Goal: Task Accomplishment & Management: Manage account settings

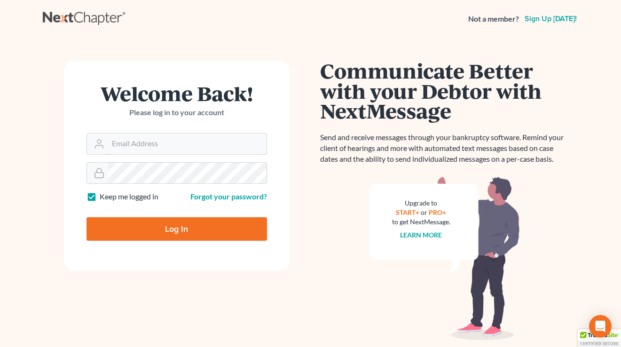
type input "[EMAIL_ADDRESS][DOMAIN_NAME]"
click at [217, 232] on input "Log In" at bounding box center [176, 228] width 180 height 23
type input "Thinking..."
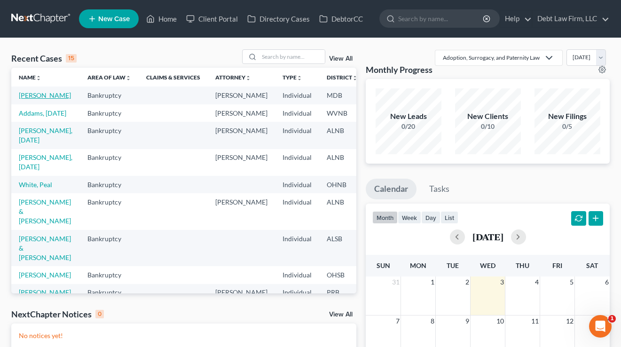
click at [30, 99] on link "[PERSON_NAME]" at bounding box center [45, 95] width 52 height 8
select select "3"
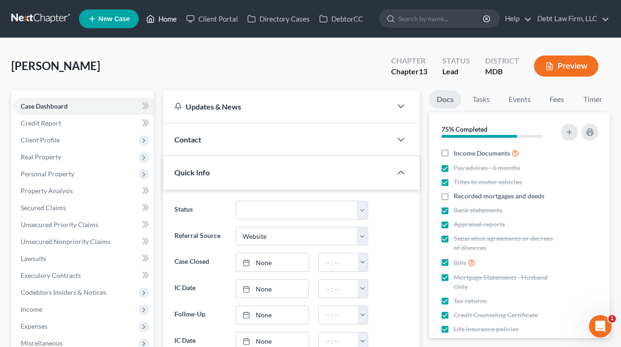
click at [165, 21] on link "Home" at bounding box center [161, 18] width 40 height 17
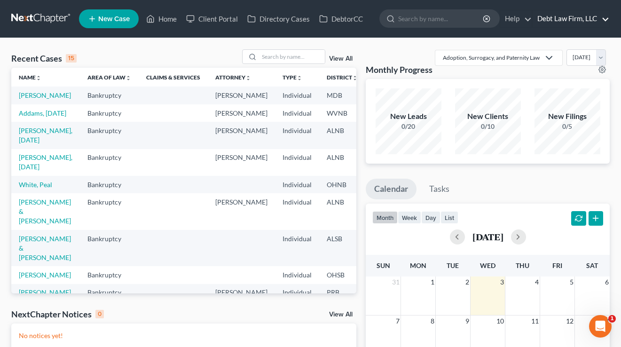
click at [551, 20] on link "Debt Law Firm, LLC" at bounding box center [570, 18] width 77 height 17
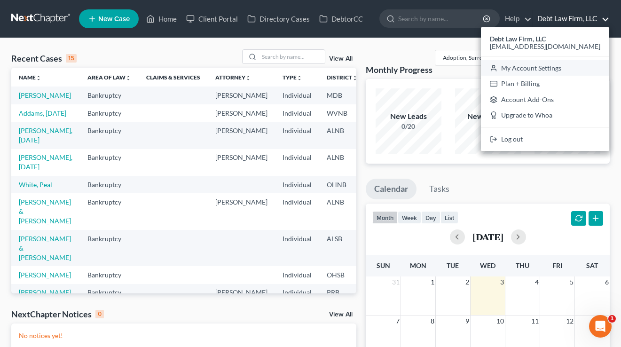
click at [567, 65] on link "My Account Settings" at bounding box center [545, 68] width 128 height 16
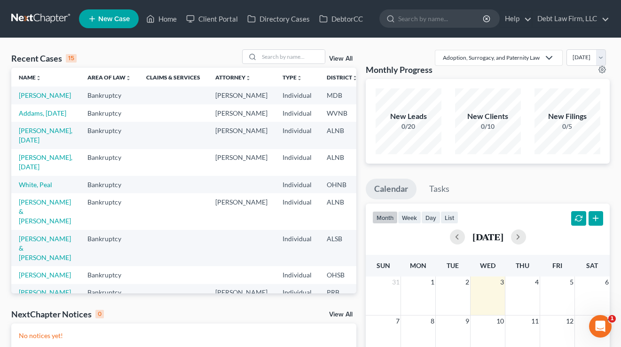
select select "24"
select select "36"
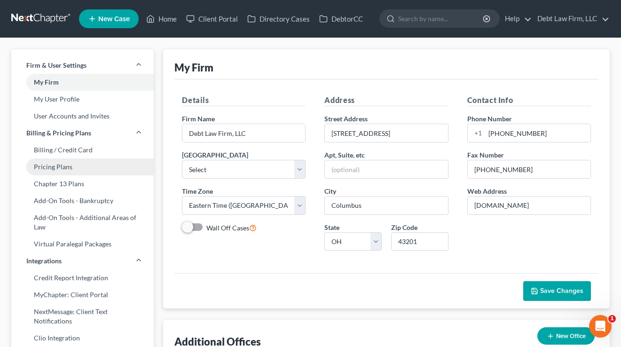
click at [85, 163] on link "Pricing Plans" at bounding box center [82, 166] width 142 height 17
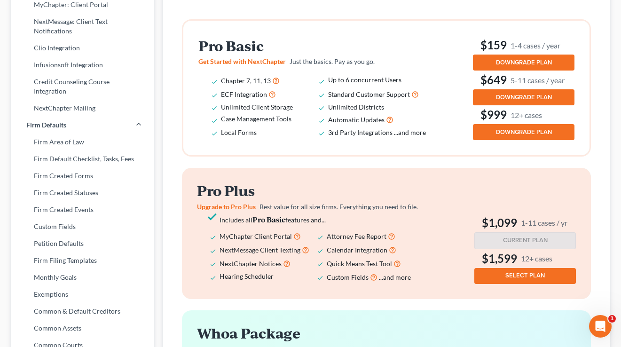
scroll to position [292, 0]
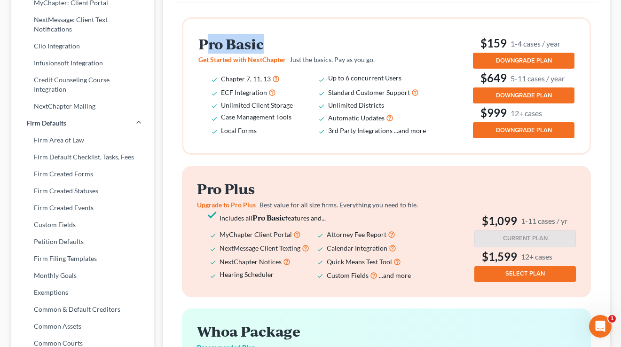
drag, startPoint x: 269, startPoint y: 43, endPoint x: 210, endPoint y: 41, distance: 59.7
click at [210, 41] on h2 "Pro Basic" at bounding box center [318, 44] width 241 height 16
click at [285, 132] on li "Local Forms" at bounding box center [274, 130] width 107 height 12
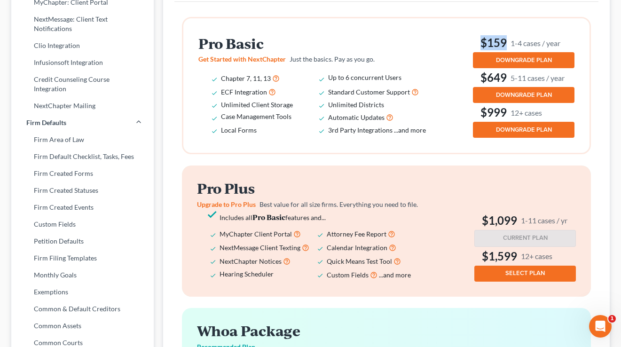
drag, startPoint x: 572, startPoint y: 45, endPoint x: 475, endPoint y: 40, distance: 96.4
click at [475, 40] on h3 "$159 1-4 cases / year" at bounding box center [523, 42] width 101 height 15
drag, startPoint x: 547, startPoint y: 41, endPoint x: 523, endPoint y: 40, distance: 24.0
click at [522, 39] on h3 "$159 1-4 cases / year" at bounding box center [523, 42] width 101 height 15
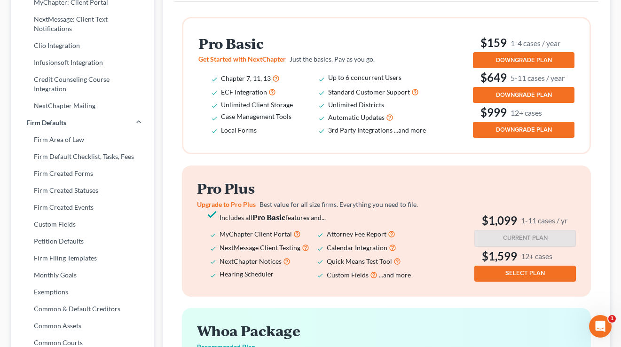
click at [524, 40] on small "1-4 cases / year" at bounding box center [535, 43] width 50 height 10
drag, startPoint x: 575, startPoint y: 79, endPoint x: 497, endPoint y: 74, distance: 77.7
click at [497, 75] on div "Pro Basic Get Started with NextChapter Just the basics. Pay as you go. Chapter …" at bounding box center [386, 85] width 406 height 134
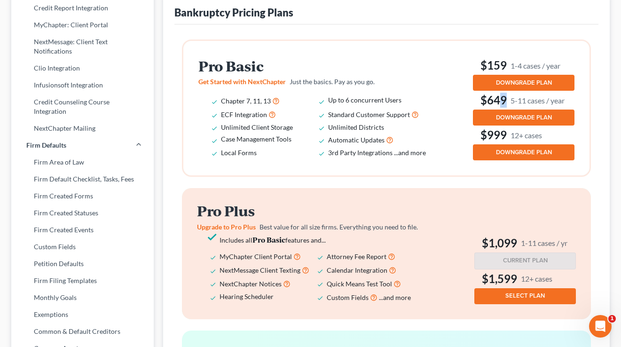
scroll to position [267, 0]
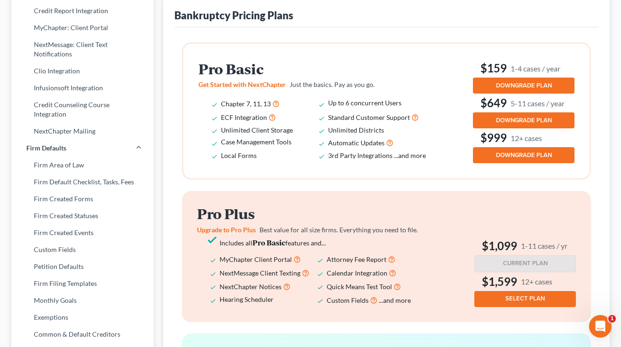
click at [421, 117] on li "Standard Customer Support" at bounding box center [381, 117] width 107 height 14
drag, startPoint x: 567, startPoint y: 68, endPoint x: 483, endPoint y: 68, distance: 83.6
click at [483, 68] on h3 "$159 1-4 cases / year" at bounding box center [523, 68] width 101 height 15
drag, startPoint x: 514, startPoint y: 102, endPoint x: 482, endPoint y: 104, distance: 32.0
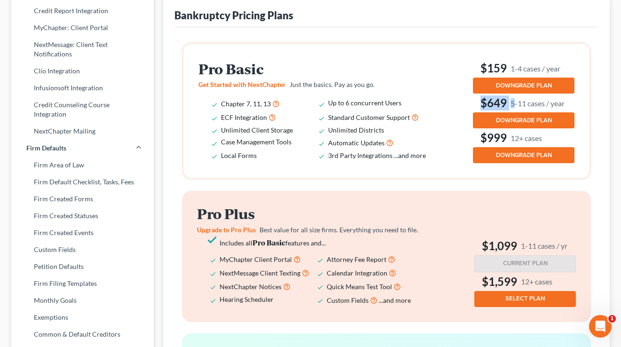
click at [482, 104] on h3 "$649 5-11 cases / year" at bounding box center [523, 102] width 101 height 15
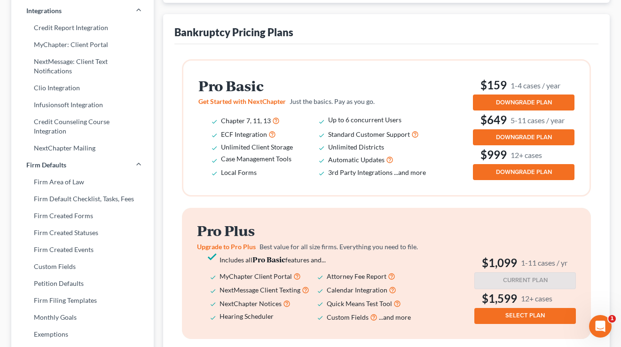
scroll to position [335, 0]
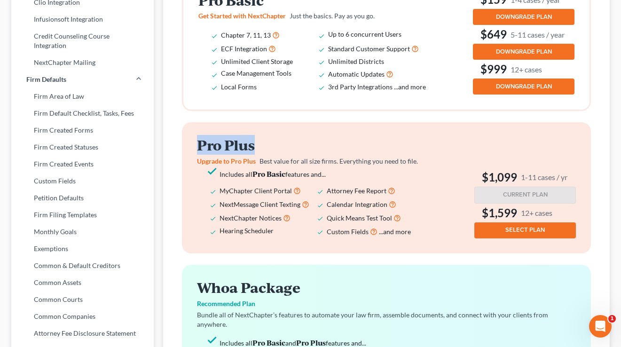
drag, startPoint x: 287, startPoint y: 147, endPoint x: 190, endPoint y: 146, distance: 97.2
click at [190, 146] on div "Pro Plus Upgrade to Pro Plus Best value for all size firms. Everything you need…" at bounding box center [386, 187] width 409 height 131
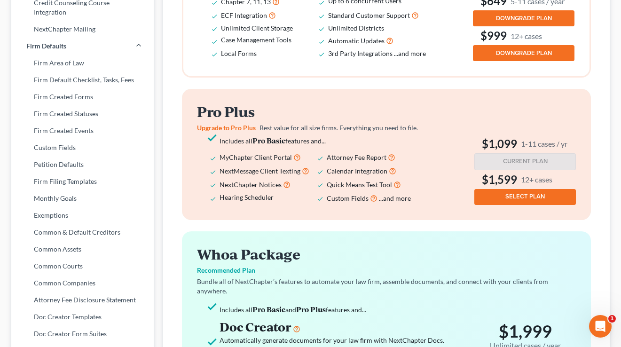
scroll to position [370, 0]
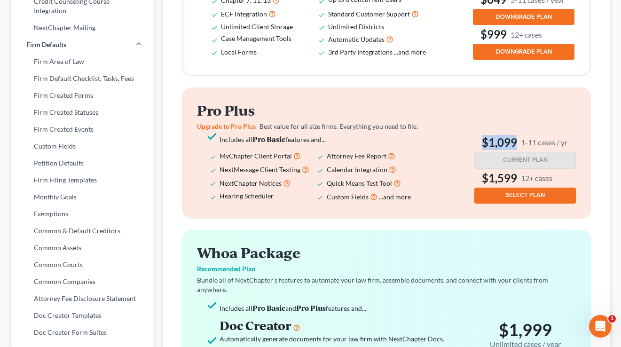
drag, startPoint x: 563, startPoint y: 141, endPoint x: 474, endPoint y: 141, distance: 89.7
click at [474, 141] on h3 "$1,099 1-11 cases / yr" at bounding box center [524, 142] width 101 height 15
drag, startPoint x: 474, startPoint y: 141, endPoint x: 375, endPoint y: 117, distance: 101.1
click at [472, 141] on div "Pro Plus Upgrade to Pro Plus Best value for all size firms. Everything you need…" at bounding box center [386, 152] width 379 height 101
drag, startPoint x: 308, startPoint y: 155, endPoint x: 216, endPoint y: 155, distance: 91.6
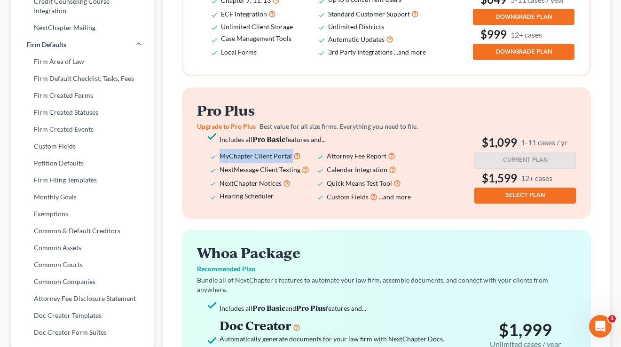
click at [216, 155] on ul "Includes all Pro Basic features and... MyChapter Client Portal Attorney Fee Rep…" at bounding box center [317, 168] width 241 height 70
drag, startPoint x: 299, startPoint y: 171, endPoint x: 219, endPoint y: 167, distance: 79.9
click at [219, 167] on li "NextMessage Client Texting" at bounding box center [272, 170] width 107 height 14
click at [221, 170] on span "NextMessage Client Texting" at bounding box center [259, 169] width 81 height 8
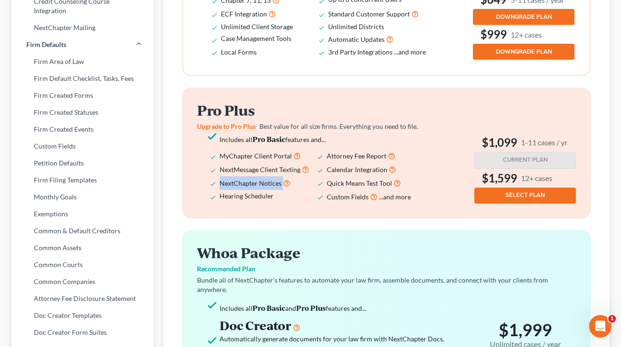
drag, startPoint x: 299, startPoint y: 185, endPoint x: 210, endPoint y: 183, distance: 89.3
click at [219, 183] on li "NextChapter Notices" at bounding box center [272, 183] width 107 height 14
click at [314, 201] on li "Hearing Scheduler" at bounding box center [272, 197] width 107 height 14
drag, startPoint x: 287, startPoint y: 196, endPoint x: 220, endPoint y: 196, distance: 66.7
click at [220, 196] on li "Hearing Scheduler" at bounding box center [272, 197] width 107 height 14
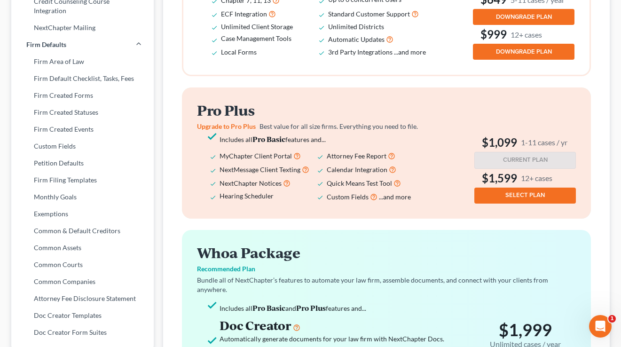
click at [221, 196] on span "Hearing Scheduler" at bounding box center [246, 196] width 54 height 8
drag, startPoint x: 377, startPoint y: 167, endPoint x: 326, endPoint y: 168, distance: 50.7
click at [326, 168] on ul "Includes all Pro Basic features and... MyChapter Client Portal Attorney Fee Rep…" at bounding box center [317, 168] width 241 height 70
click at [326, 168] on span "Calendar Integration" at bounding box center [356, 169] width 61 height 8
drag, startPoint x: 568, startPoint y: 140, endPoint x: 478, endPoint y: 141, distance: 89.7
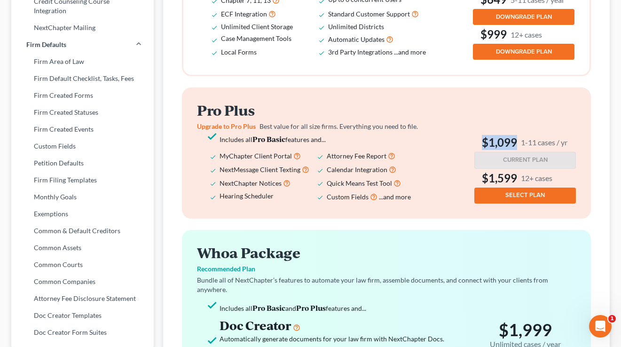
click at [478, 141] on div "Pro Plus Upgrade to Pro Plus Best value for all size firms. Everything you need…" at bounding box center [386, 152] width 409 height 131
click at [478, 141] on h3 "$1,099 1-11 cases / yr" at bounding box center [524, 142] width 101 height 15
drag, startPoint x: 564, startPoint y: 142, endPoint x: 536, endPoint y: 143, distance: 27.7
click at [536, 143] on h3 "$1,099 1-11 cases / yr" at bounding box center [524, 142] width 101 height 15
drag, startPoint x: 531, startPoint y: 177, endPoint x: 480, endPoint y: 178, distance: 51.2
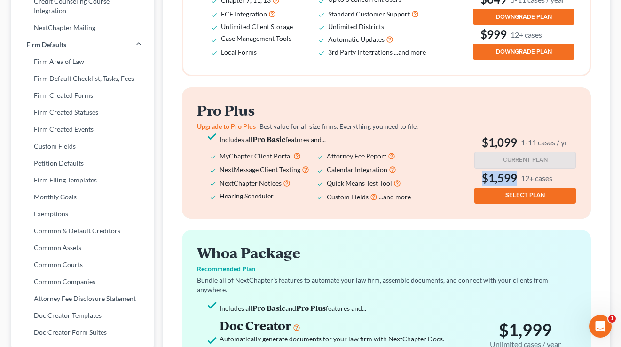
click at [481, 178] on h3 "$1,599 12+ cases" at bounding box center [524, 178] width 101 height 15
click at [459, 177] on div "Pro Plus Upgrade to Pro Plus Best value for all size firms. Everything you need…" at bounding box center [386, 152] width 379 height 101
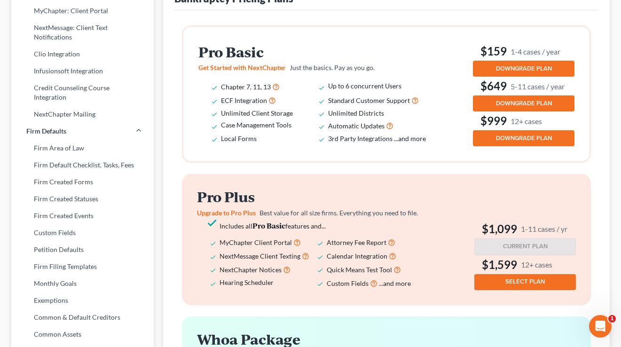
scroll to position [286, 0]
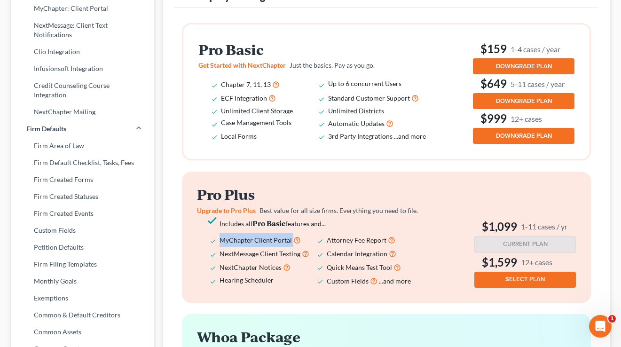
drag, startPoint x: 304, startPoint y: 239, endPoint x: 221, endPoint y: 240, distance: 82.7
click at [221, 240] on li "MyChapter Client Portal" at bounding box center [272, 240] width 107 height 14
click at [222, 240] on span "MyChapter Client Portal" at bounding box center [255, 240] width 72 height 8
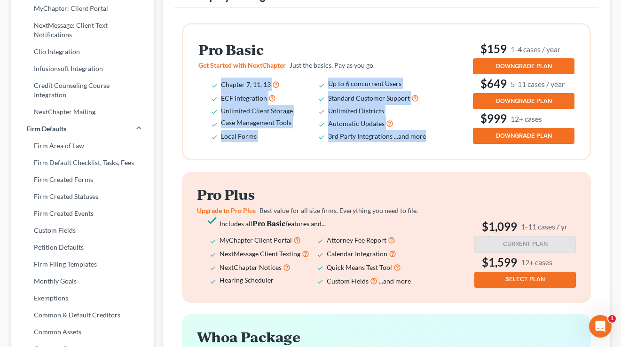
drag, startPoint x: 416, startPoint y: 137, endPoint x: 216, endPoint y: 79, distance: 208.4
click at [216, 79] on ul "Chapter 7, 11, 13 Up to 6 concurrent Users ECF Integration Standard Customer Su…" at bounding box center [318, 110] width 241 height 64
click at [314, 99] on li "ECF Integration" at bounding box center [274, 98] width 107 height 14
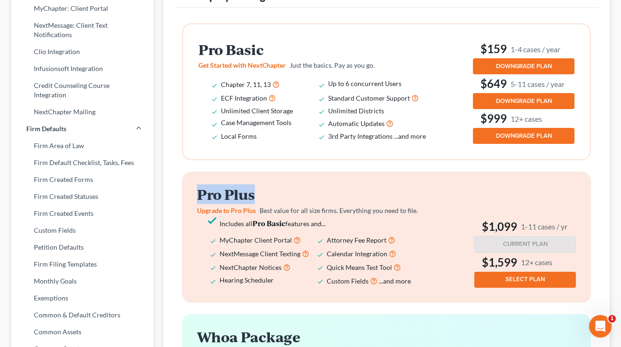
drag, startPoint x: 256, startPoint y: 195, endPoint x: 197, endPoint y: 196, distance: 59.2
click at [197, 196] on h2 "Pro Plus" at bounding box center [317, 194] width 241 height 16
drag, startPoint x: 538, startPoint y: 47, endPoint x: 489, endPoint y: 47, distance: 49.3
click at [489, 47] on h3 "$159 1-4 cases / year" at bounding box center [523, 48] width 101 height 15
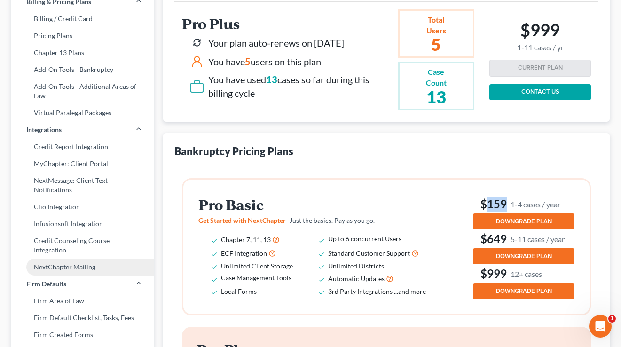
scroll to position [131, 0]
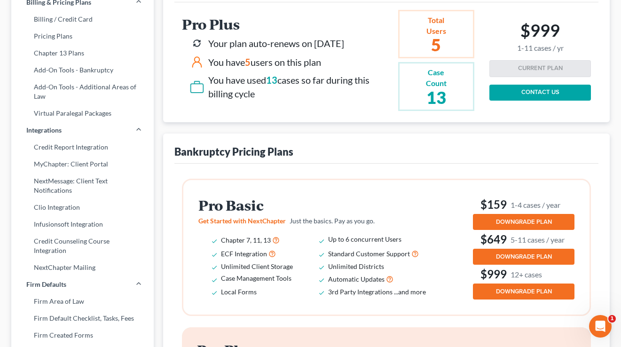
click at [533, 201] on small "1-4 cases / year" at bounding box center [535, 205] width 50 height 10
click at [60, 72] on link "Add-On Tools - Bankruptcy" at bounding box center [82, 70] width 142 height 17
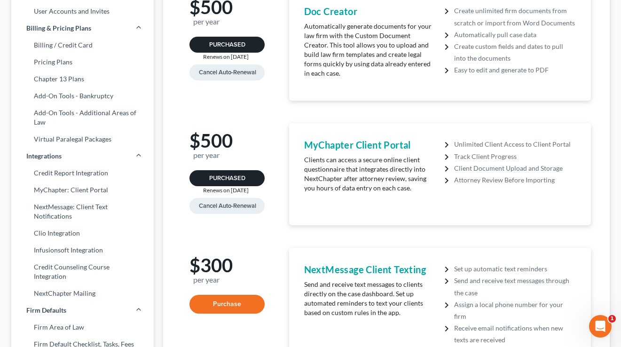
scroll to position [111, 0]
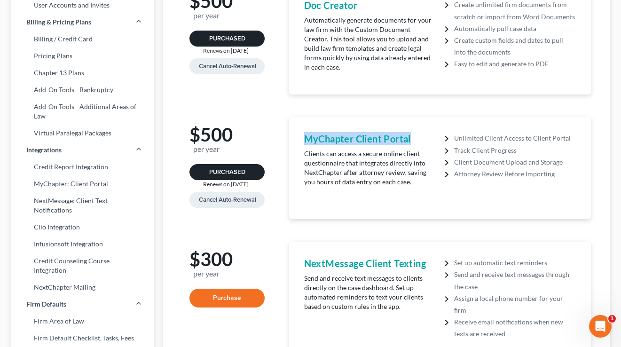
drag, startPoint x: 419, startPoint y: 129, endPoint x: 298, endPoint y: 129, distance: 120.3
click at [298, 129] on div "MyChapter Client Portal Clients can access a secure online client questionnaire…" at bounding box center [439, 167] width 287 height 87
click at [324, 157] on p "Clients can access a secure online client questionnaire that integrates directl…" at bounding box center [369, 168] width 131 height 38
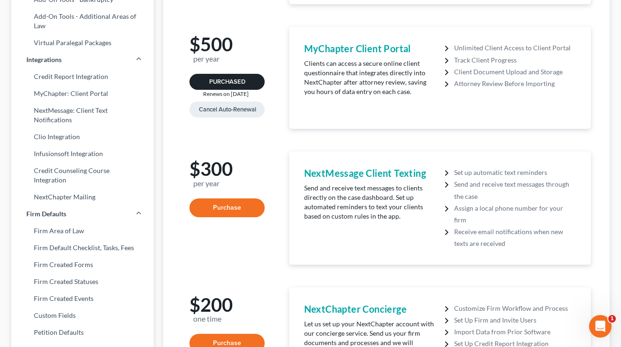
scroll to position [204, 0]
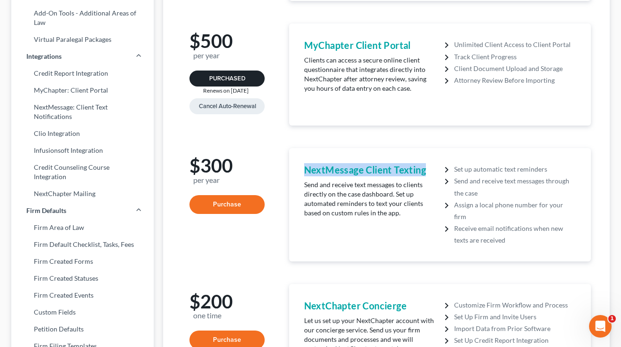
drag, startPoint x: 416, startPoint y: 161, endPoint x: 297, endPoint y: 157, distance: 119.4
click at [297, 157] on div "NextMessage Client Texting Send and receive text messages to clients directly o…" at bounding box center [439, 204] width 287 height 98
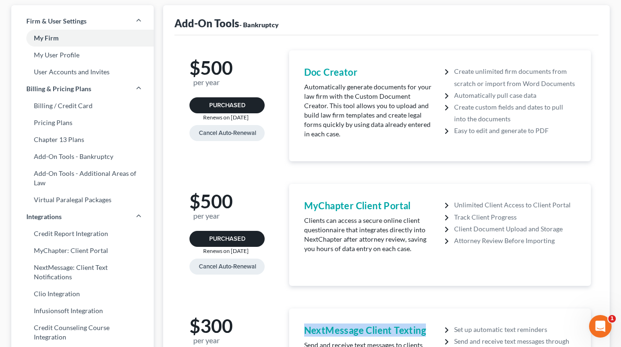
scroll to position [0, 0]
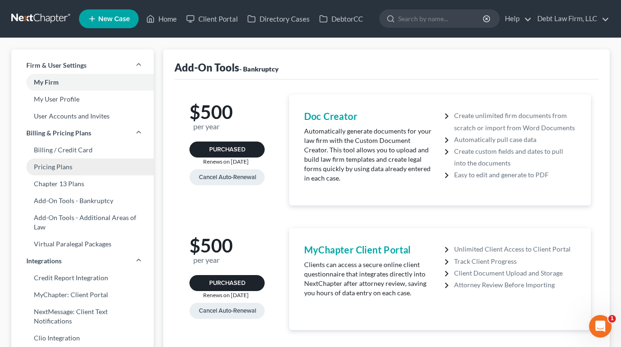
click at [58, 164] on link "Pricing Plans" at bounding box center [82, 166] width 142 height 17
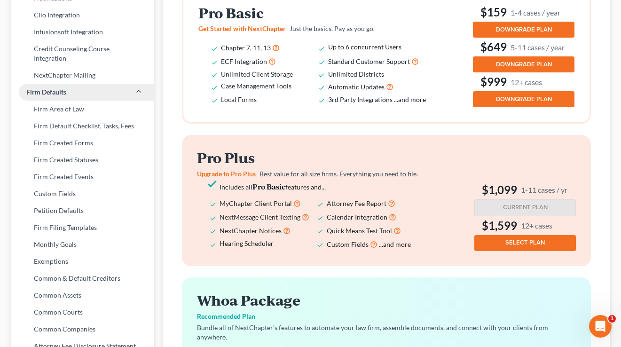
scroll to position [146, 0]
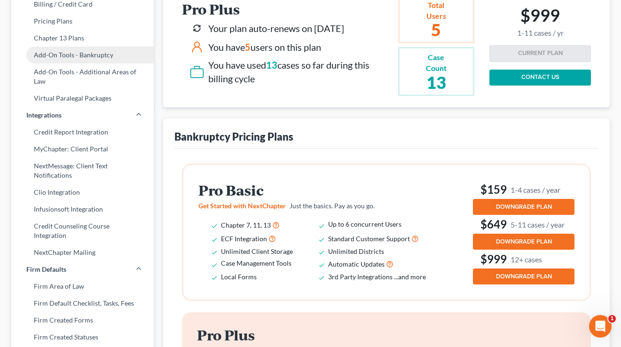
click at [54, 54] on link "Add-On Tools - Bankruptcy" at bounding box center [82, 55] width 142 height 17
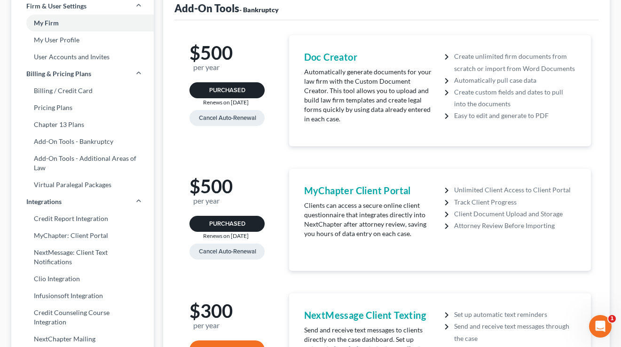
scroll to position [85, 0]
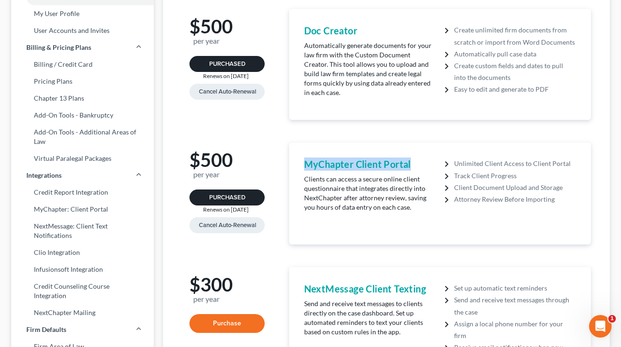
drag, startPoint x: 420, startPoint y: 151, endPoint x: 295, endPoint y: 151, distance: 125.0
click at [295, 151] on div "MyChapter Client Portal Clients can access a secure online client questionnaire…" at bounding box center [440, 193] width 302 height 102
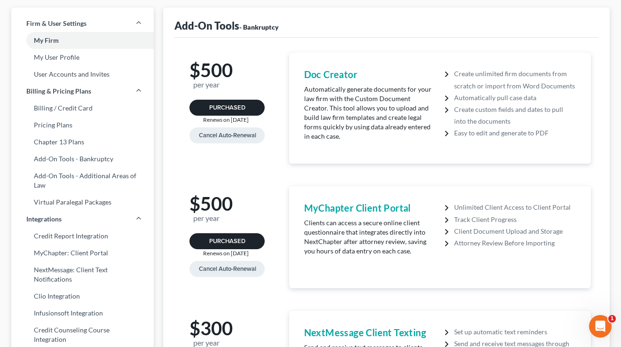
scroll to position [0, 0]
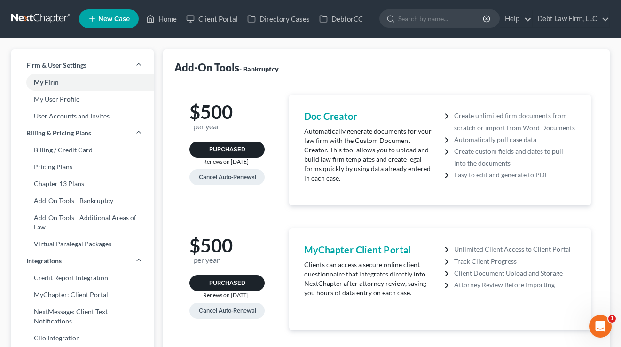
click at [119, 18] on span "New Case" at bounding box center [113, 19] width 31 height 7
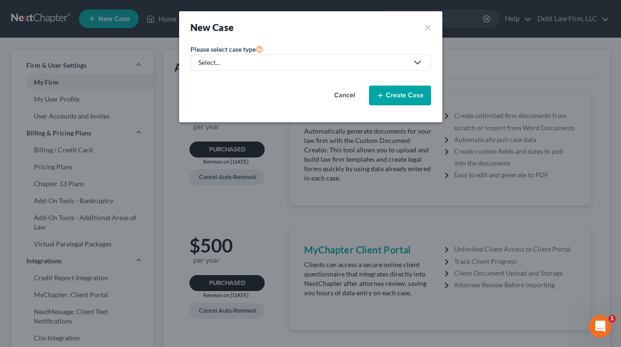
click at [275, 64] on div "Select..." at bounding box center [303, 62] width 210 height 9
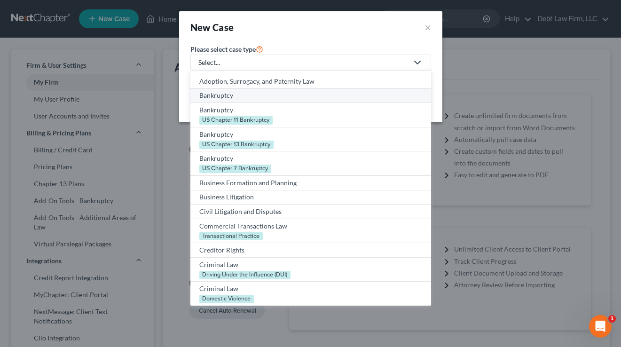
click at [243, 97] on div "Bankruptcy" at bounding box center [310, 95] width 223 height 9
select select "61"
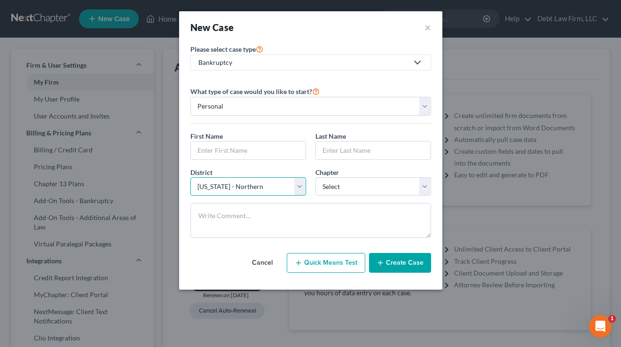
click at [273, 190] on select "Select Alabama - Middle Alabama - Northern Alabama - Southern Alaska Arizona Ar…" at bounding box center [248, 186] width 116 height 19
click at [190, 177] on select "Select Alabama - Middle Alabama - Northern Alabama - Southern Alaska Arizona Ar…" at bounding box center [248, 186] width 116 height 19
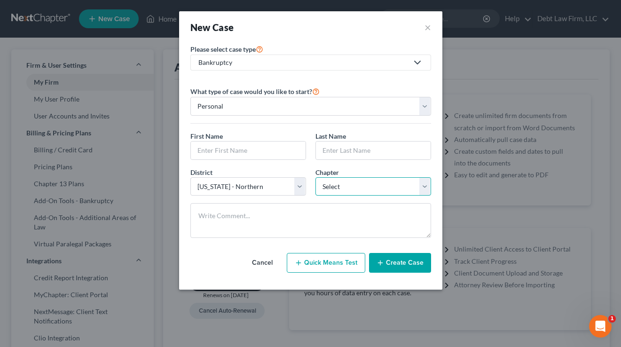
click at [347, 189] on select "Select 7 11 12 13" at bounding box center [373, 186] width 116 height 19
select select "0"
click at [315, 177] on select "Select 7 11 12 13" at bounding box center [373, 186] width 116 height 19
click at [326, 267] on button "Quick Means Test" at bounding box center [326, 263] width 78 height 20
select select "36"
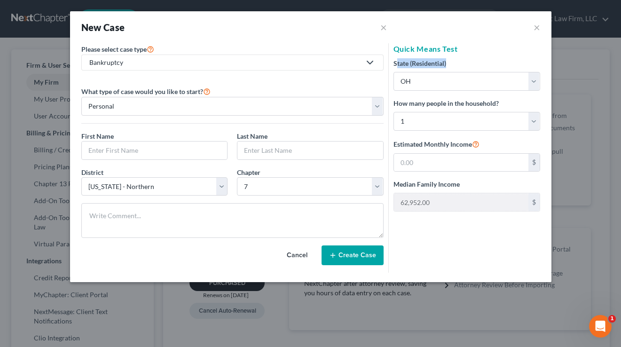
drag, startPoint x: 433, startPoint y: 63, endPoint x: 397, endPoint y: 63, distance: 36.2
click at [397, 63] on div "State (Residential) * State AL AK AR AZ CA CO CT DE DC FL GA GU HI ID IL IN IA …" at bounding box center [466, 74] width 147 height 32
click at [454, 67] on div "State (Residential) * State AL AK AR AZ CA CO CT DE DC FL GA GU HI ID IL IN IA …" at bounding box center [466, 74] width 147 height 32
drag, startPoint x: 440, startPoint y: 65, endPoint x: 395, endPoint y: 65, distance: 44.6
click at [395, 65] on div "State (Residential) * State AL AK AR AZ CA CO CT DE DC FL GA GU HI ID IL IN IA …" at bounding box center [466, 74] width 147 height 32
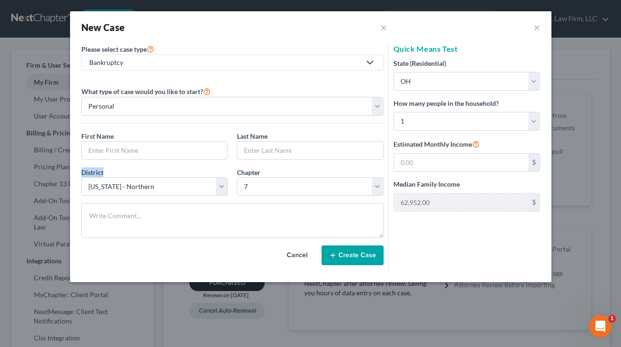
drag, startPoint x: 100, startPoint y: 173, endPoint x: 78, endPoint y: 171, distance: 21.7
click at [78, 171] on div "District * Select Alabama - Middle Alabama - Northern Alabama - Southern Alaska…" at bounding box center [155, 181] width 156 height 29
click at [496, 120] on select "Select 1 2 3 4 5 6 7 8 9 10 11 12 13 14 15 16 17 18 19 20" at bounding box center [466, 121] width 147 height 19
select select "2"
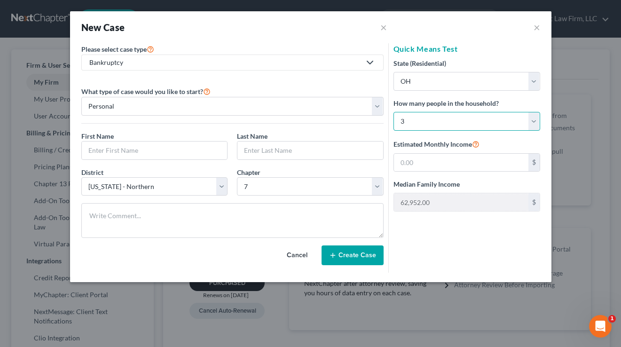
click at [393, 112] on select "Select 1 2 3 4 5 6 7 8 9 10 11 12 13 14 15 16 17 18 19 20" at bounding box center [466, 121] width 147 height 19
type input "96,951.00"
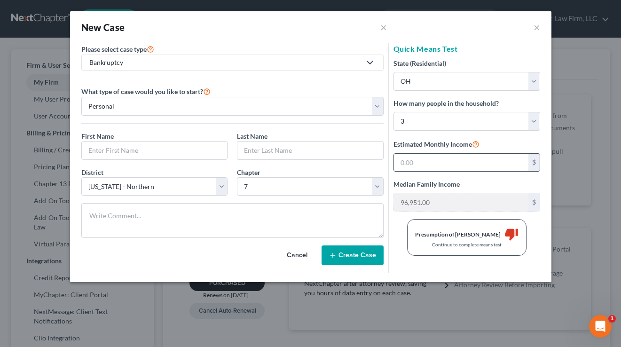
click at [440, 167] on input "text" at bounding box center [461, 163] width 134 height 18
type input "5,000"
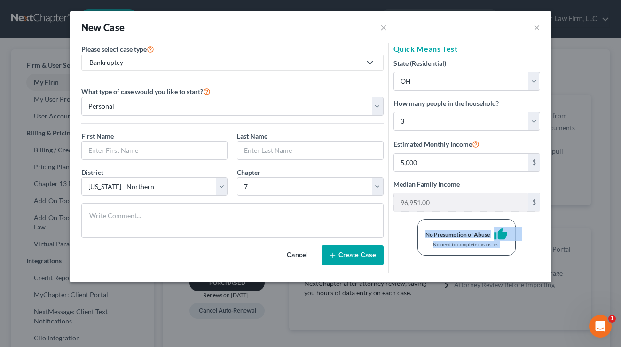
drag, startPoint x: 504, startPoint y: 248, endPoint x: 419, endPoint y: 231, distance: 85.8
click at [419, 231] on div "No Presumption of Abuse thumb_up No need to complete means test" at bounding box center [466, 237] width 98 height 37
click at [418, 230] on div "No Presumption of Abuse thumb_up No need to complete means test" at bounding box center [466, 237] width 98 height 37
drag, startPoint x: 492, startPoint y: 145, endPoint x: 381, endPoint y: 139, distance: 111.1
click at [381, 139] on form "Please select case type * Bankruptcy Adoption, Surrogacy, and Paternity Law Ban…" at bounding box center [311, 157] width 468 height 229
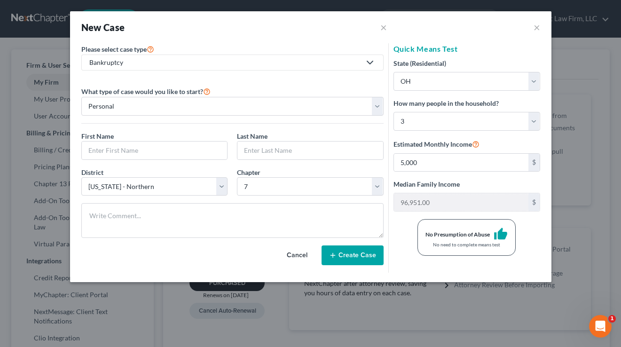
click at [410, 139] on label "Estimated Monthly Income" at bounding box center [436, 143] width 86 height 11
drag, startPoint x: 489, startPoint y: 246, endPoint x: 419, endPoint y: 233, distance: 70.7
click at [419, 233] on div "No Presumption of Abuse thumb_up No need to complete means test" at bounding box center [466, 237] width 98 height 37
drag, startPoint x: 503, startPoint y: 246, endPoint x: 419, endPoint y: 236, distance: 84.7
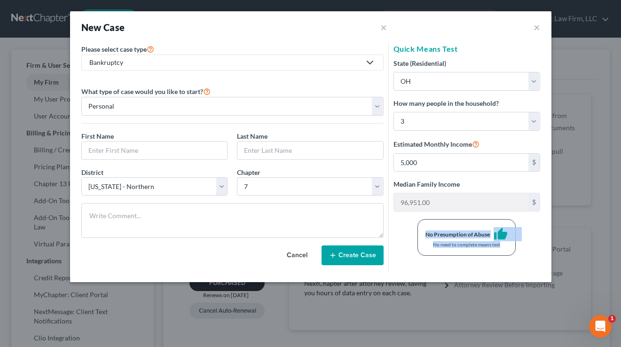
click at [419, 236] on div "No Presumption of Abuse thumb_up No need to complete means test" at bounding box center [466, 237] width 98 height 37
drag, startPoint x: 425, startPoint y: 233, endPoint x: 505, endPoint y: 242, distance: 80.8
click at [504, 242] on div "No Presumption of Abuse thumb_up No need to complete means test" at bounding box center [466, 237] width 98 height 37
click at [505, 242] on div "No need to complete means test" at bounding box center [466, 244] width 82 height 7
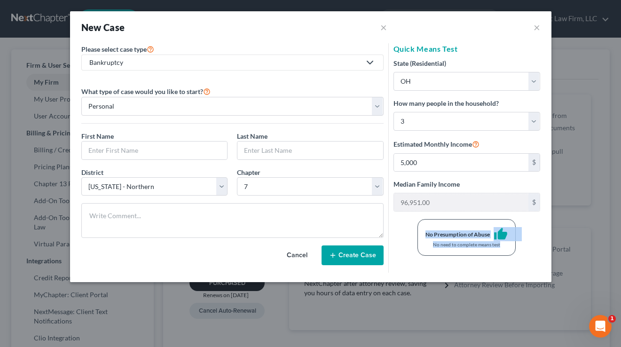
drag, startPoint x: 505, startPoint y: 246, endPoint x: 431, endPoint y: 229, distance: 76.2
click at [431, 229] on div "No Presumption of Abuse thumb_up No need to complete means test" at bounding box center [466, 237] width 98 height 37
click at [537, 28] on button "×" at bounding box center [536, 27] width 7 height 11
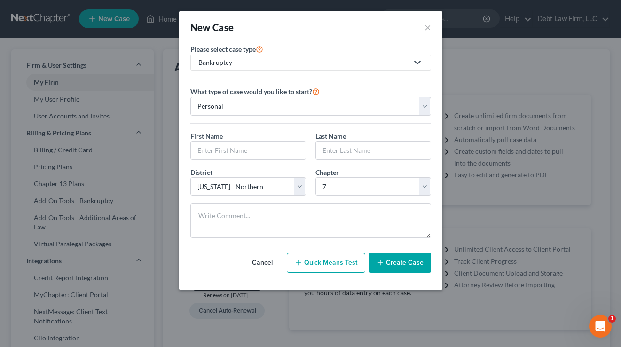
click at [422, 25] on div "New Case ×" at bounding box center [310, 27] width 241 height 13
click at [427, 26] on button "×" at bounding box center [427, 27] width 7 height 13
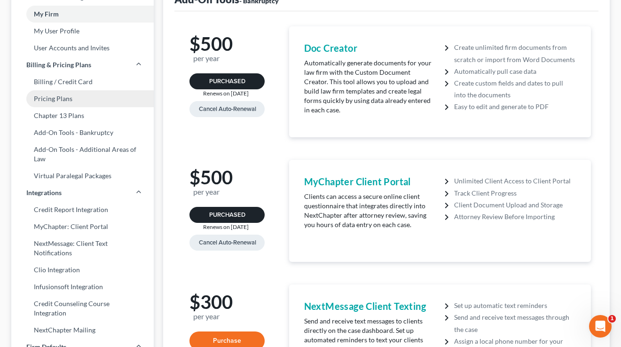
click at [62, 98] on link "Pricing Plans" at bounding box center [82, 98] width 142 height 17
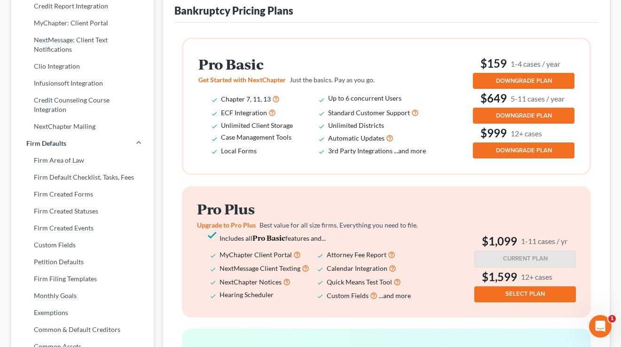
scroll to position [275, 0]
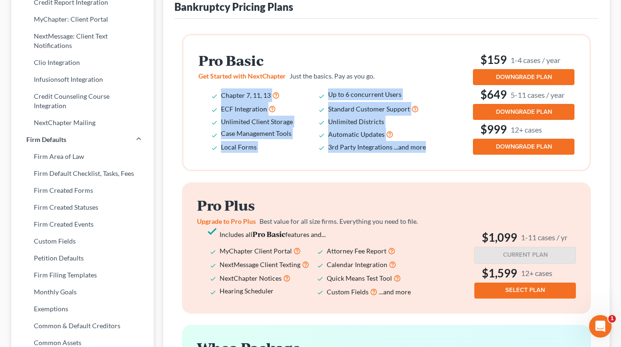
drag, startPoint x: 428, startPoint y: 147, endPoint x: 213, endPoint y: 94, distance: 221.0
click at [213, 94] on ul "Chapter 7, 11, 13 Up to 6 concurrent Users ECF Integration Standard Customer Su…" at bounding box center [318, 120] width 241 height 64
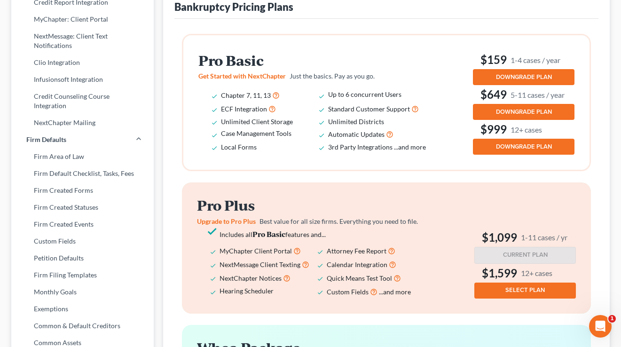
click at [375, 155] on div "Pro Basic Get Started with NextChapter Just the basics. Pay as you go. Chapter …" at bounding box center [386, 102] width 406 height 134
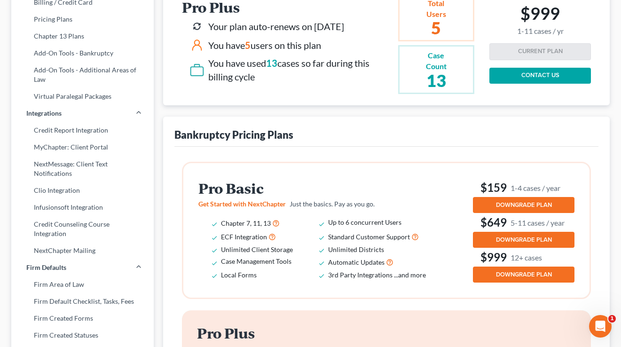
scroll to position [0, 0]
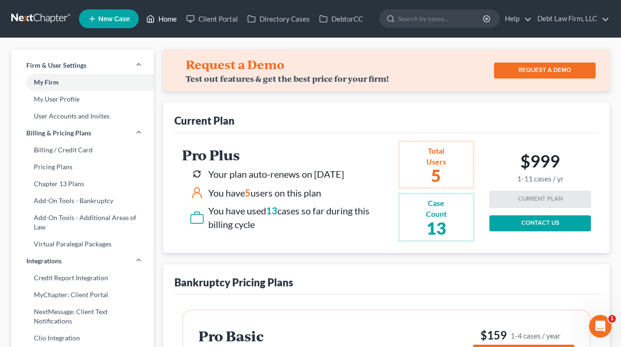
click at [162, 15] on link "Home" at bounding box center [161, 18] width 40 height 17
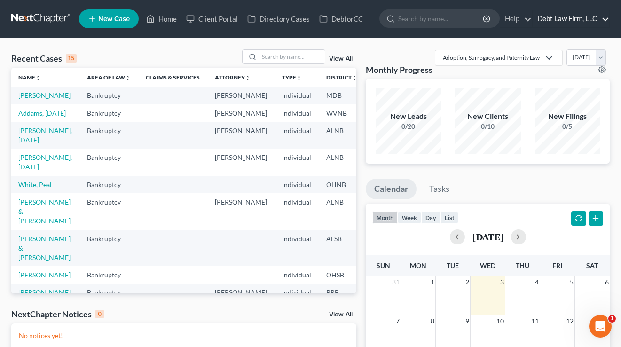
click at [550, 24] on link "Debt Law Firm, LLC" at bounding box center [570, 18] width 77 height 17
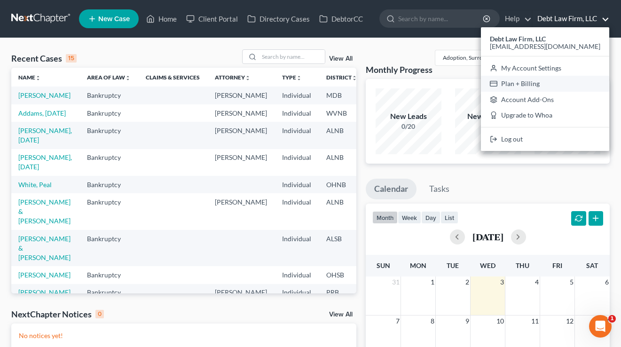
click at [546, 78] on link "Plan + Billing" at bounding box center [545, 84] width 128 height 16
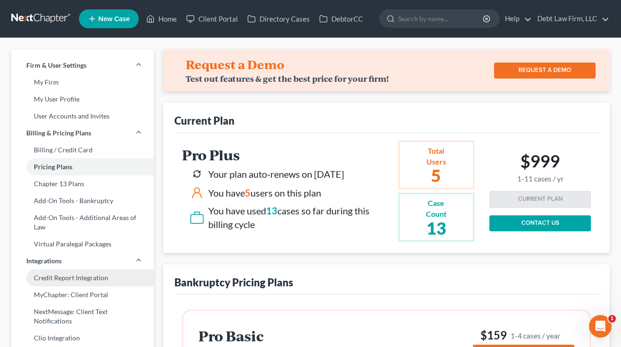
scroll to position [118, 0]
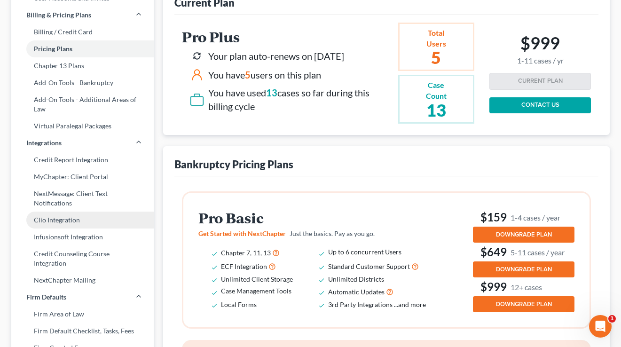
click at [73, 219] on link "Clio Integration" at bounding box center [82, 219] width 142 height 17
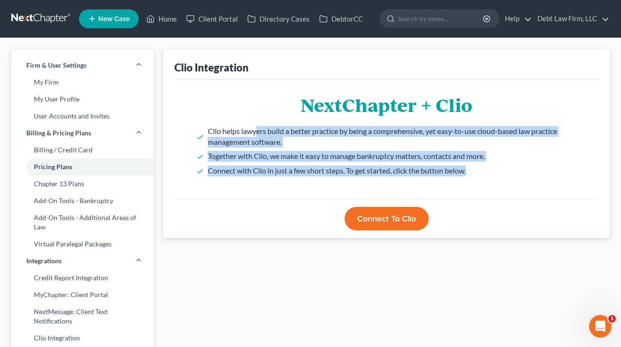
drag, startPoint x: 470, startPoint y: 180, endPoint x: 256, endPoint y: 136, distance: 218.6
click at [255, 136] on div "NextChapter + Clio Clio helps lawyers build a better practice by being a compre…" at bounding box center [386, 138] width 424 height 119
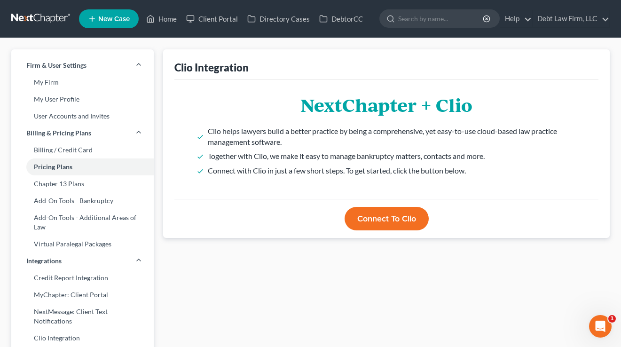
click at [291, 138] on li "Clio helps lawyers build a better practice by being a comprehensive, yet easy-t…" at bounding box center [391, 137] width 366 height 22
click at [394, 220] on button "Connect to Clio" at bounding box center [386, 218] width 84 height 23
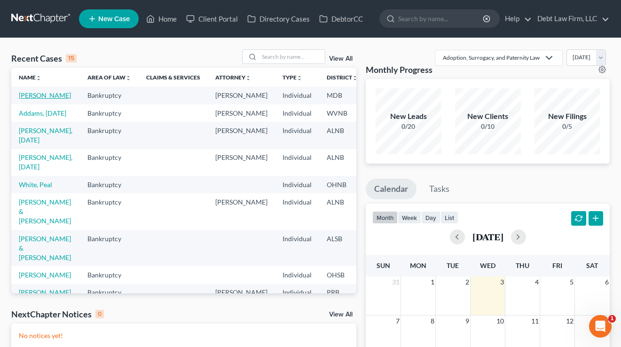
click at [33, 99] on link "Appleseed, Johnny" at bounding box center [45, 95] width 52 height 8
select select "12"
select select "3"
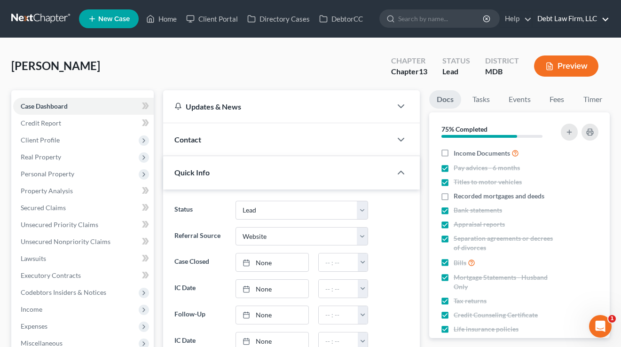
click at [566, 20] on link "Debt Law Firm, LLC" at bounding box center [570, 18] width 77 height 17
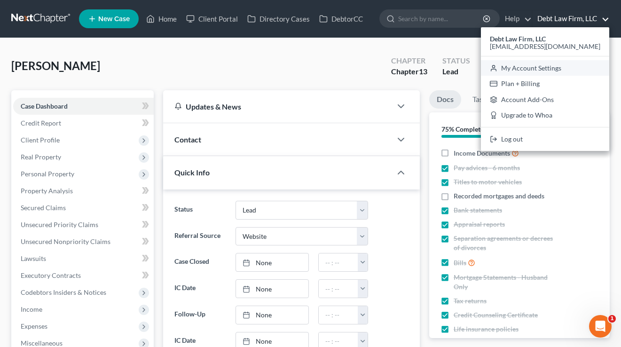
click at [561, 67] on link "My Account Settings" at bounding box center [545, 68] width 128 height 16
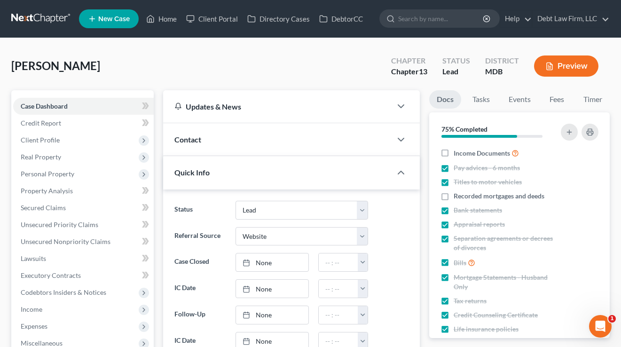
select select "24"
select select "36"
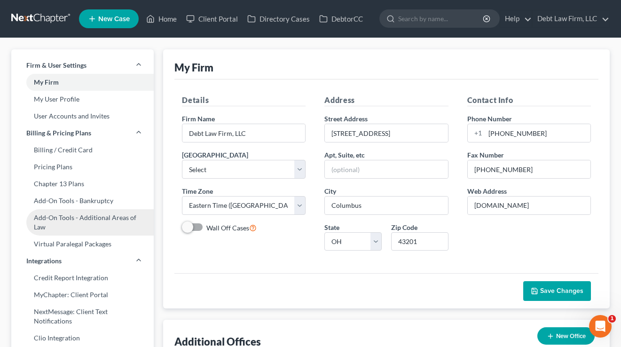
scroll to position [129, 0]
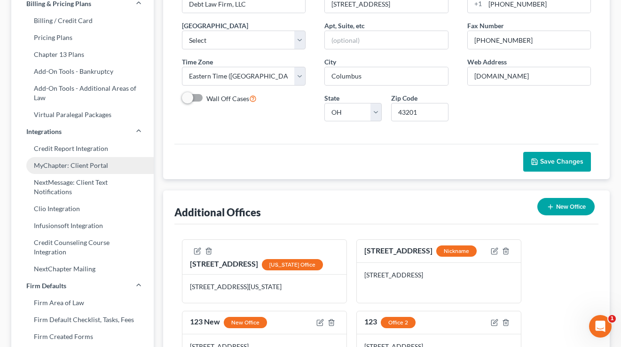
click at [78, 167] on link "MyChapter: Client Portal" at bounding box center [82, 165] width 142 height 17
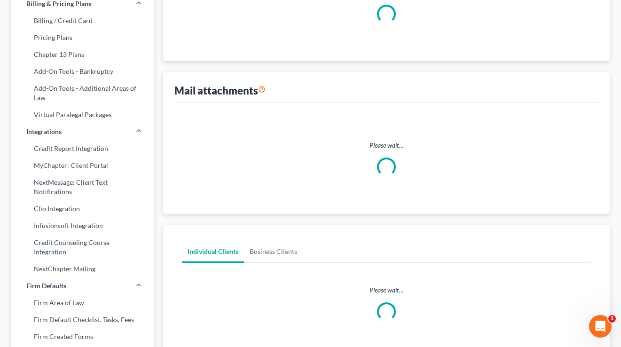
scroll to position [10, 0]
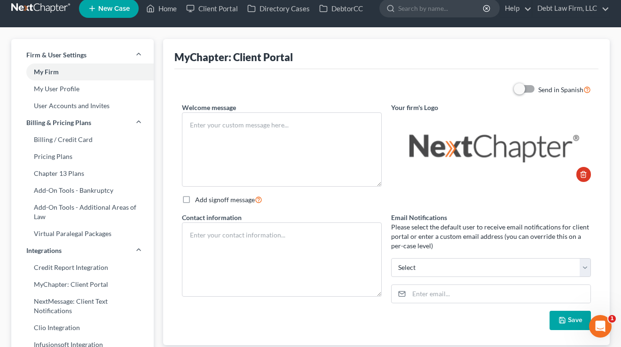
type textarea "Test"
type textarea "Debt Law Firm, LLC 123 Payments Blvd 888-861-7122"
type input "sara.taylor@vlex.com"
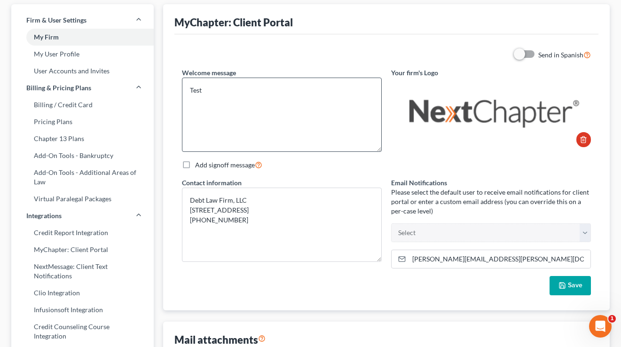
scroll to position [0, 0]
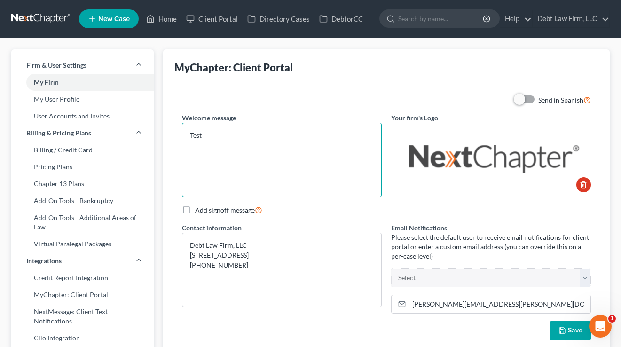
drag, startPoint x: 196, startPoint y: 136, endPoint x: 310, endPoint y: 165, distance: 117.4
click at [309, 165] on textarea "Test" at bounding box center [282, 160] width 200 height 74
click at [310, 165] on textarea "Test" at bounding box center [282, 160] width 200 height 74
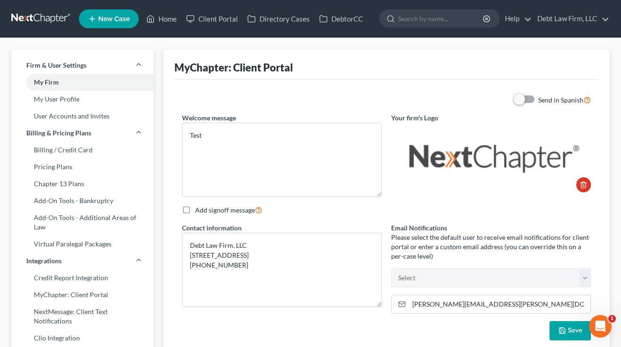
drag, startPoint x: 258, startPoint y: 121, endPoint x: 253, endPoint y: 119, distance: 5.3
click at [254, 119] on div "Welcome message Test" at bounding box center [281, 155] width 209 height 84
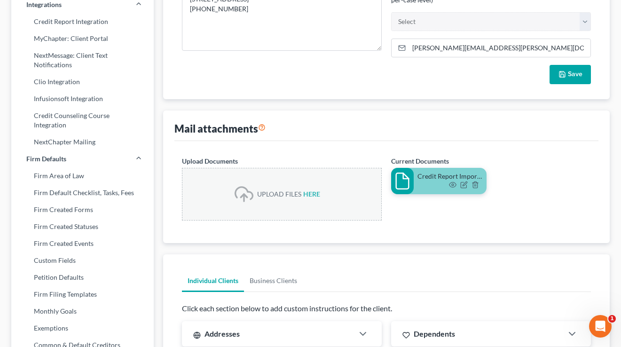
scroll to position [257, 0]
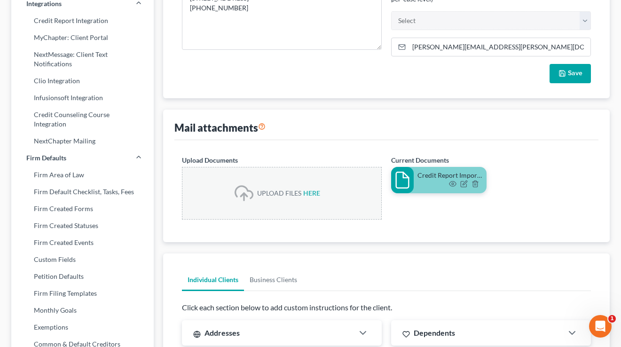
drag, startPoint x: 286, startPoint y: 131, endPoint x: 197, endPoint y: 131, distance: 88.8
click at [198, 131] on div "Mail attachments" at bounding box center [386, 124] width 424 height 30
click at [314, 130] on div "Mail attachments" at bounding box center [386, 124] width 424 height 30
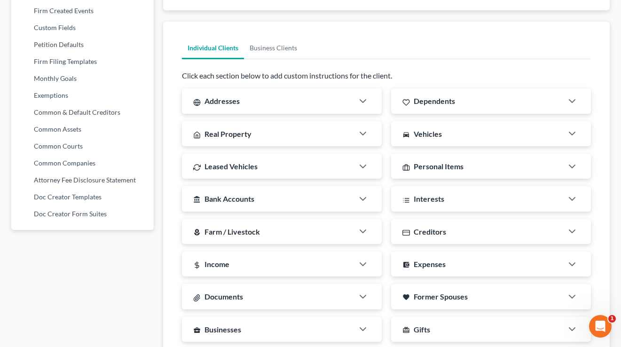
scroll to position [493, 0]
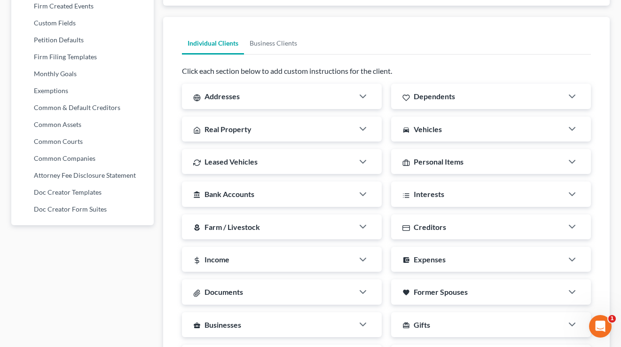
click at [280, 96] on div "Addresses" at bounding box center [267, 96] width 171 height 25
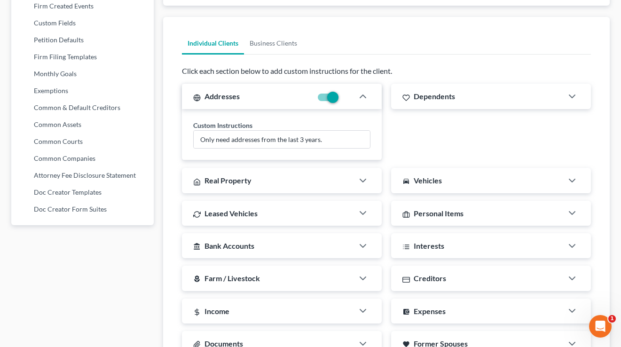
click at [435, 98] on span "Dependents" at bounding box center [433, 96] width 41 height 9
drag, startPoint x: 286, startPoint y: 186, endPoint x: 477, endPoint y: 191, distance: 191.2
click at [294, 186] on div "Real Property" at bounding box center [267, 180] width 171 height 25
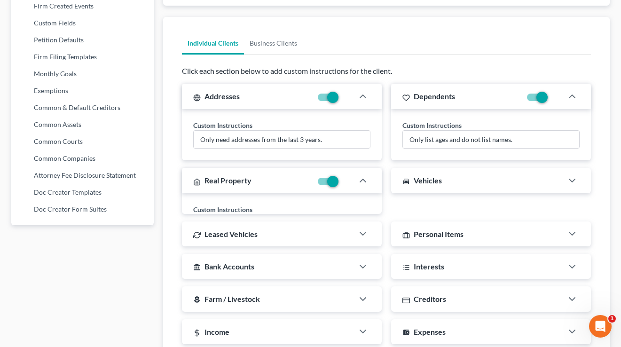
click at [489, 190] on div "directions_car Vehicles" at bounding box center [476, 180] width 171 height 25
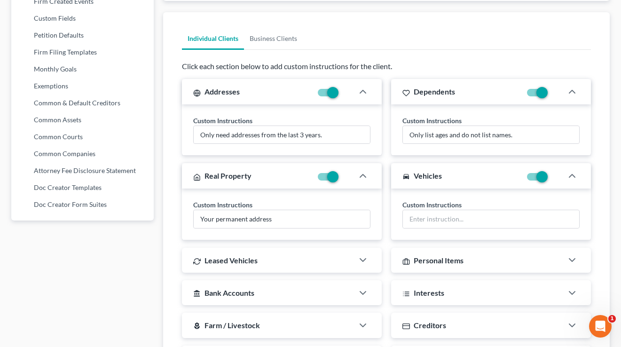
scroll to position [536, 0]
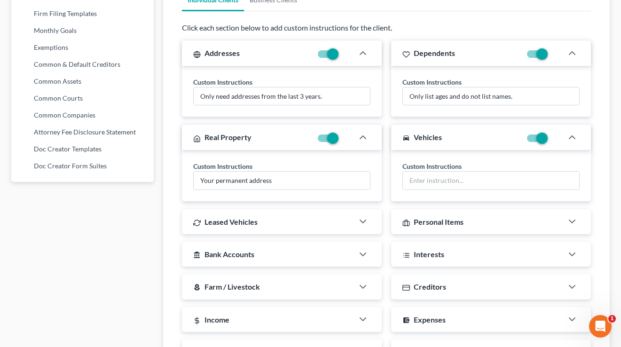
click at [308, 217] on div "Leased Vehicles" at bounding box center [267, 221] width 171 height 25
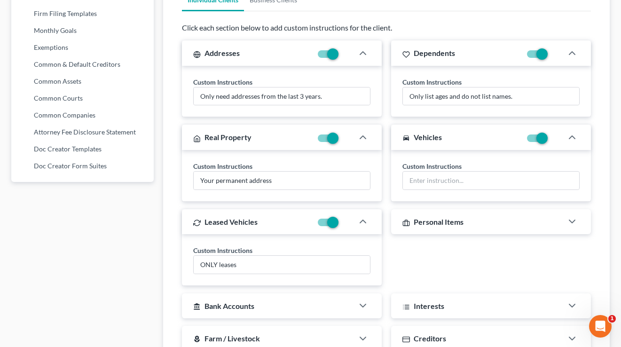
drag, startPoint x: 505, startPoint y: 222, endPoint x: 489, endPoint y: 222, distance: 15.5
click at [505, 222] on div "Personal Items" at bounding box center [476, 221] width 171 height 25
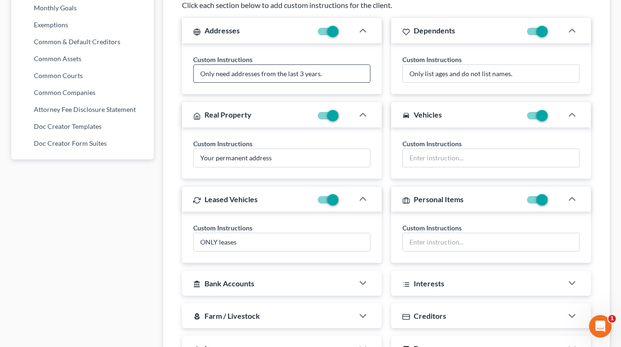
scroll to position [559, 0]
click at [340, 118] on label at bounding box center [340, 118] width 0 height 0
click at [344, 116] on input "checkbox" at bounding box center [347, 114] width 6 height 6
click at [340, 118] on label at bounding box center [340, 118] width 0 height 0
click at [344, 114] on input "checkbox" at bounding box center [347, 114] width 6 height 6
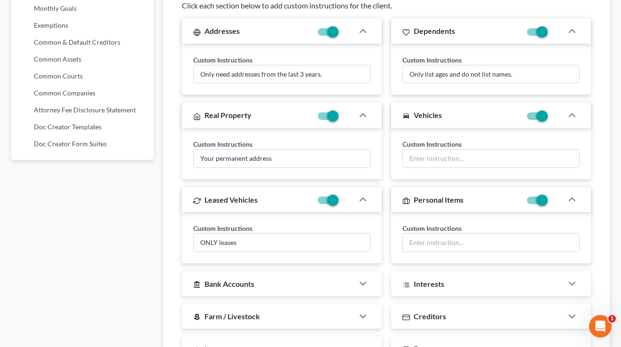
click at [340, 118] on label at bounding box center [340, 118] width 0 height 0
click at [344, 112] on input "checkbox" at bounding box center [347, 114] width 6 height 6
click at [340, 118] on label at bounding box center [340, 118] width 0 height 0
click at [344, 117] on input "checkbox" at bounding box center [347, 114] width 6 height 6
checkbox input "true"
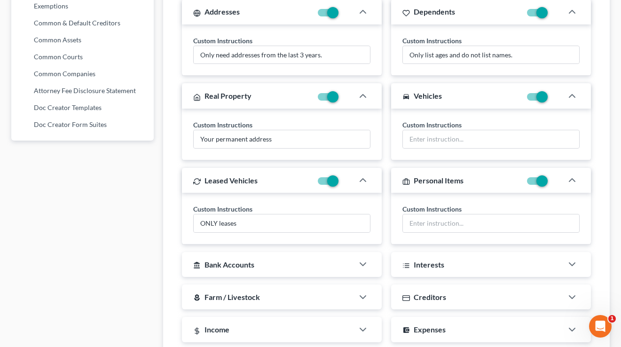
scroll to position [574, 0]
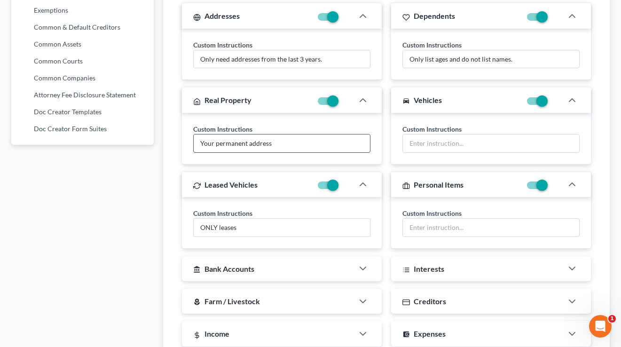
drag, startPoint x: 289, startPoint y: 148, endPoint x: 210, endPoint y: 144, distance: 79.0
click at [210, 144] on input "Your permanent address" at bounding box center [282, 143] width 176 height 18
click at [254, 144] on input "Your permanent address" at bounding box center [282, 143] width 176 height 18
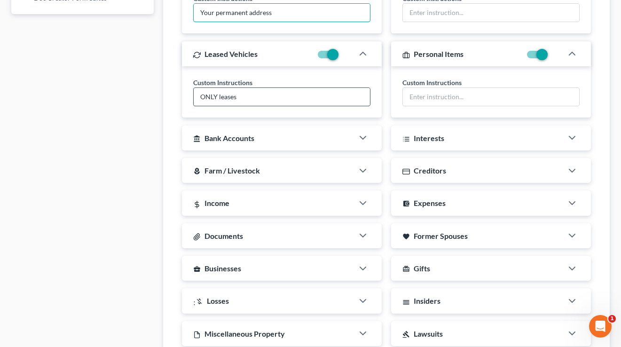
scroll to position [723, 0]
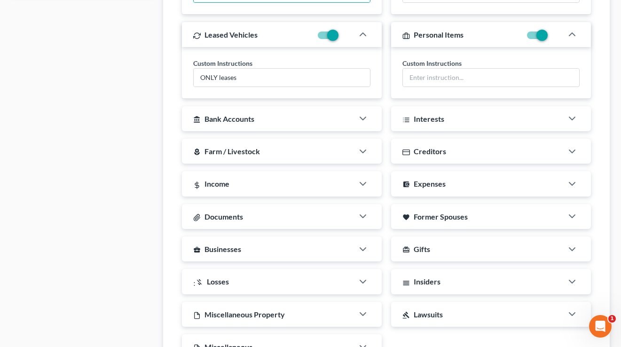
drag, startPoint x: 282, startPoint y: 120, endPoint x: 298, endPoint y: 125, distance: 16.9
click at [282, 120] on div "account_balance Bank Accounts" at bounding box center [267, 118] width 171 height 25
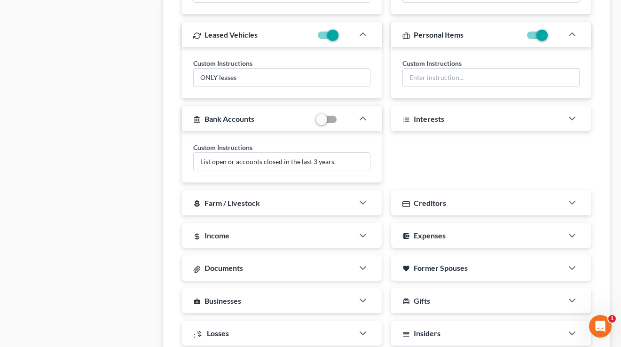
click at [455, 123] on div "Interests" at bounding box center [476, 118] width 171 height 25
click at [303, 199] on div "local_florist Farm / Livestock" at bounding box center [267, 202] width 171 height 25
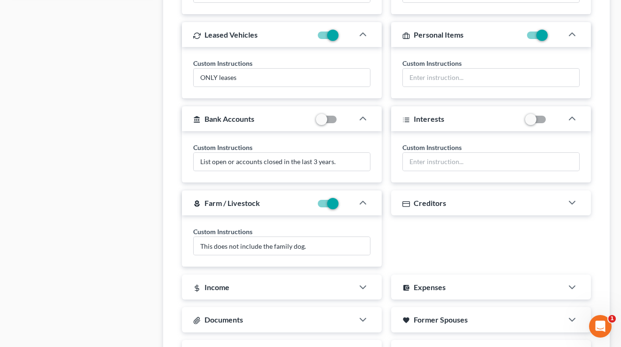
drag, startPoint x: 446, startPoint y: 195, endPoint x: 436, endPoint y: 196, distance: 9.9
click at [446, 195] on div "Creditors" at bounding box center [476, 202] width 171 height 25
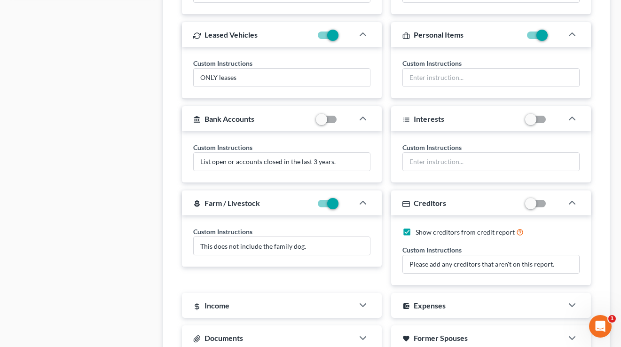
scroll to position [815, 0]
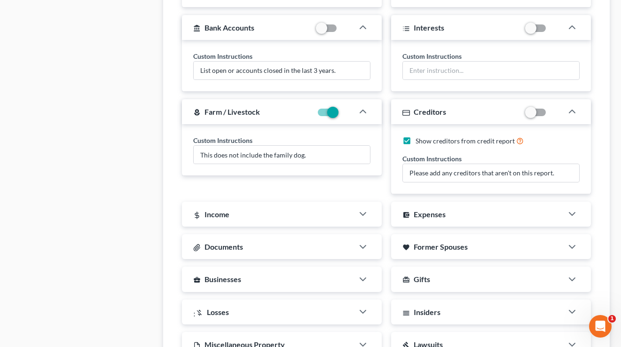
drag, startPoint x: 313, startPoint y: 208, endPoint x: 354, endPoint y: 209, distance: 40.4
click at [317, 207] on div "Income" at bounding box center [267, 214] width 171 height 25
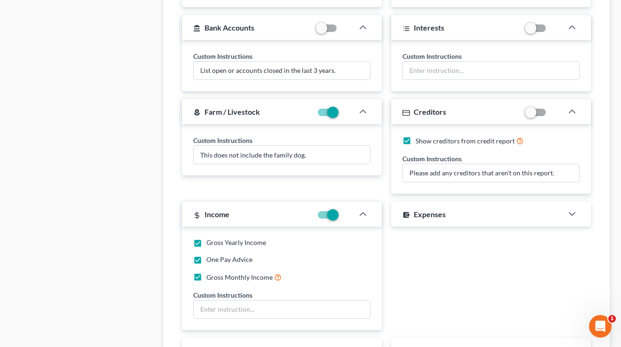
drag, startPoint x: 443, startPoint y: 210, endPoint x: 437, endPoint y: 210, distance: 6.1
click at [443, 210] on span "Expenses" at bounding box center [429, 214] width 32 height 9
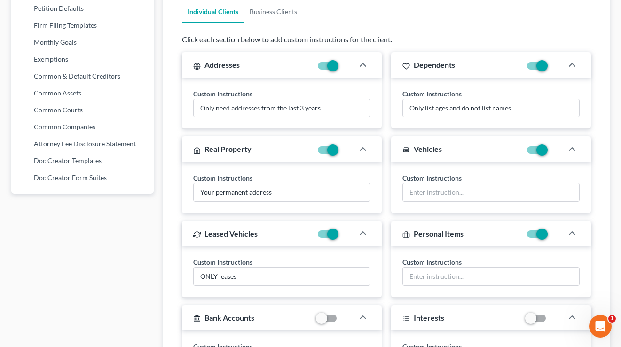
scroll to position [0, 0]
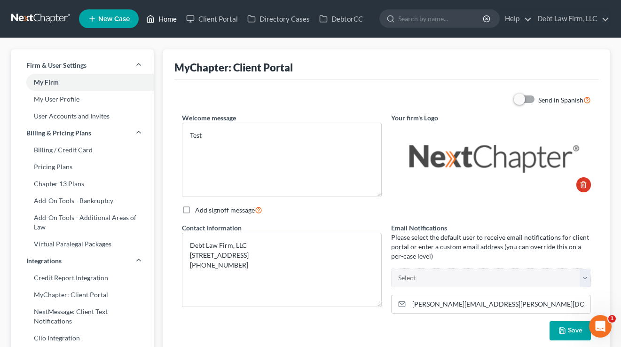
click at [170, 20] on link "Home" at bounding box center [161, 18] width 40 height 17
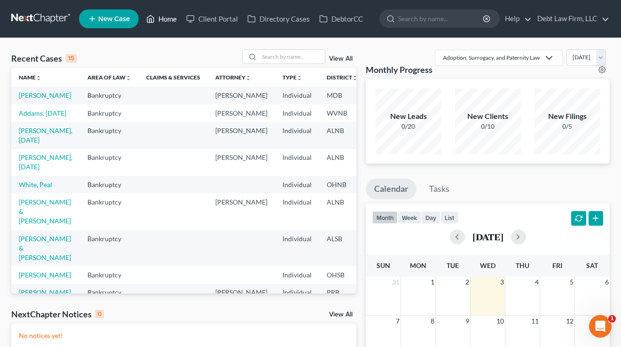
scroll to position [22, 0]
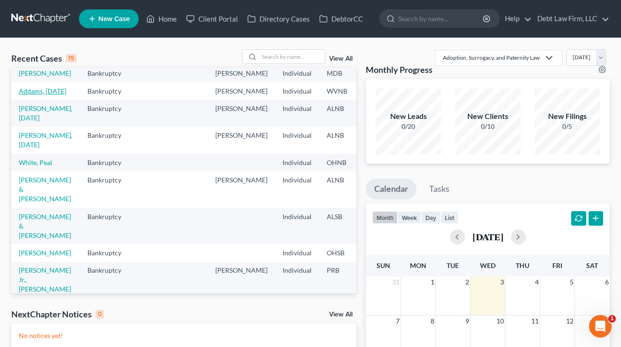
click at [34, 95] on link "Addams, Wednesday" at bounding box center [42, 91] width 47 height 8
select select "12"
select select "4"
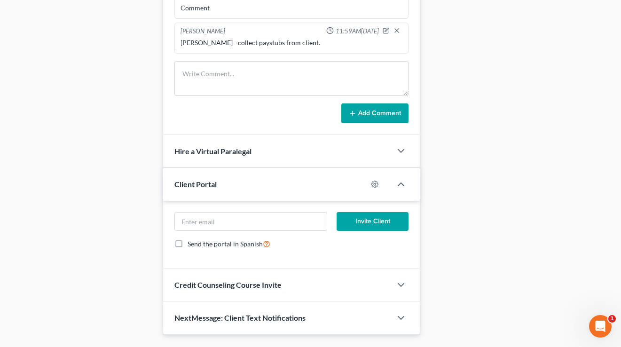
scroll to position [763, 0]
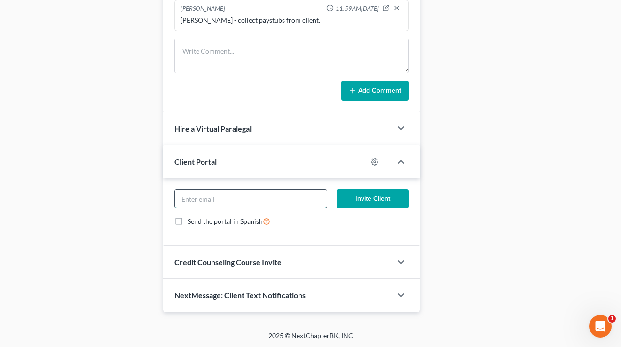
drag, startPoint x: 247, startPoint y: 197, endPoint x: 215, endPoint y: 198, distance: 32.0
click at [247, 197] on input "email" at bounding box center [251, 199] width 152 height 18
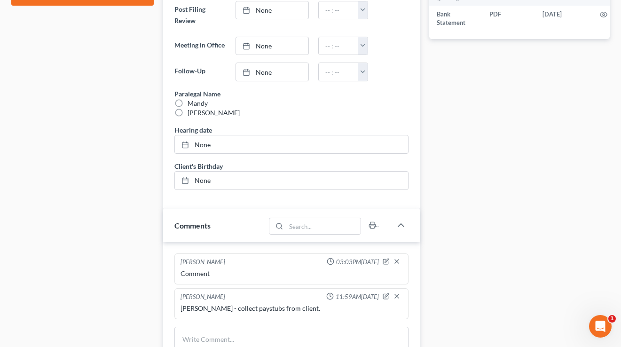
scroll to position [0, 0]
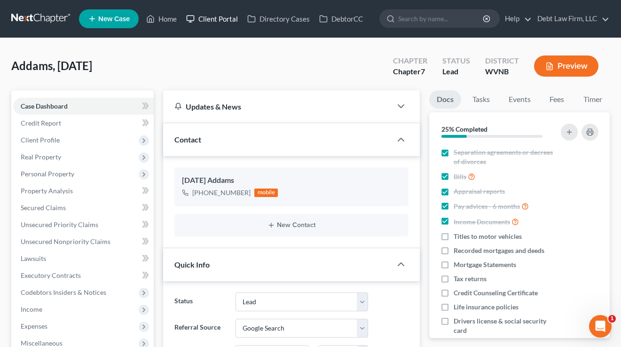
click at [224, 20] on link "Client Portal" at bounding box center [211, 18] width 61 height 17
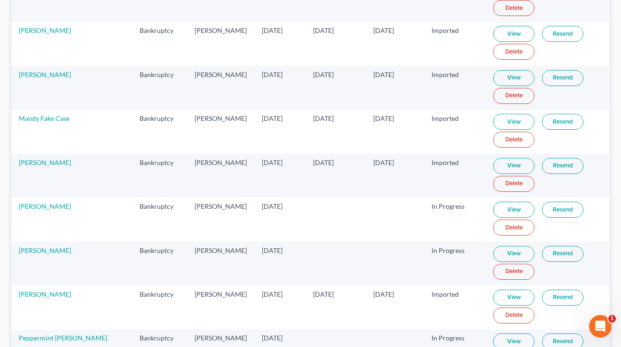
scroll to position [551, 0]
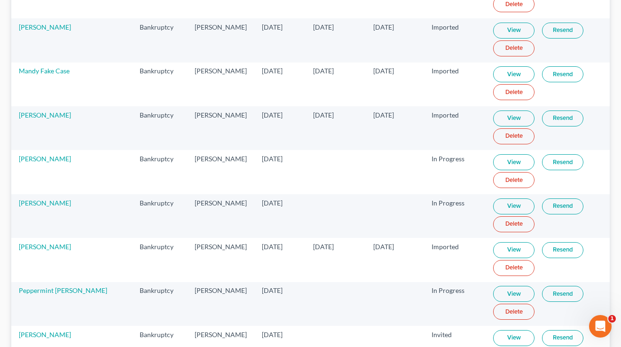
click at [495, 162] on link "View" at bounding box center [513, 162] width 41 height 16
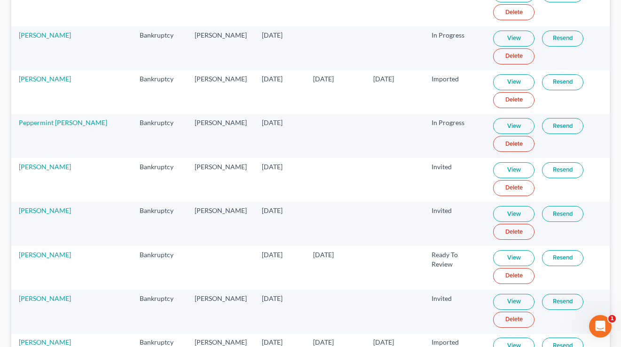
scroll to position [746, 0]
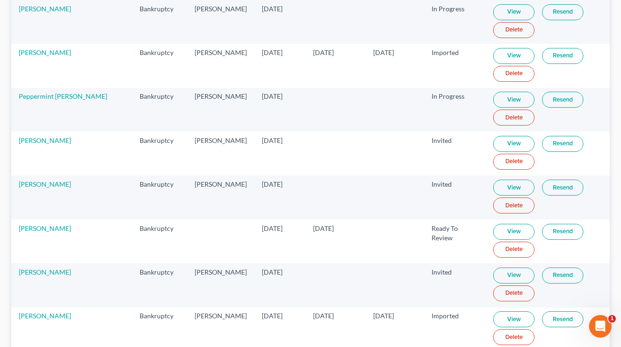
click at [509, 233] on link "View" at bounding box center [513, 232] width 41 height 16
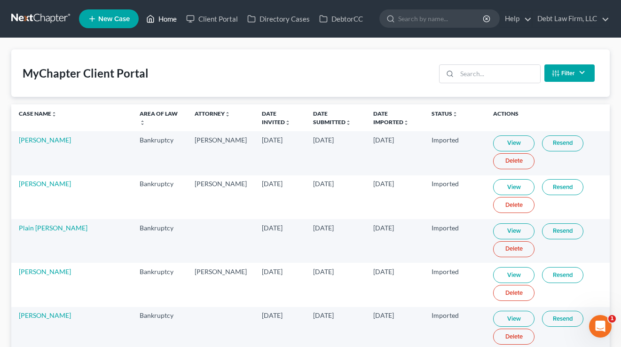
click at [173, 23] on link "Home" at bounding box center [161, 18] width 40 height 17
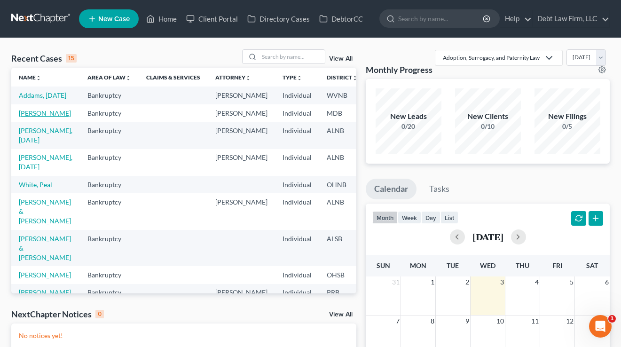
click at [29, 117] on link "Appleseed, Johnny" at bounding box center [45, 113] width 52 height 8
select select "12"
select select "3"
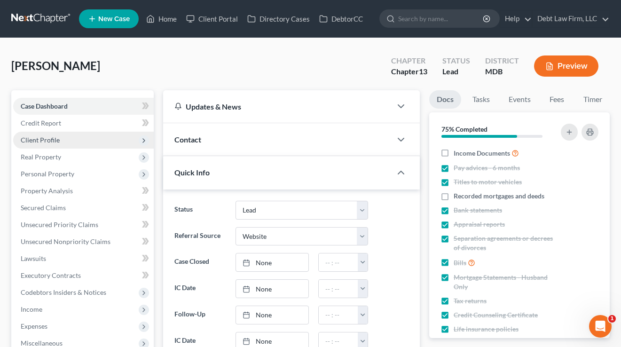
click at [63, 138] on span "Client Profile" at bounding box center [83, 140] width 140 height 17
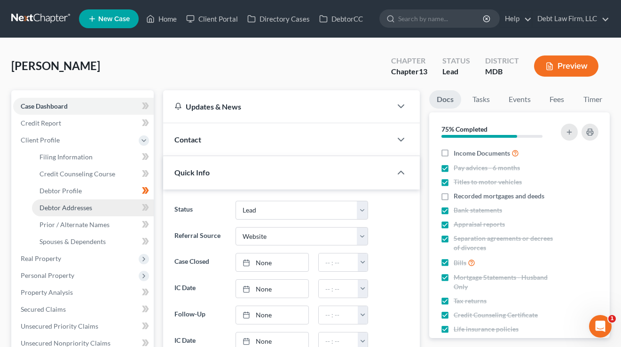
click at [72, 203] on span "Debtor Addresses" at bounding box center [65, 207] width 53 height 8
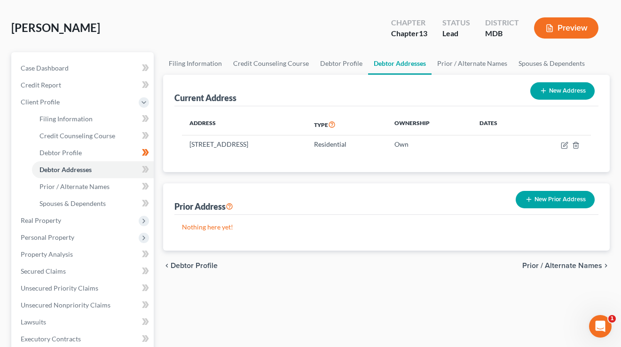
scroll to position [49, 0]
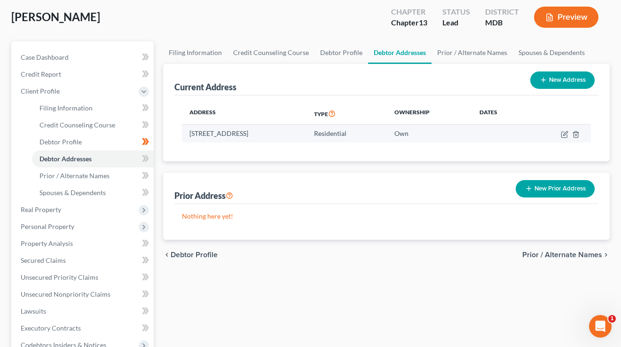
drag, startPoint x: 280, startPoint y: 132, endPoint x: 232, endPoint y: 134, distance: 48.0
click at [232, 134] on td "520 Sand Bend Dr, Baltimore, MD 21210" at bounding box center [244, 133] width 124 height 18
click at [196, 132] on td "520 Sand Bend Dr, Baltimore, MD 21210" at bounding box center [244, 133] width 124 height 18
drag, startPoint x: 206, startPoint y: 133, endPoint x: 363, endPoint y: 133, distance: 156.9
click at [306, 133] on td "520 Sand Bend Dr, Baltimore, MD 21210" at bounding box center [244, 133] width 124 height 18
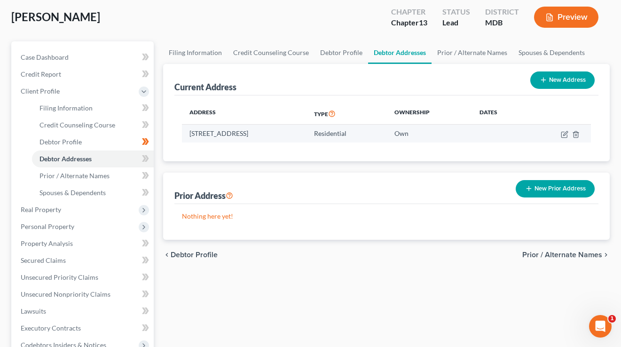
click at [306, 133] on td "520 Sand Bend Dr, Baltimore, MD 21210" at bounding box center [244, 133] width 124 height 18
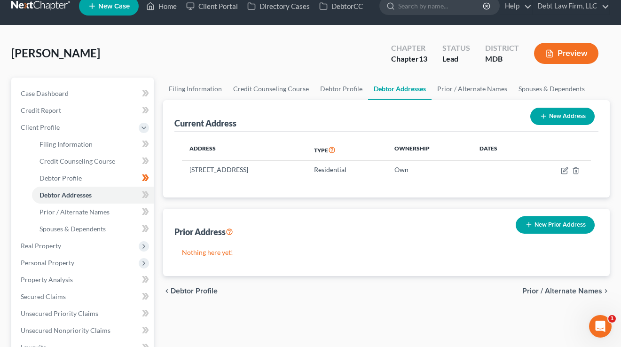
scroll to position [6, 0]
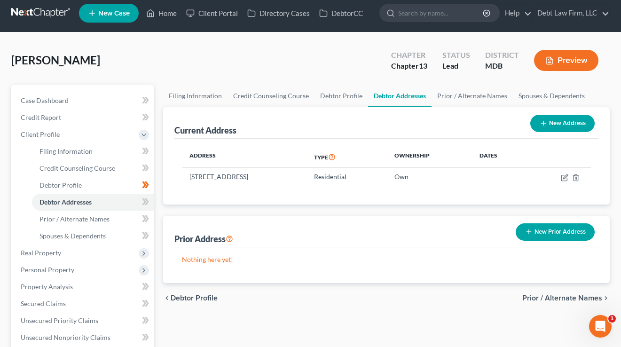
click at [562, 57] on button "Preview" at bounding box center [566, 60] width 64 height 21
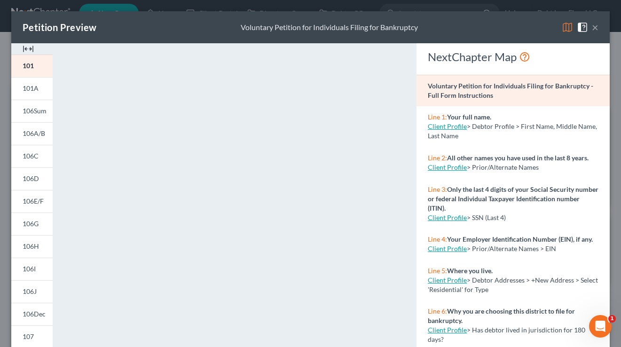
click at [595, 29] on button "×" at bounding box center [594, 27] width 7 height 11
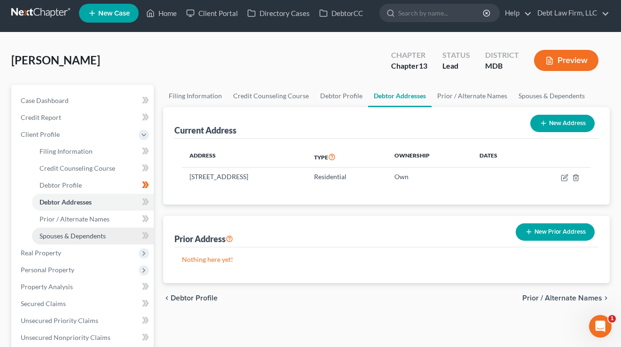
scroll to position [57, 0]
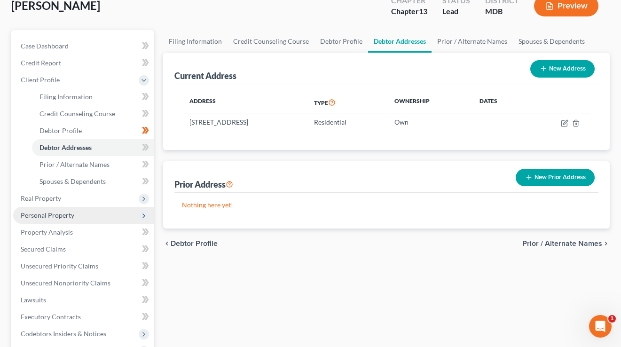
click at [56, 215] on span "Personal Property" at bounding box center [48, 215] width 54 height 8
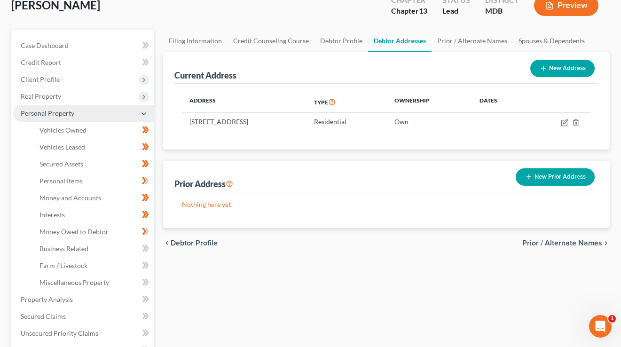
scroll to position [60, 0]
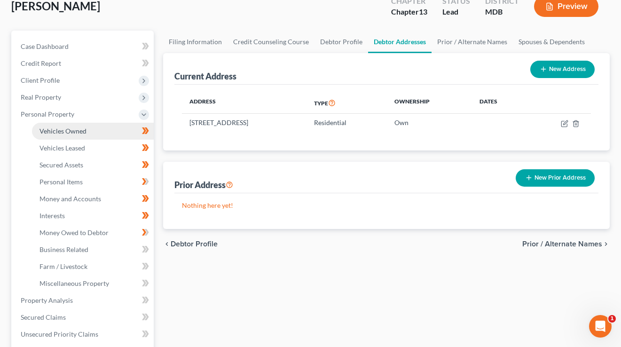
click at [79, 132] on span "Vehicles Owned" at bounding box center [62, 131] width 47 height 8
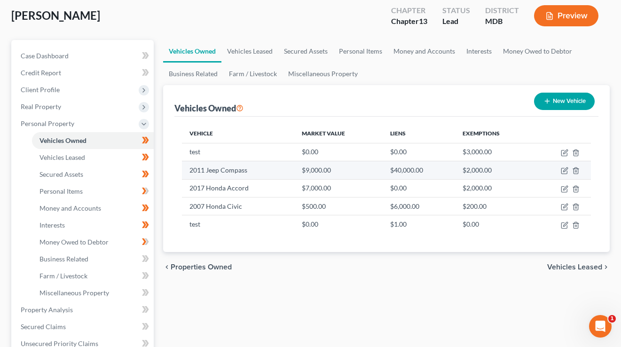
scroll to position [51, 0]
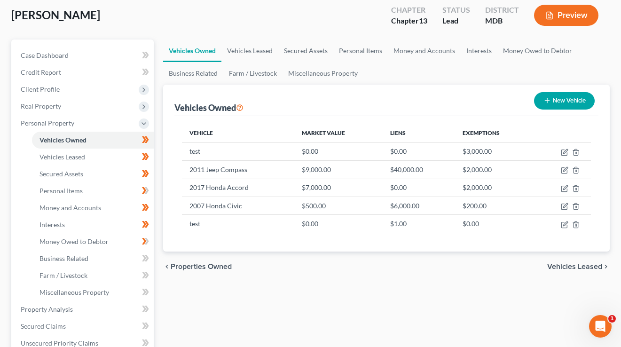
click at [570, 7] on button "Preview" at bounding box center [566, 15] width 64 height 21
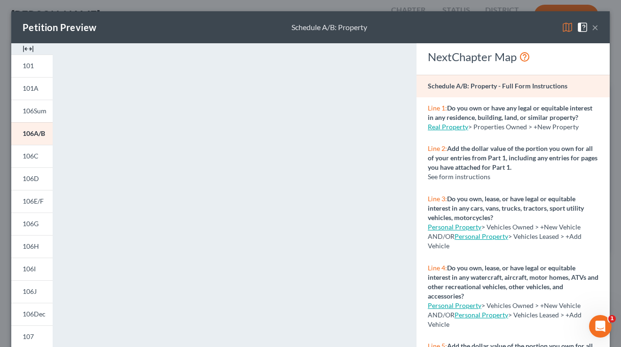
click at [595, 26] on button "×" at bounding box center [594, 27] width 7 height 11
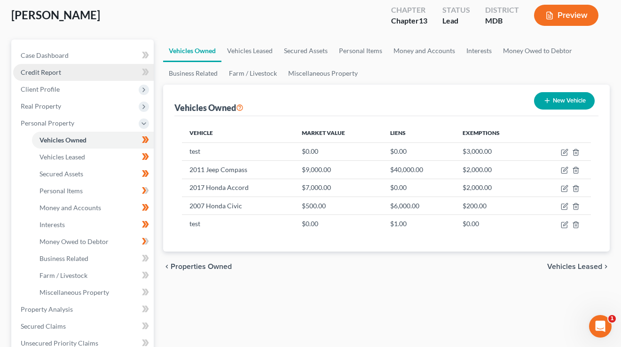
scroll to position [0, 0]
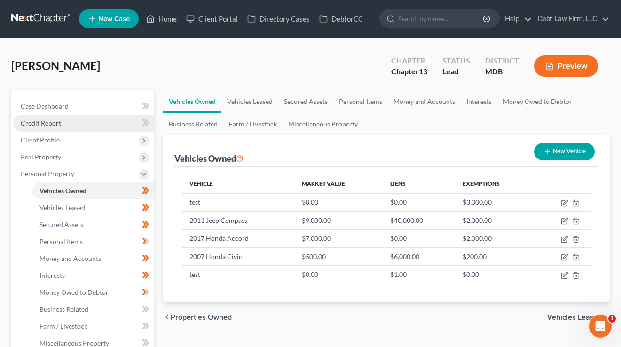
click at [70, 129] on link "Credit Report" at bounding box center [83, 123] width 140 height 17
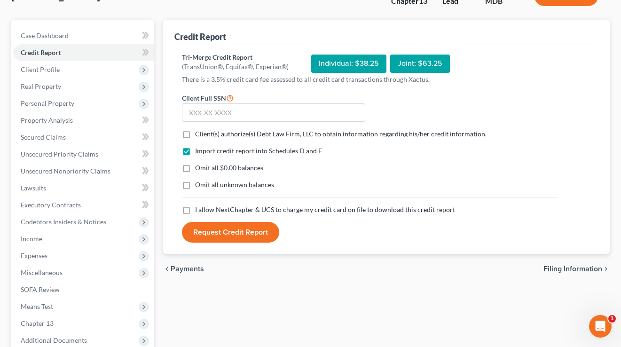
scroll to position [2, 0]
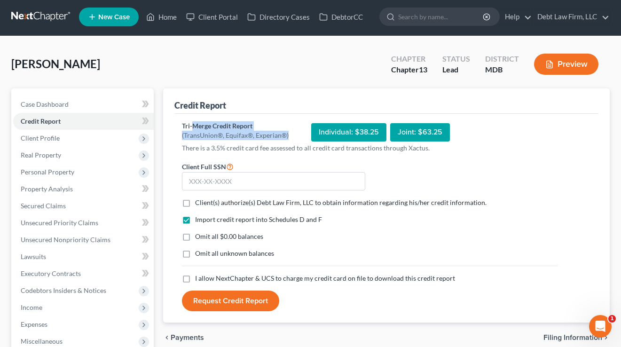
drag, startPoint x: 296, startPoint y: 138, endPoint x: 195, endPoint y: 126, distance: 102.2
click at [195, 126] on div "Tri-Merge Credit Report (TransUnion®, Equifax®, Experian®) Individual: $38.25 J…" at bounding box center [370, 132] width 376 height 22
click at [195, 126] on div "Tri-Merge Credit Report" at bounding box center [235, 125] width 107 height 9
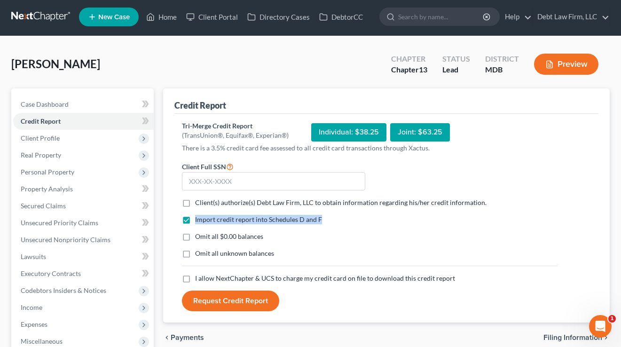
drag, startPoint x: 282, startPoint y: 218, endPoint x: 194, endPoint y: 217, distance: 88.3
click at [194, 217] on div "Import credit report into Schedules D and F" at bounding box center [370, 219] width 376 height 9
click at [339, 222] on div "Import credit report into Schedules D and F" at bounding box center [370, 219] width 376 height 9
drag, startPoint x: 374, startPoint y: 130, endPoint x: 315, endPoint y: 128, distance: 59.7
click at [315, 128] on div "Individual: $38.25" at bounding box center [348, 132] width 75 height 18
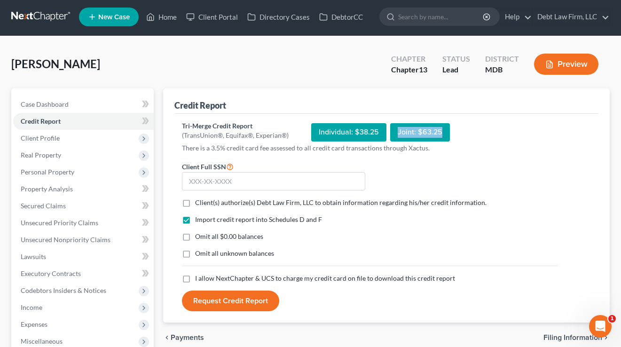
drag, startPoint x: 444, startPoint y: 131, endPoint x: 399, endPoint y: 132, distance: 45.1
click at [397, 132] on div "Joint: $63.25" at bounding box center [420, 132] width 60 height 18
click at [506, 132] on div "Tri-Merge Credit Report (TransUnion®, Equifax®, Experian®) Individual: $38.25 J…" at bounding box center [370, 132] width 376 height 22
drag, startPoint x: 323, startPoint y: 214, endPoint x: 233, endPoint y: 215, distance: 90.2
click at [233, 215] on form "Client Full SSN * Client(s) authorize(s) Debt Law Firm, LLC to obtain informati…" at bounding box center [369, 236] width 385 height 151
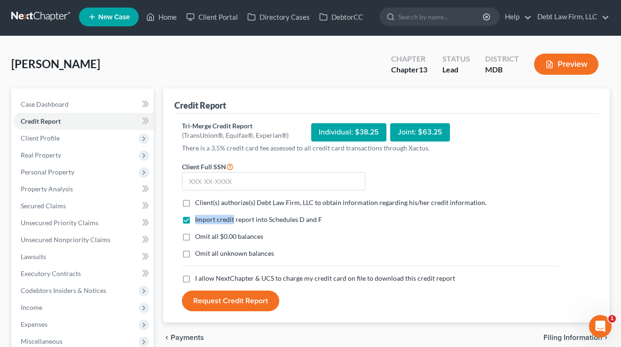
click at [233, 215] on label "Import credit report into Schedules D and F" at bounding box center [258, 219] width 127 height 9
click at [205, 215] on input "Import credit report into Schedules D and F" at bounding box center [202, 218] width 6 height 6
checkbox input "false"
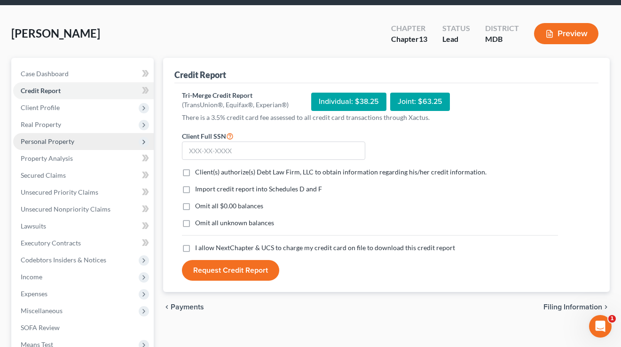
scroll to position [71, 0]
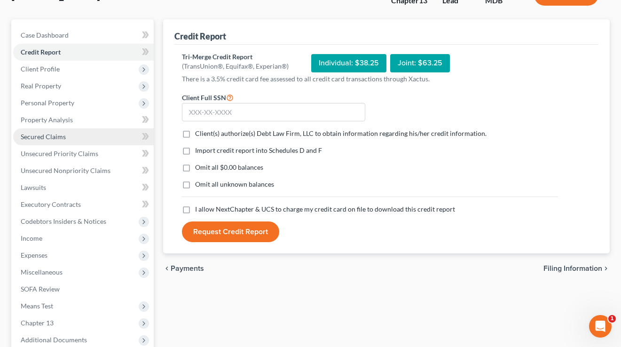
click at [55, 142] on link "Secured Claims" at bounding box center [83, 136] width 140 height 17
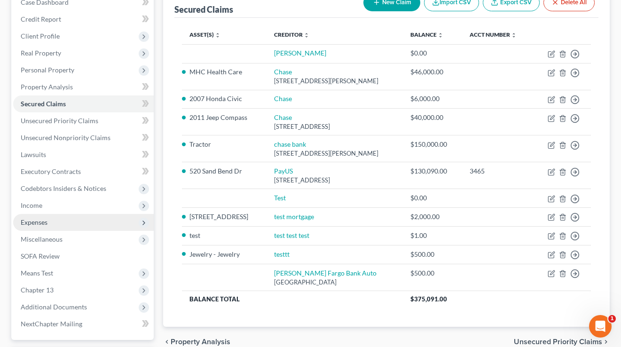
scroll to position [152, 0]
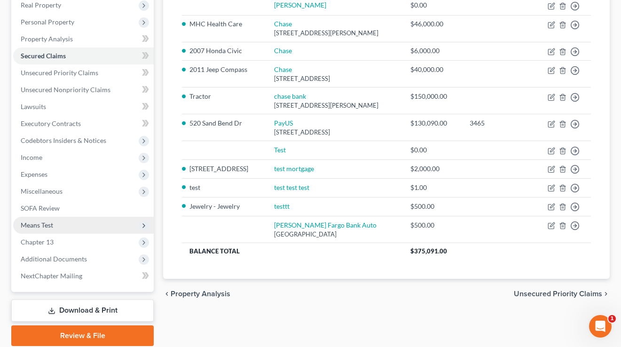
click at [64, 223] on span "Means Test" at bounding box center [83, 225] width 140 height 17
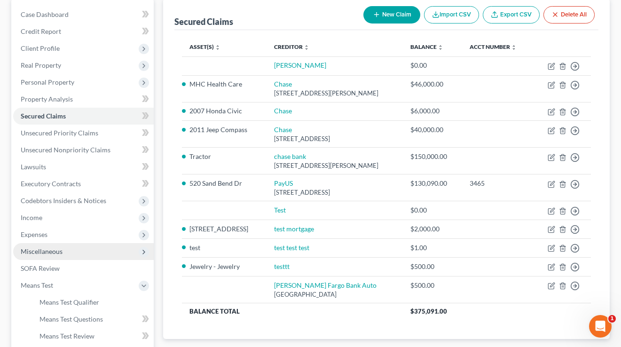
scroll to position [85, 0]
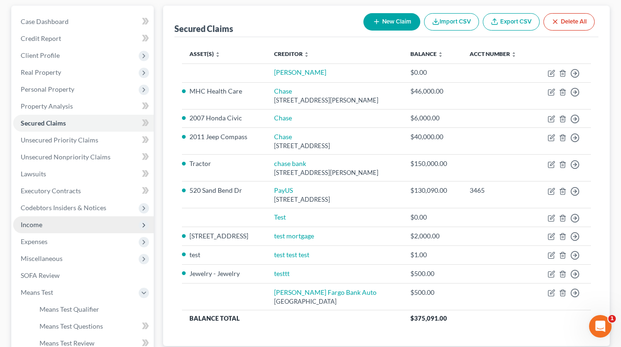
click at [62, 218] on span "Income" at bounding box center [83, 224] width 140 height 17
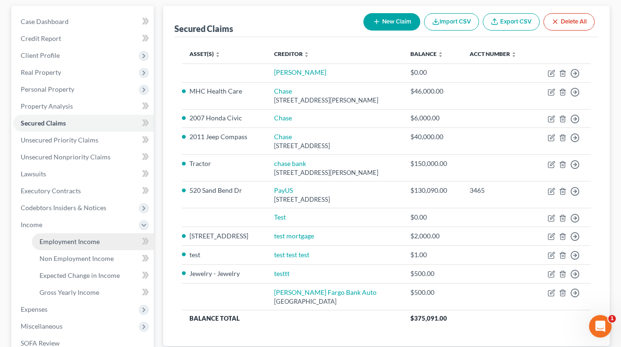
click at [80, 241] on span "Employment Income" at bounding box center [69, 241] width 60 height 8
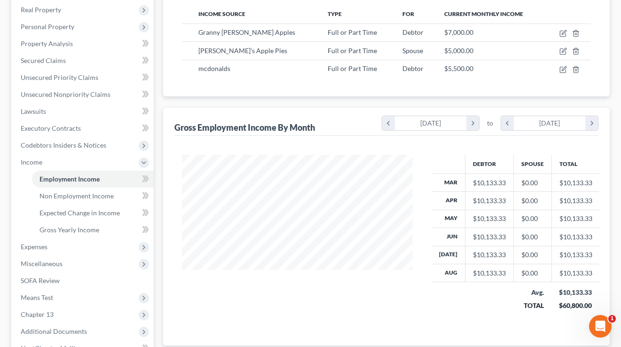
scroll to position [43, 0]
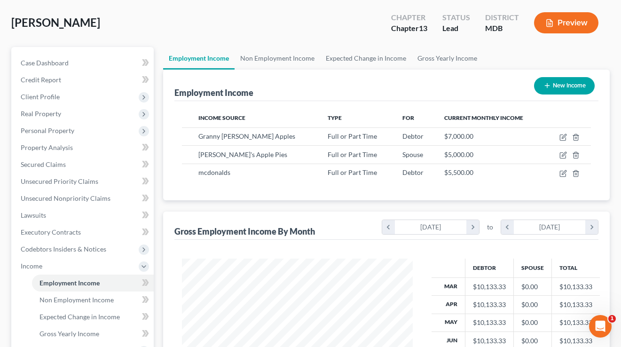
click at [566, 86] on button "New Income" at bounding box center [564, 85] width 61 height 17
select select "0"
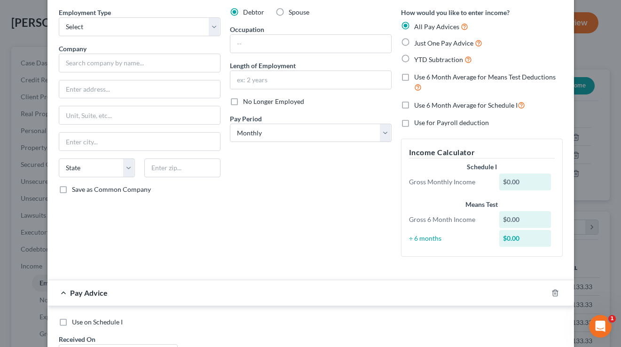
scroll to position [37, 0]
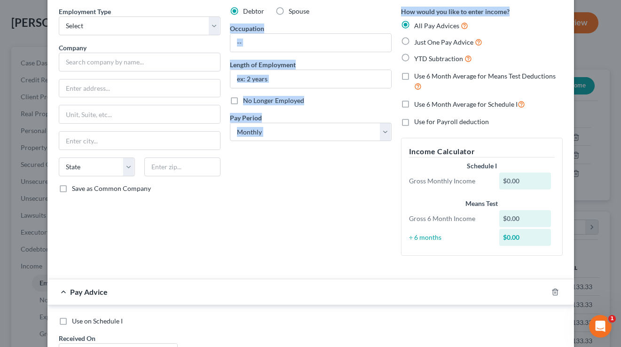
drag, startPoint x: 510, startPoint y: 13, endPoint x: 395, endPoint y: 9, distance: 114.7
click at [396, 9] on div "How would you like to enter income? All Pay Advices Just One Pay Advice YTD Sub…" at bounding box center [481, 135] width 171 height 256
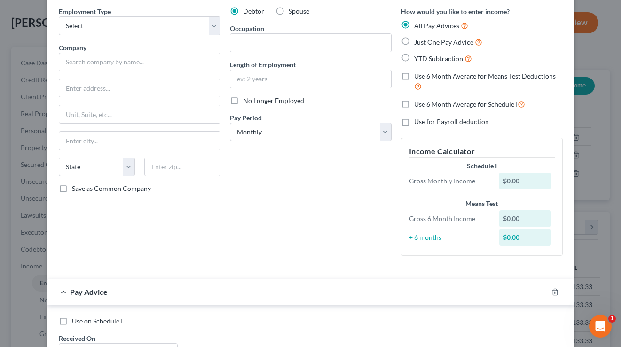
click at [414, 39] on label "Just One Pay Advice" at bounding box center [448, 42] width 68 height 11
click at [418, 39] on input "Just One Pay Advice" at bounding box center [421, 40] width 6 height 6
radio input "true"
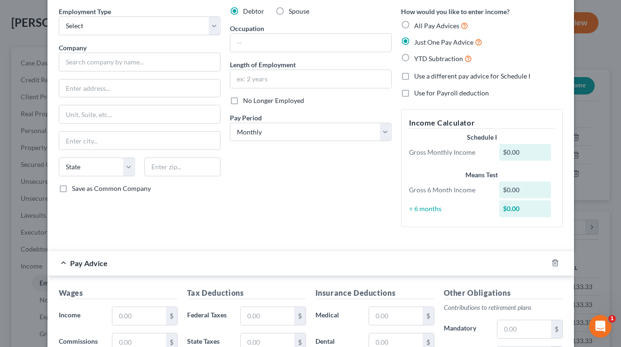
click at [414, 60] on label "YTD Subtraction" at bounding box center [443, 58] width 58 height 11
click at [418, 59] on input "YTD Subtraction" at bounding box center [421, 56] width 6 height 6
radio input "true"
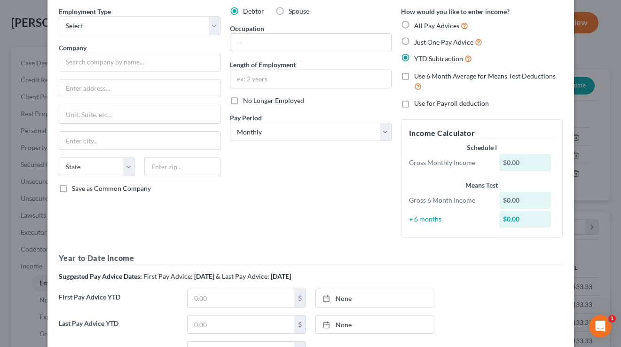
scroll to position [31, 0]
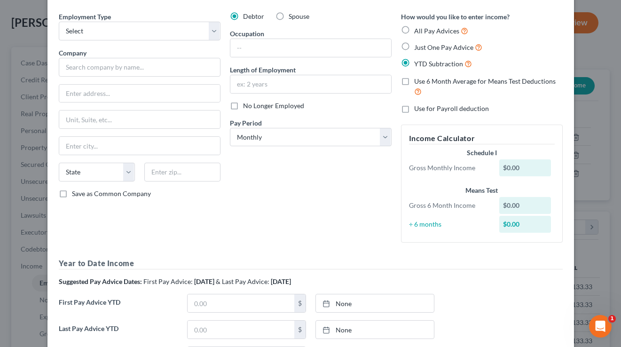
click at [414, 29] on label "All Pay Advices" at bounding box center [441, 30] width 54 height 11
click at [418, 29] on input "All Pay Advices" at bounding box center [421, 28] width 6 height 6
radio input "true"
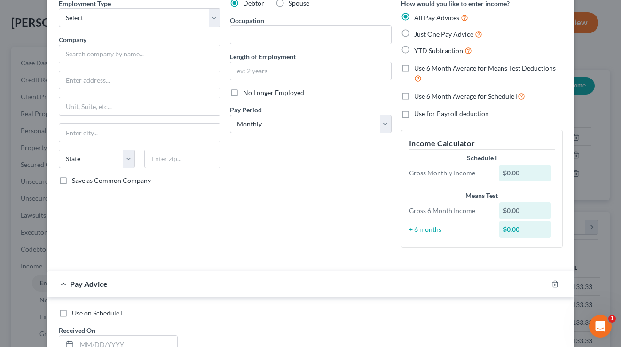
scroll to position [45, 0]
drag, startPoint x: 505, startPoint y: 156, endPoint x: 442, endPoint y: 155, distance: 63.4
click at [442, 155] on div "Schedule I" at bounding box center [482, 157] width 146 height 9
drag, startPoint x: 484, startPoint y: 194, endPoint x: 513, endPoint y: 221, distance: 39.9
click at [452, 194] on div "Means Test" at bounding box center [482, 194] width 146 height 9
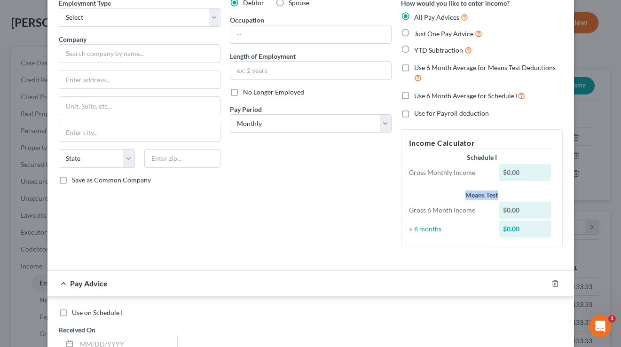
click at [452, 194] on div "Means Test" at bounding box center [482, 194] width 146 height 9
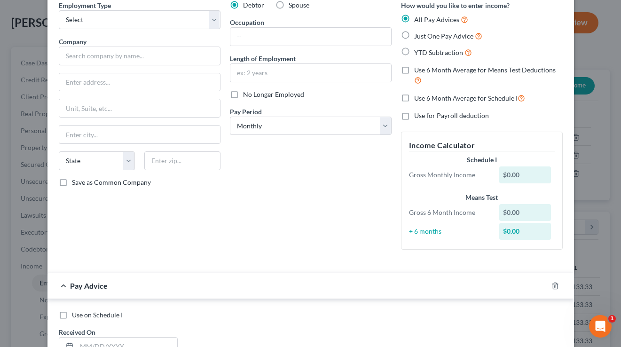
scroll to position [0, 0]
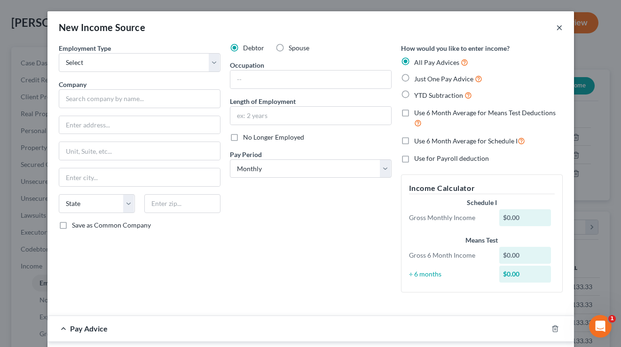
drag, startPoint x: 558, startPoint y: 27, endPoint x: 550, endPoint y: 28, distance: 8.5
click at [558, 27] on button "×" at bounding box center [559, 27] width 7 height 11
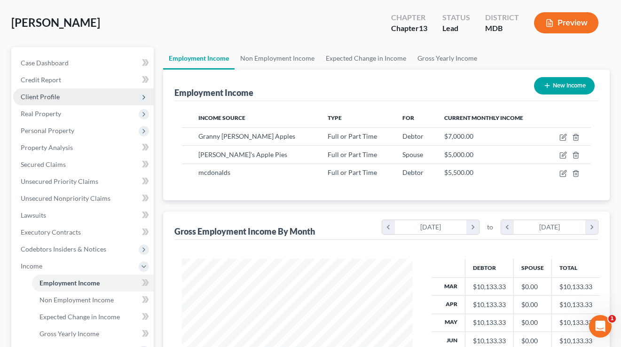
click at [39, 97] on span "Client Profile" at bounding box center [40, 97] width 39 height 8
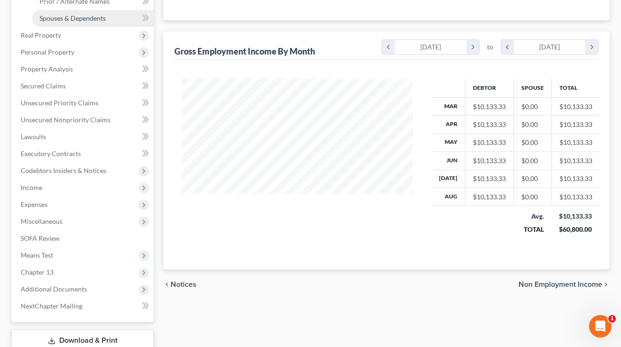
scroll to position [287, 0]
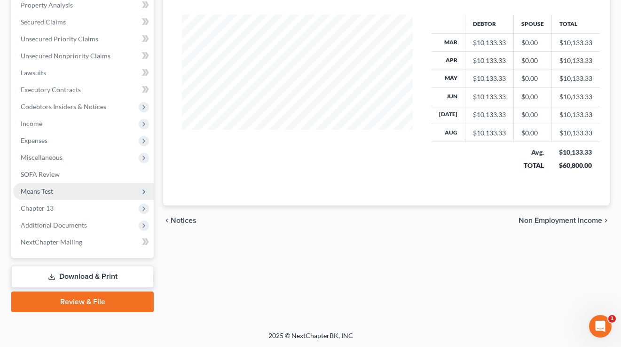
click at [63, 192] on span "Means Test" at bounding box center [83, 191] width 140 height 17
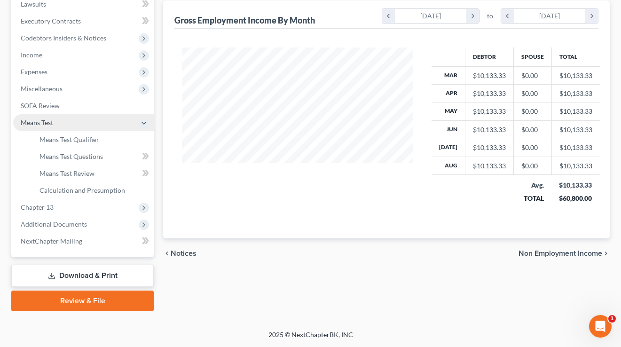
scroll to position [186, 0]
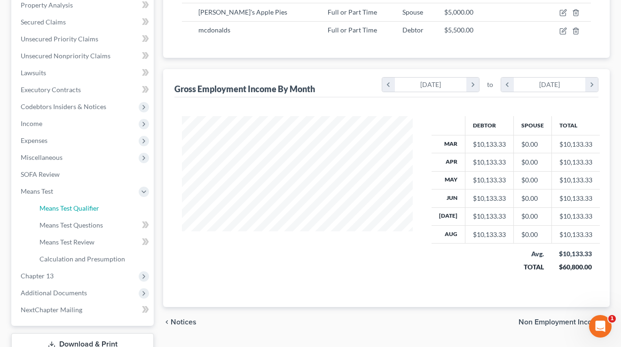
drag, startPoint x: 79, startPoint y: 206, endPoint x: 442, endPoint y: 174, distance: 364.5
click at [79, 206] on span "Means Test Qualifier" at bounding box center [69, 208] width 60 height 8
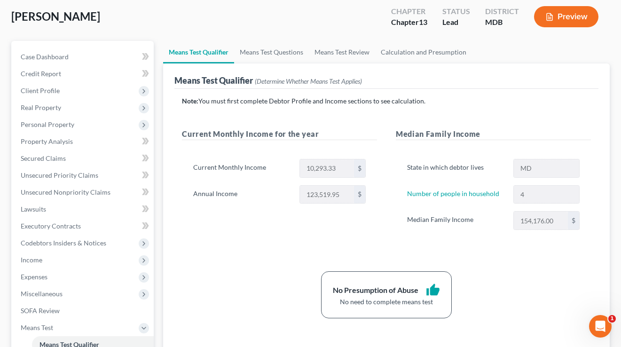
scroll to position [121, 0]
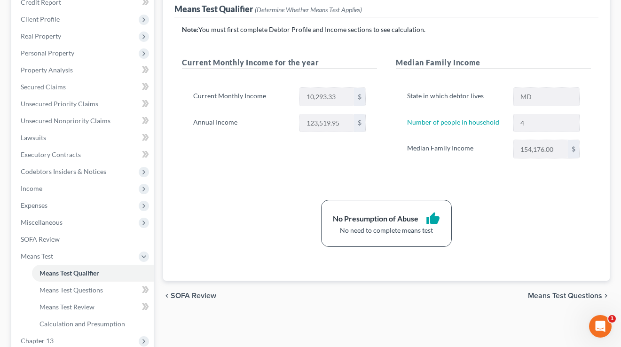
click at [296, 124] on div "123,519.95 $" at bounding box center [333, 123] width 76 height 19
drag, startPoint x: 437, startPoint y: 236, endPoint x: 304, endPoint y: 209, distance: 135.2
click at [314, 215] on div "No Presumption of Abuse thumb_up No need to complete means test" at bounding box center [386, 223] width 418 height 47
click at [307, 201] on div "No Presumption of Abuse thumb_up No need to complete means test" at bounding box center [386, 223] width 418 height 47
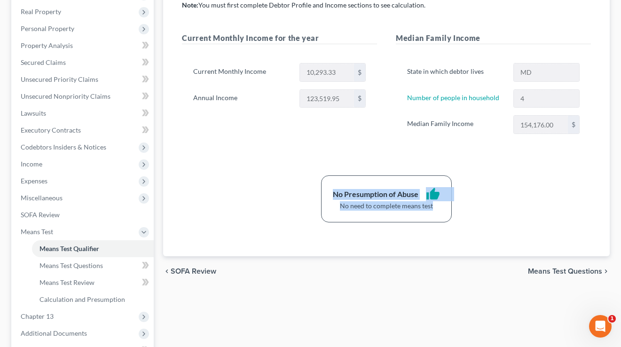
drag, startPoint x: 441, startPoint y: 211, endPoint x: 330, endPoint y: 193, distance: 112.4
click at [330, 193] on div "No Presumption of Abuse thumb_up No need to complete means test" at bounding box center [386, 198] width 131 height 47
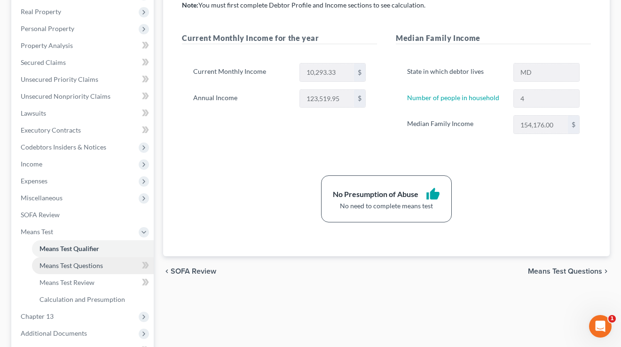
click at [75, 264] on span "Means Test Questions" at bounding box center [70, 265] width 63 height 8
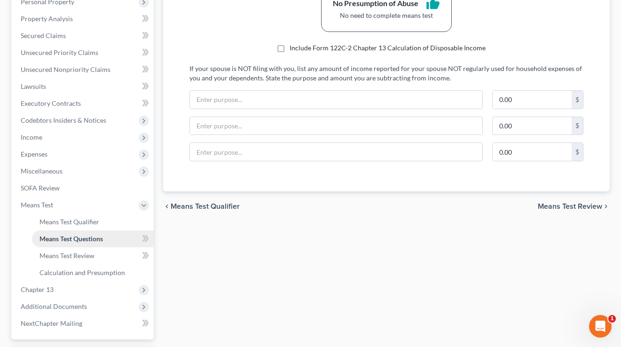
scroll to position [184, 0]
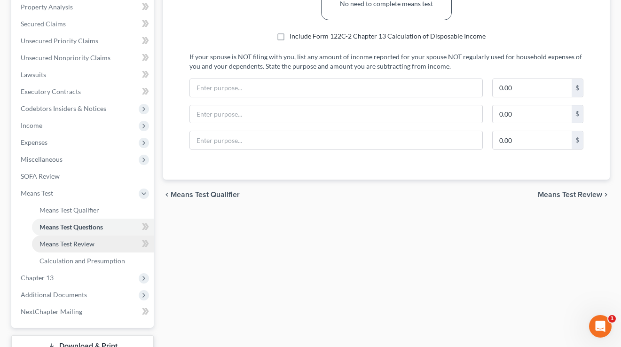
click at [85, 246] on span "Means Test Review" at bounding box center [66, 244] width 55 height 8
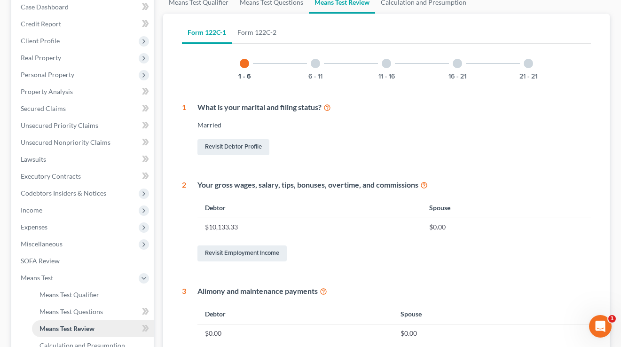
scroll to position [155, 0]
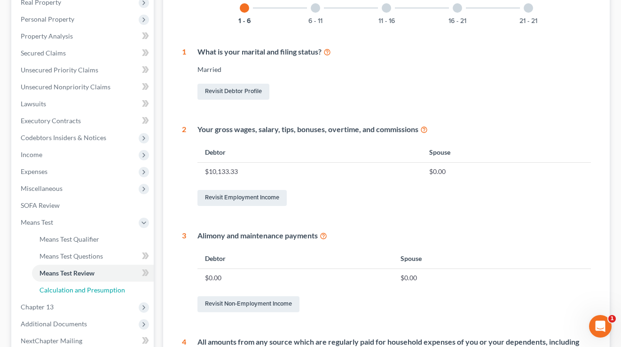
click at [70, 291] on span "Calculation and Presumption" at bounding box center [81, 290] width 85 height 8
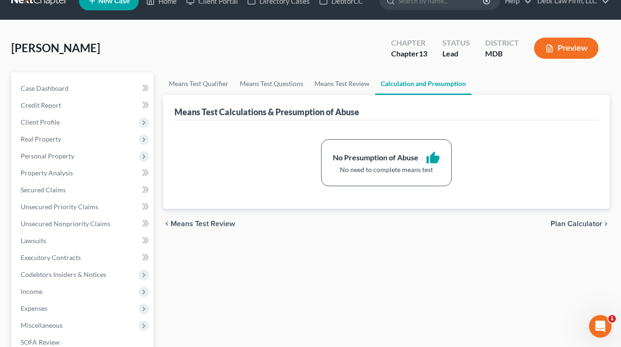
scroll to position [33, 0]
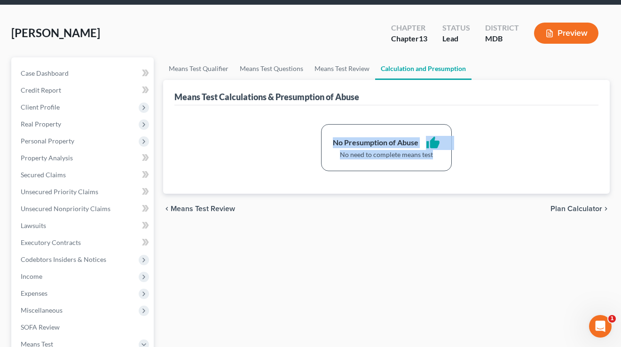
drag, startPoint x: 441, startPoint y: 155, endPoint x: 331, endPoint y: 134, distance: 111.8
click at [331, 134] on div "No Presumption of Abuse thumb_up No need to complete means test" at bounding box center [386, 147] width 131 height 47
drag, startPoint x: 331, startPoint y: 134, endPoint x: 214, endPoint y: 137, distance: 117.0
click at [331, 134] on div "No Presumption of Abuse thumb_up No need to complete means test" at bounding box center [386, 147] width 131 height 47
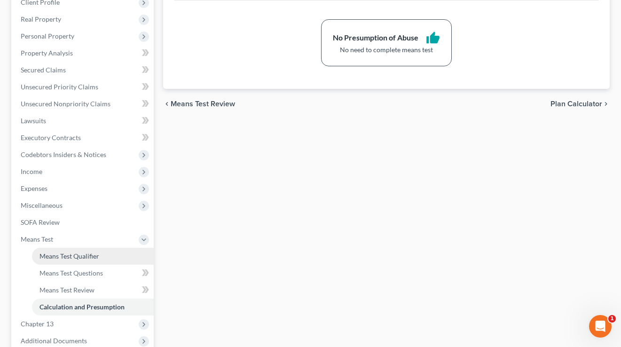
scroll to position [203, 0]
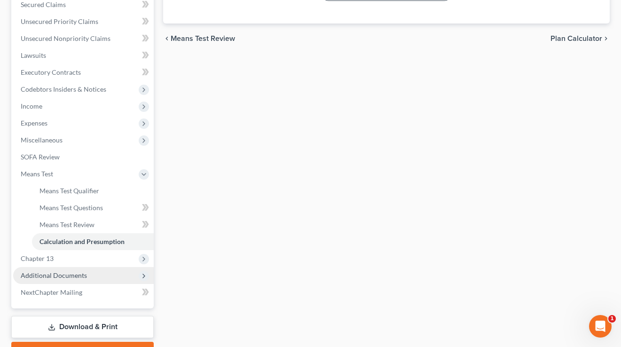
click at [73, 272] on span "Additional Documents" at bounding box center [54, 275] width 66 height 8
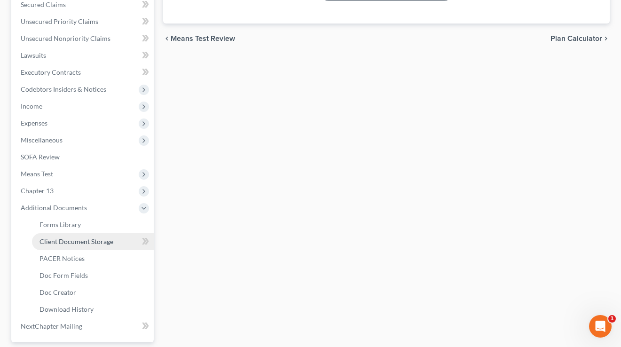
click at [69, 243] on span "Client Document Storage" at bounding box center [76, 241] width 74 height 8
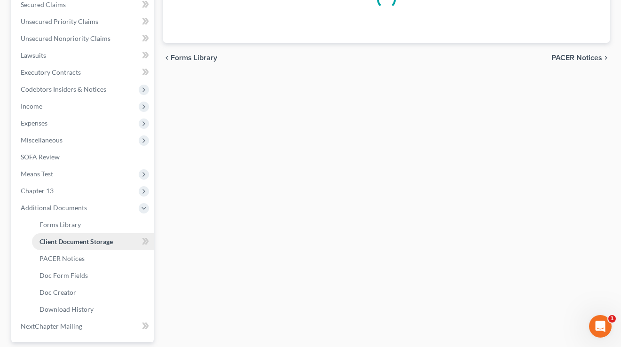
scroll to position [158, 0]
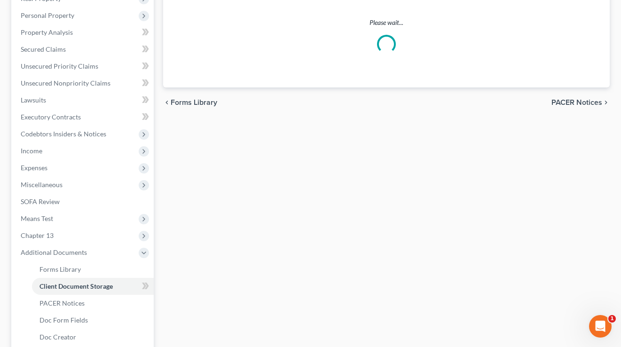
select select "14"
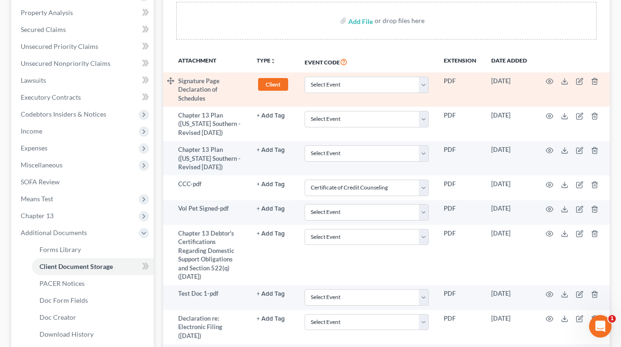
scroll to position [88, 0]
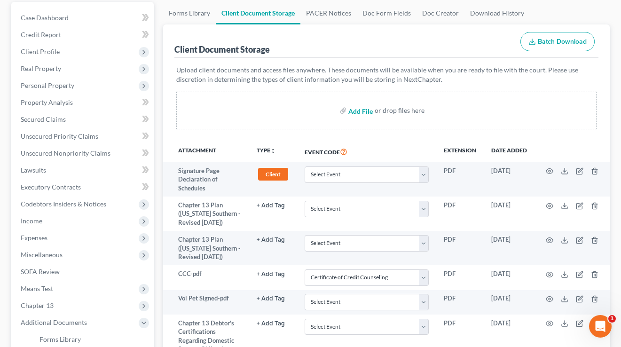
click at [357, 113] on input "file" at bounding box center [359, 110] width 23 height 17
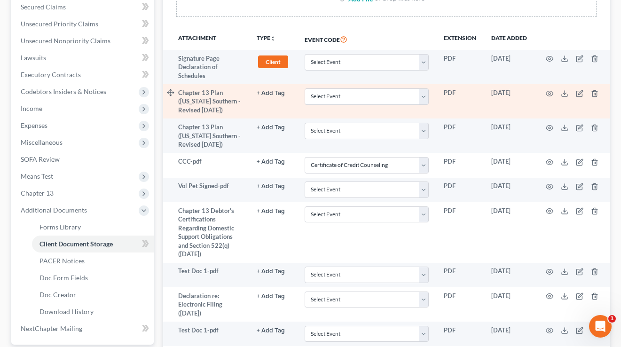
scroll to position [110, 0]
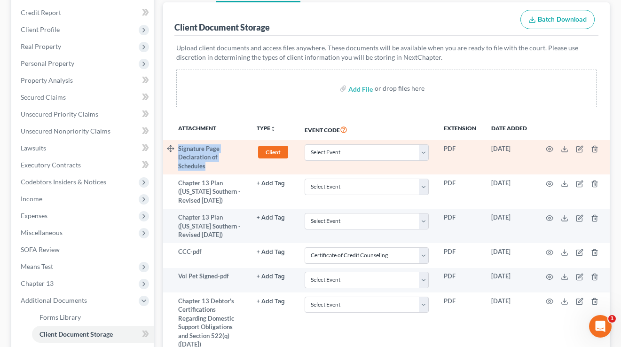
drag, startPoint x: 231, startPoint y: 170, endPoint x: 175, endPoint y: 145, distance: 61.2
click at [175, 145] on tr "Signature Page Declaration of Schedules Client + Add Tag Client × Select an opt…" at bounding box center [386, 157] width 446 height 34
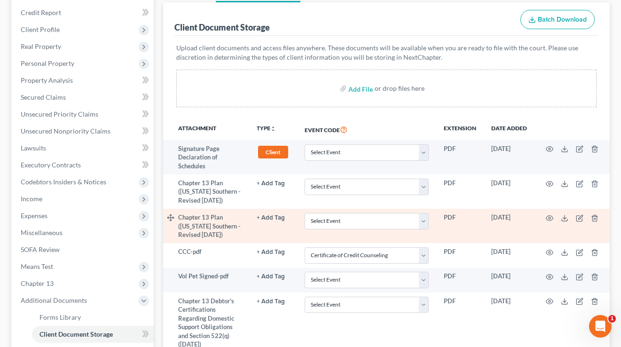
drag, startPoint x: 228, startPoint y: 122, endPoint x: 381, endPoint y: 210, distance: 176.1
click at [228, 122] on th "Attachment" at bounding box center [213, 129] width 71 height 22
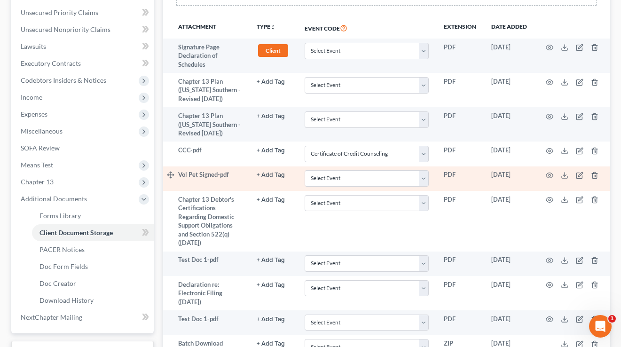
scroll to position [212, 0]
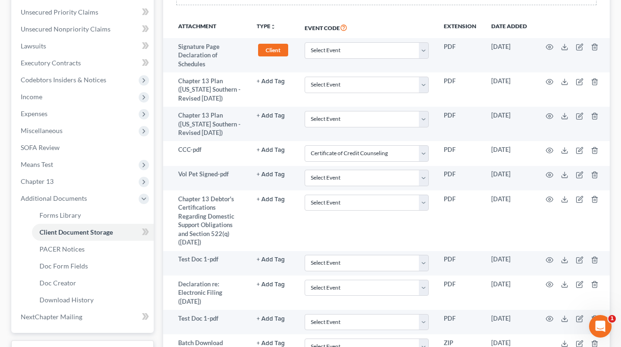
drag, startPoint x: 363, startPoint y: 24, endPoint x: 332, endPoint y: 16, distance: 32.0
click at [305, 18] on th "Event Code" at bounding box center [366, 27] width 139 height 22
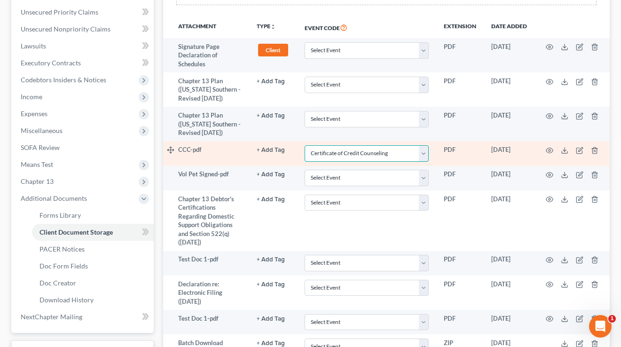
click at [347, 154] on select "Select Event Affidavit Affidavit of Adequate Protection and Lease Payments Affi…" at bounding box center [366, 153] width 124 height 16
click at [304, 145] on select "Select Event Affidavit Affidavit of Adequate Protection and Lease Payments Affi…" at bounding box center [366, 153] width 124 height 16
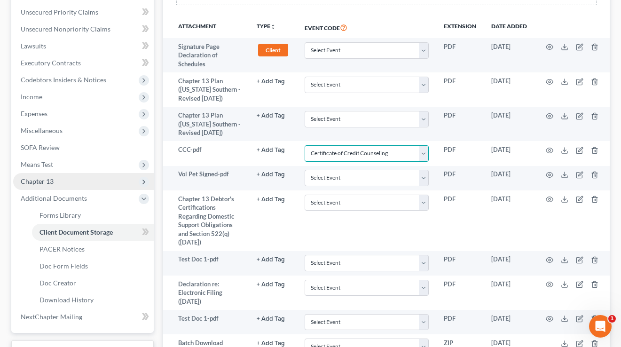
scroll to position [282, 0]
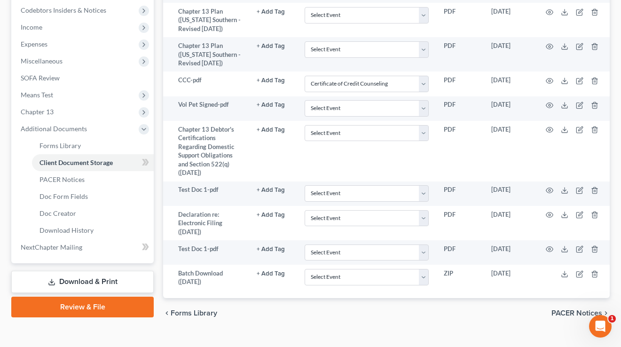
click at [80, 307] on link "Review & File" at bounding box center [82, 306] width 142 height 21
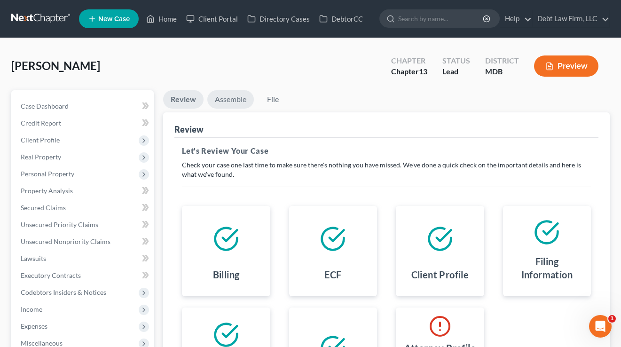
click at [234, 101] on link "Assemble" at bounding box center [230, 99] width 47 height 18
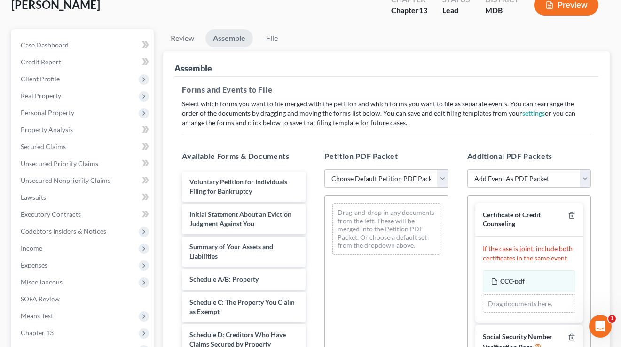
scroll to position [84, 0]
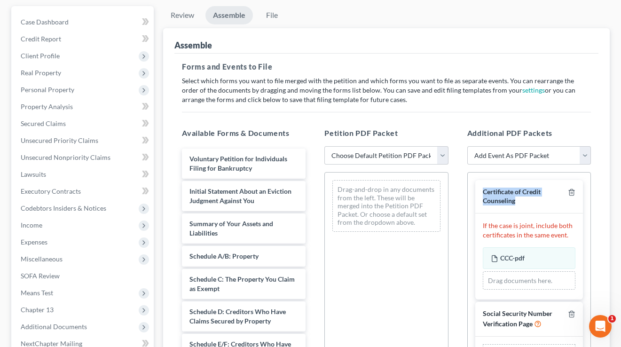
drag, startPoint x: 553, startPoint y: 210, endPoint x: 551, endPoint y: 116, distance: 93.5
click at [481, 193] on div "Certificate of Credit Counseling" at bounding box center [529, 196] width 108 height 33
drag, startPoint x: 539, startPoint y: 132, endPoint x: 509, endPoint y: 152, distance: 35.6
click at [466, 131] on div "Additional PDF Packets Add Event As PDF Packet Affidavit Affidavit of Adequate …" at bounding box center [529, 279] width 142 height 318
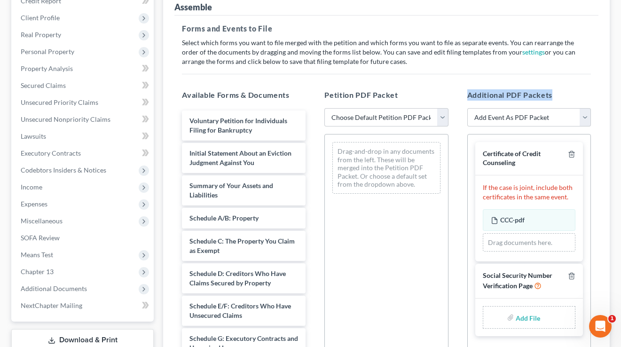
scroll to position [128, 0]
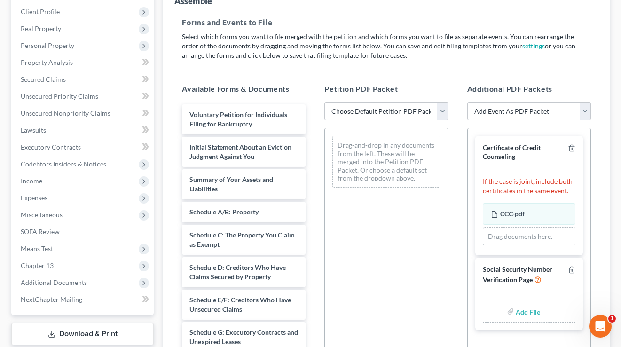
click at [500, 68] on hr at bounding box center [386, 68] width 409 height 0
drag, startPoint x: 526, startPoint y: 156, endPoint x: 477, endPoint y: 151, distance: 49.6
click at [477, 151] on div "Certificate of Credit Counseling" at bounding box center [529, 152] width 108 height 33
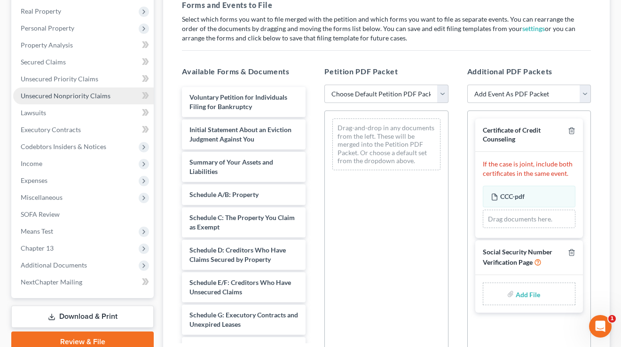
scroll to position [77, 0]
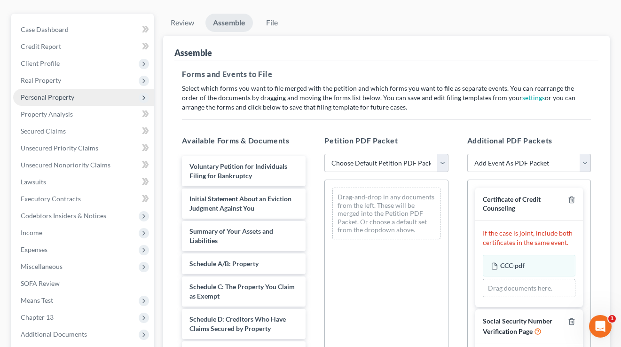
click at [62, 100] on span "Personal Property" at bounding box center [48, 97] width 54 height 8
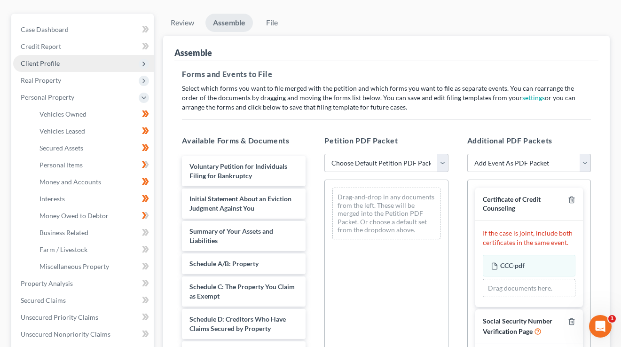
click at [61, 63] on span "Client Profile" at bounding box center [83, 63] width 140 height 17
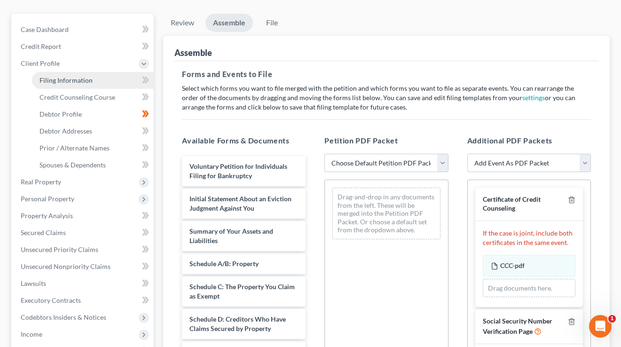
click at [66, 82] on span "Filing Information" at bounding box center [65, 80] width 53 height 8
select select "1"
select select "0"
select select "3"
select select "38"
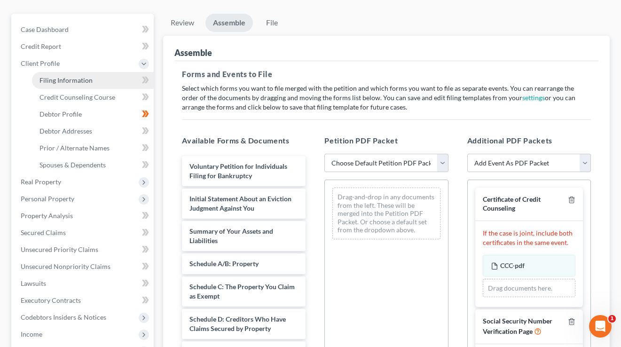
select select "0"
select select "28"
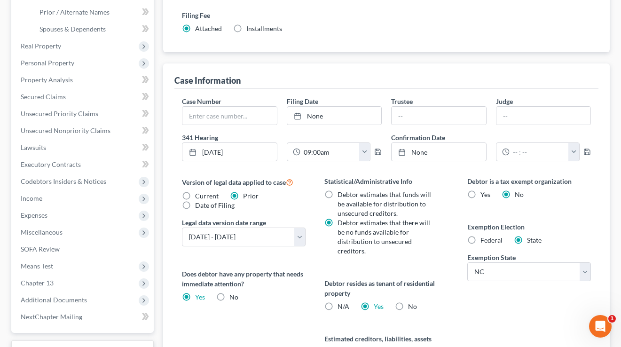
scroll to position [229, 0]
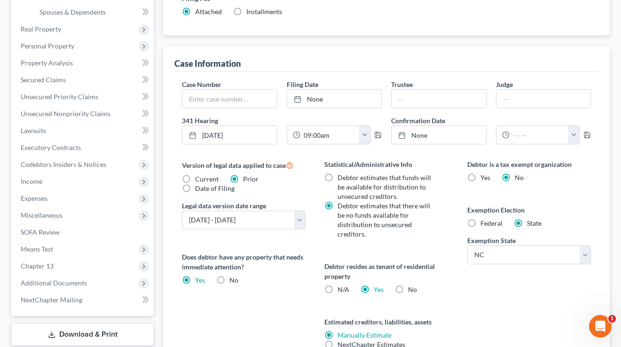
click at [480, 224] on label "Federal" at bounding box center [491, 222] width 22 height 9
click at [484, 224] on input "Federal" at bounding box center [487, 221] width 6 height 6
radio input "true"
click at [527, 223] on label "State" at bounding box center [534, 222] width 15 height 9
click at [530, 223] on input "State" at bounding box center [533, 221] width 6 height 6
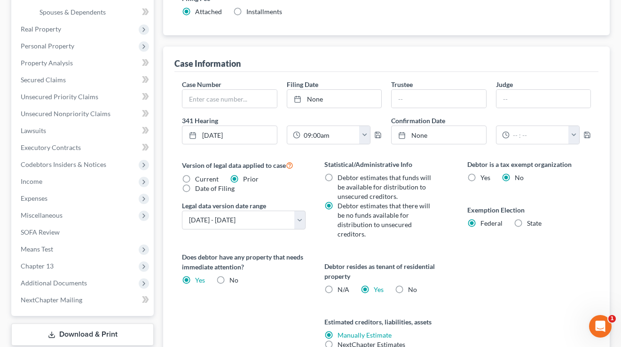
radio input "true"
radio input "false"
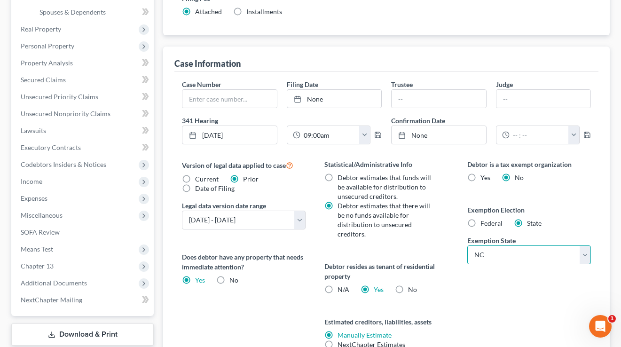
click at [519, 259] on select "State AL AK AR AZ CA CO CT DE DC FL GA GU HI ID IL IN IA KS KY LA ME MD MA MI M…" at bounding box center [529, 254] width 124 height 19
select select "9"
click at [467, 245] on select "State AL AK AR AZ CA CO CT DE DC FL GA GU HI ID IL IN IA KS KY LA ME MD MA MI M…" at bounding box center [529, 254] width 124 height 19
click at [452, 234] on div "Statistical/Administrative Info Debtor estimates that funds will be available f…" at bounding box center [386, 265] width 142 height 212
drag, startPoint x: 534, startPoint y: 209, endPoint x: 460, endPoint y: 208, distance: 73.8
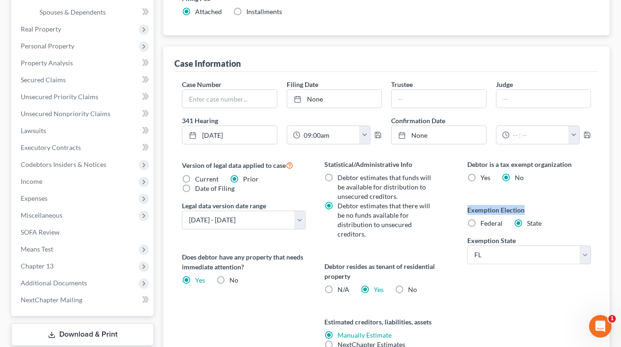
click at [460, 208] on div "Debtor is a tax exempt organization Yes No Exemption Election Federal State Exe…" at bounding box center [529, 265] width 142 height 212
drag, startPoint x: 464, startPoint y: 201, endPoint x: 534, endPoint y: 221, distance: 73.2
click at [464, 201] on div "Debtor is a tax exempt organization Yes No Exemption Election Federal State Exe…" at bounding box center [529, 265] width 142 height 212
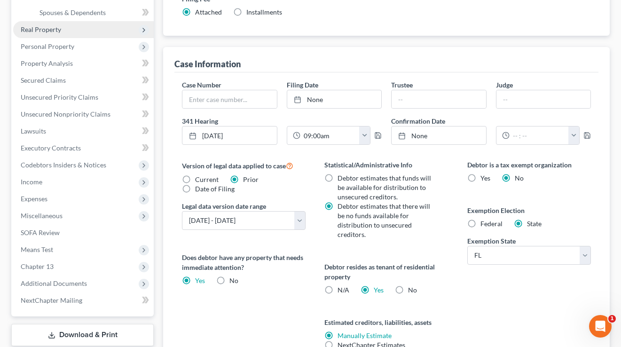
scroll to position [166, 0]
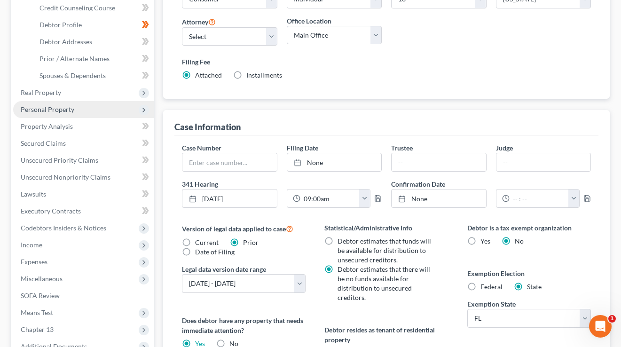
click at [52, 112] on span "Personal Property" at bounding box center [48, 109] width 54 height 8
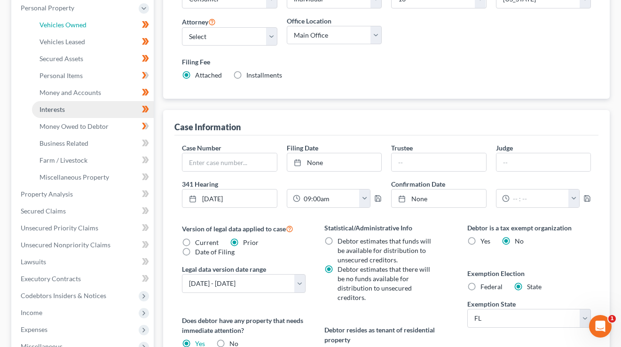
drag, startPoint x: 69, startPoint y: 25, endPoint x: 95, endPoint y: 109, distance: 88.2
click at [69, 25] on span "Vehicles Owned" at bounding box center [62, 25] width 47 height 8
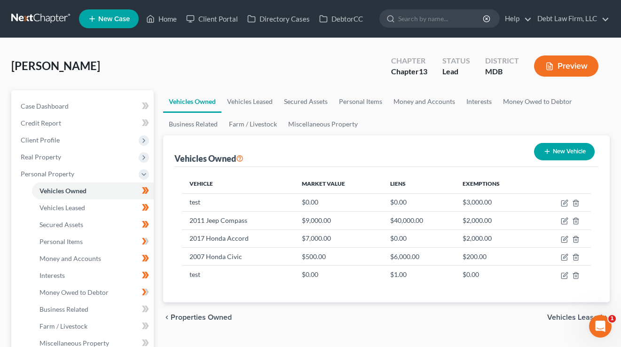
click at [569, 149] on button "New Vehicle" at bounding box center [564, 151] width 61 height 17
select select "0"
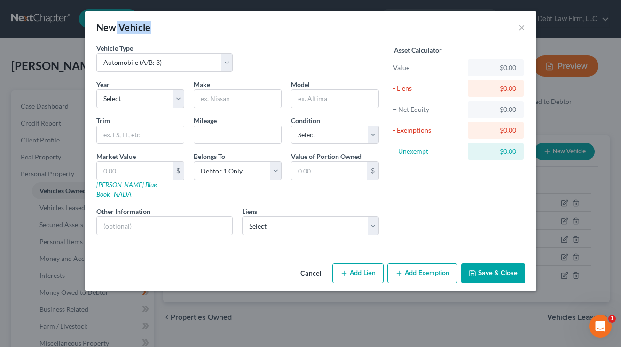
drag, startPoint x: 153, startPoint y: 31, endPoint x: 241, endPoint y: 201, distance: 191.0
click at [116, 25] on div "New Vehicle ×" at bounding box center [310, 27] width 451 height 32
click at [411, 263] on button "Add Exemption" at bounding box center [422, 273] width 70 height 20
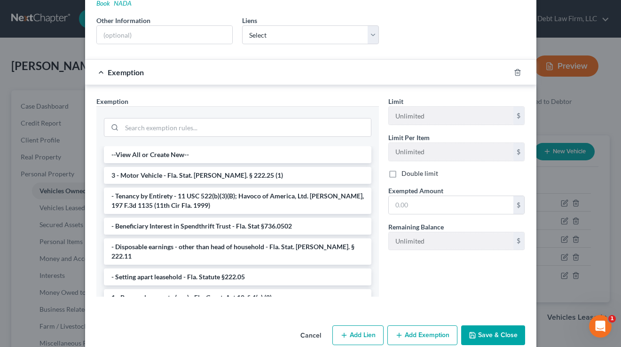
scroll to position [198, 0]
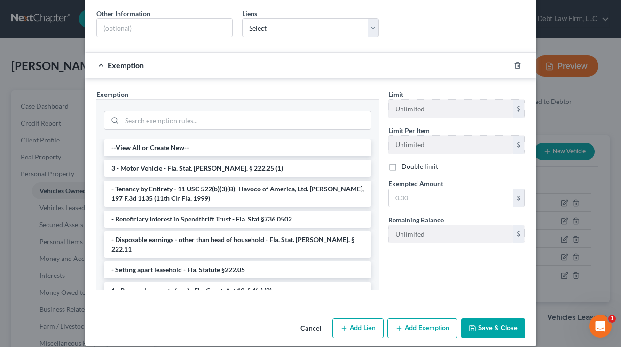
click at [182, 160] on li "3 - Motor Vehicle - Fla. Stat. Ann. § 222.25 (1)" at bounding box center [237, 168] width 267 height 17
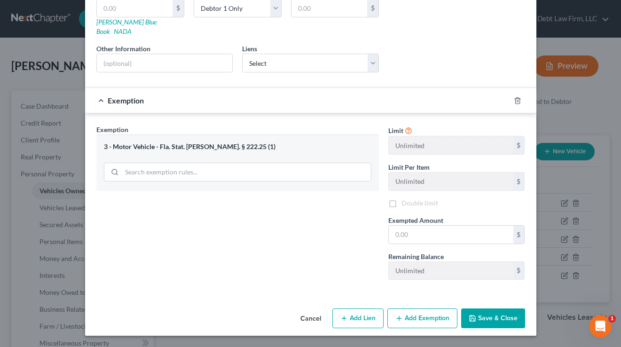
scroll to position [153, 0]
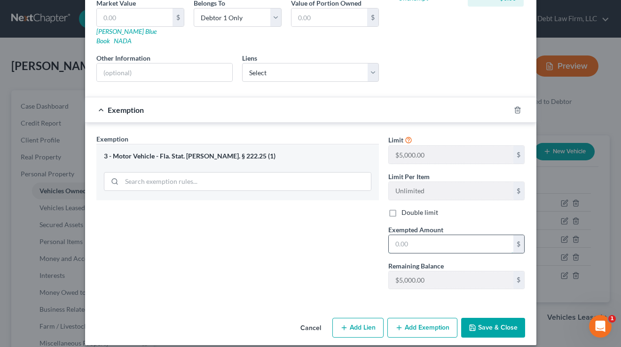
click at [400, 235] on input "text" at bounding box center [450, 244] width 124 height 18
type input "3,000"
drag, startPoint x: 341, startPoint y: 235, endPoint x: 405, endPoint y: 229, distance: 64.2
click at [341, 235] on div "Exemption Set must be selected for CA. Exemption * 3 - Motor Vehicle - Fla. Sta…" at bounding box center [238, 215] width 292 height 163
click at [418, 237] on input "3,000" at bounding box center [450, 244] width 124 height 18
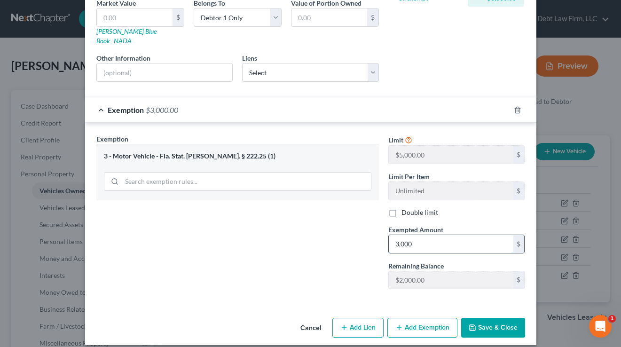
click at [418, 237] on input "3,000" at bounding box center [450, 244] width 124 height 18
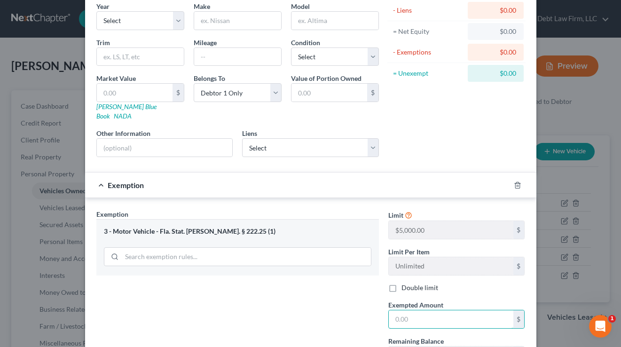
scroll to position [0, 0]
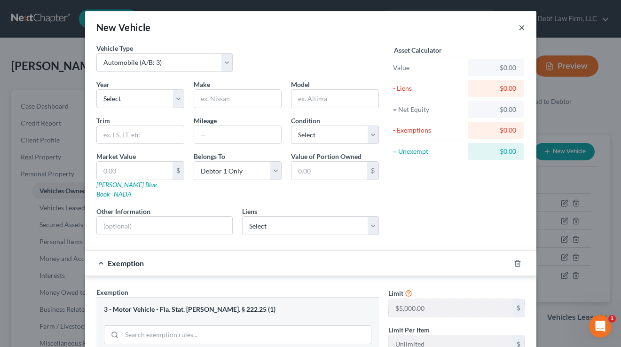
click at [520, 25] on button "×" at bounding box center [521, 27] width 7 height 11
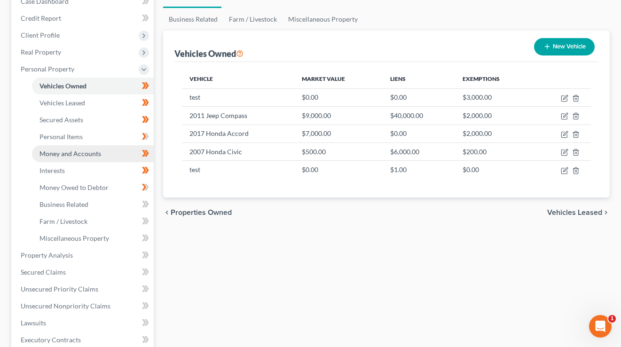
scroll to position [355, 0]
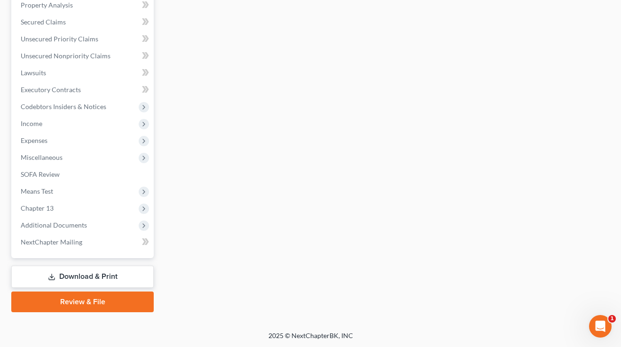
click at [86, 272] on link "Download & Print" at bounding box center [82, 276] width 142 height 22
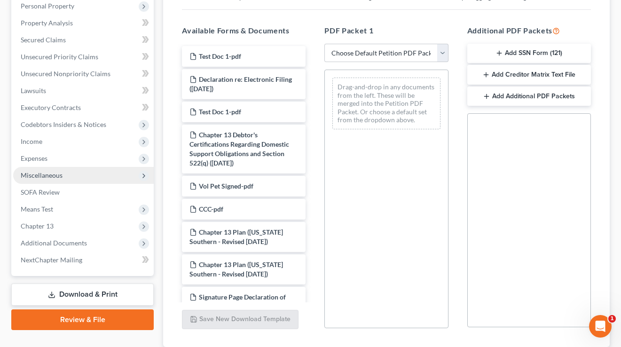
scroll to position [110, 0]
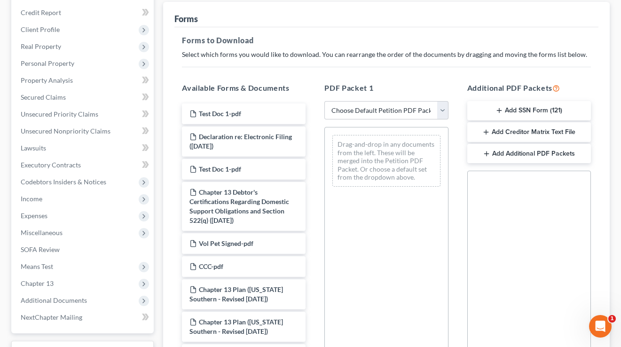
drag, startPoint x: 565, startPoint y: 88, endPoint x: 491, endPoint y: 89, distance: 73.8
click at [468, 88] on h5 "Additional PDF Packets" at bounding box center [529, 87] width 124 height 11
click at [532, 106] on button "Add SSN Form (121)" at bounding box center [529, 111] width 124 height 20
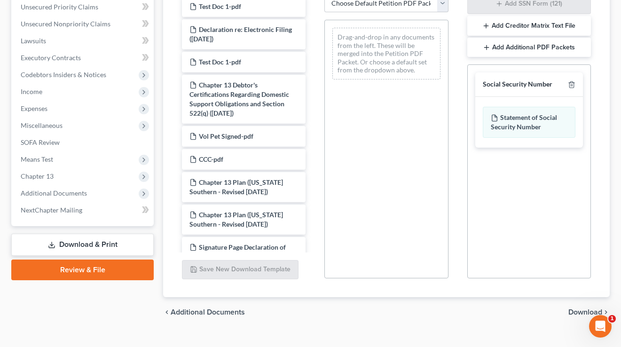
scroll to position [233, 0]
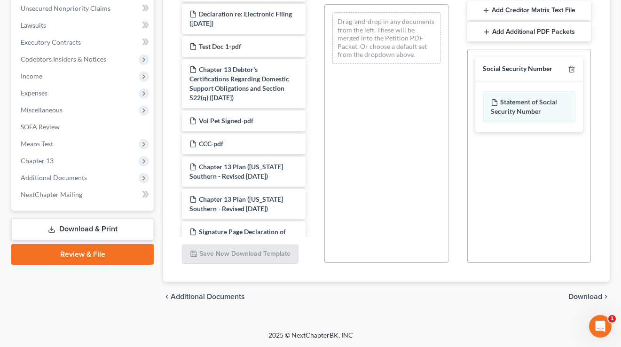
click at [587, 294] on span "Download" at bounding box center [585, 297] width 34 height 8
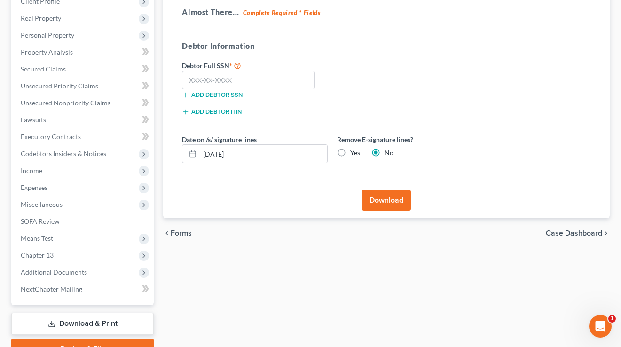
scroll to position [126, 0]
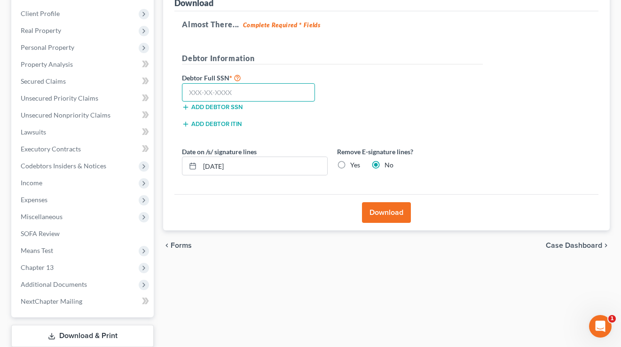
click at [235, 90] on input "text" at bounding box center [248, 92] width 133 height 19
type input "111-11-1111"
click at [387, 211] on button "Download" at bounding box center [386, 212] width 49 height 21
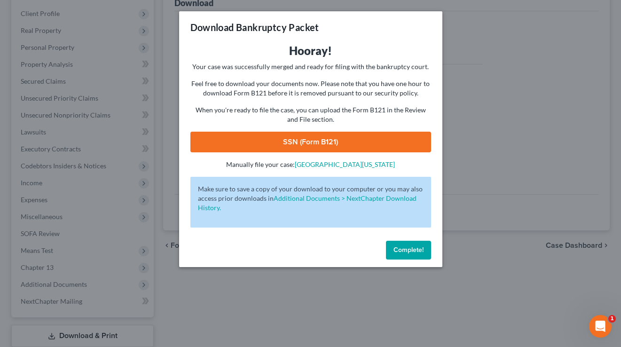
click at [307, 141] on link "SSN (Form B121)" at bounding box center [310, 142] width 241 height 21
click at [405, 244] on button "Complete!" at bounding box center [408, 250] width 45 height 19
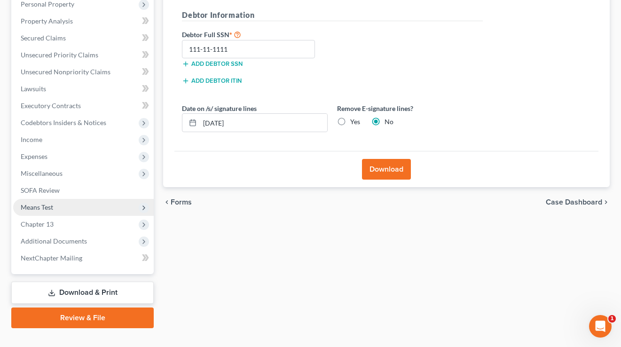
scroll to position [186, 0]
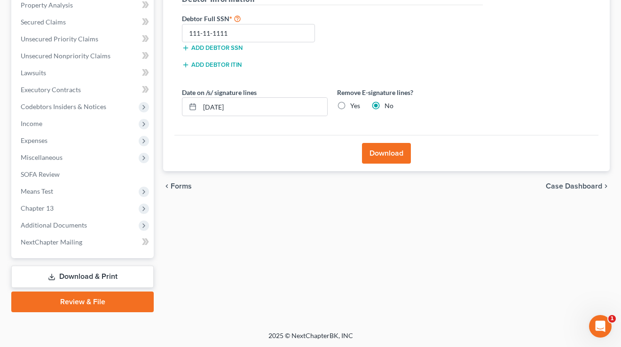
click at [94, 293] on link "Review & File" at bounding box center [82, 301] width 142 height 21
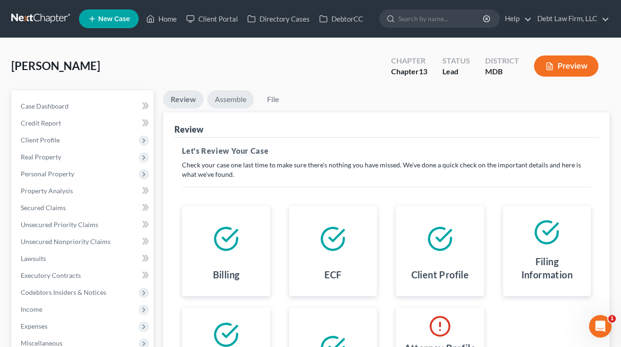
drag, startPoint x: 232, startPoint y: 96, endPoint x: 318, endPoint y: 107, distance: 86.6
click at [232, 96] on link "Assemble" at bounding box center [230, 99] width 47 height 18
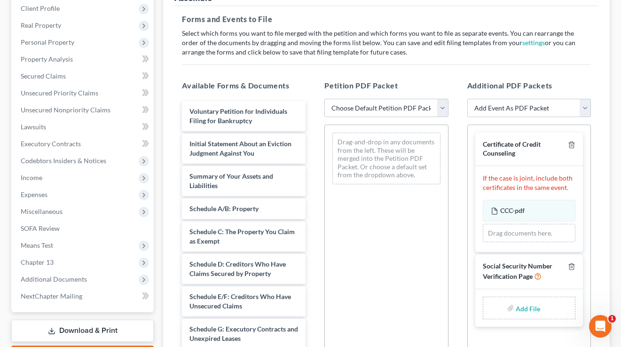
scroll to position [128, 0]
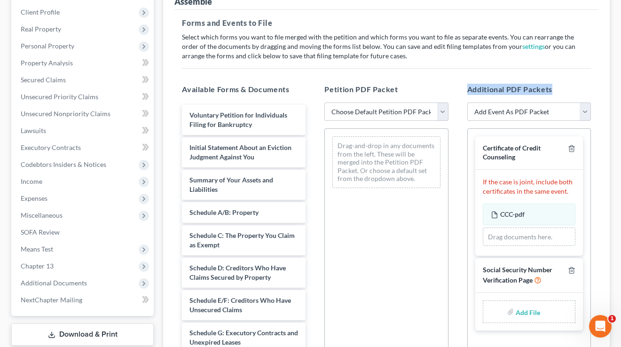
drag, startPoint x: 559, startPoint y: 92, endPoint x: 465, endPoint y: 91, distance: 94.4
click at [465, 91] on div "Additional PDF Packets Add Event As PDF Packet Affidavit Affidavit of Adequate …" at bounding box center [529, 235] width 142 height 318
click at [555, 77] on div "Additional PDF Packets Add Event As PDF Packet Affidavit Affidavit of Adequate …" at bounding box center [529, 235] width 142 height 318
drag, startPoint x: 564, startPoint y: 95, endPoint x: 450, endPoint y: 88, distance: 114.4
click at [450, 88] on div "Available Forms & Documents Voluntary Petition for Individuals Filing for Bankr…" at bounding box center [385, 235] width 427 height 318
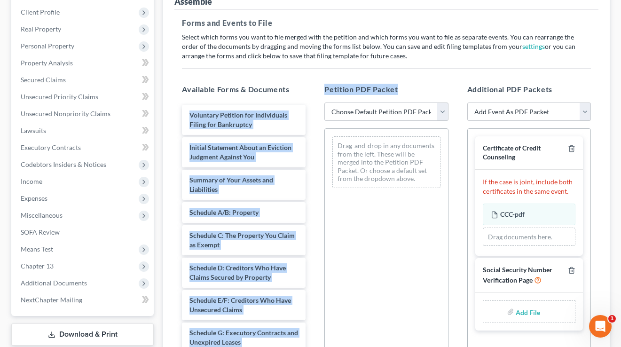
drag, startPoint x: 403, startPoint y: 88, endPoint x: 309, endPoint y: 84, distance: 94.0
click at [309, 84] on div "Available Forms & Documents Voluntary Petition for Individuals Filing for Bankr…" at bounding box center [385, 235] width 427 height 318
click at [309, 84] on div "Available Forms & Documents Voluntary Petition for Individuals Filing for Bankr…" at bounding box center [243, 235] width 142 height 318
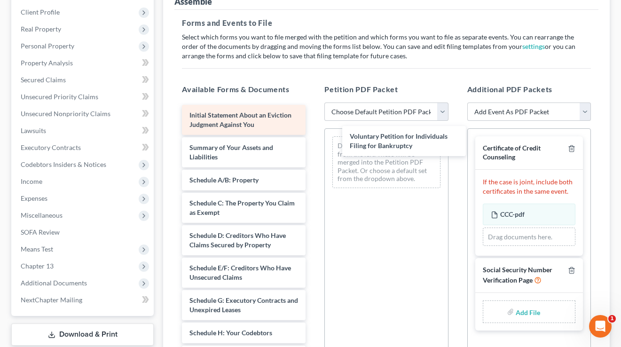
drag, startPoint x: 196, startPoint y: 118, endPoint x: 242, endPoint y: 123, distance: 46.3
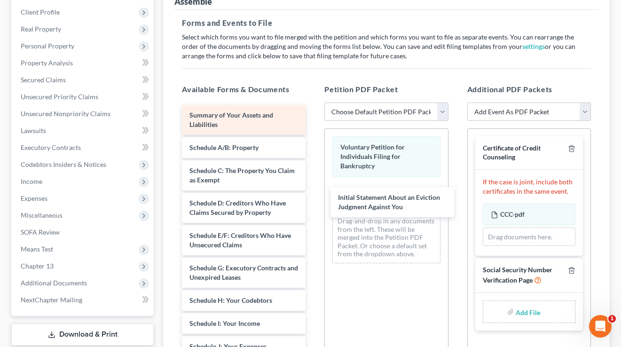
drag, startPoint x: 247, startPoint y: 124, endPoint x: 274, endPoint y: 124, distance: 27.2
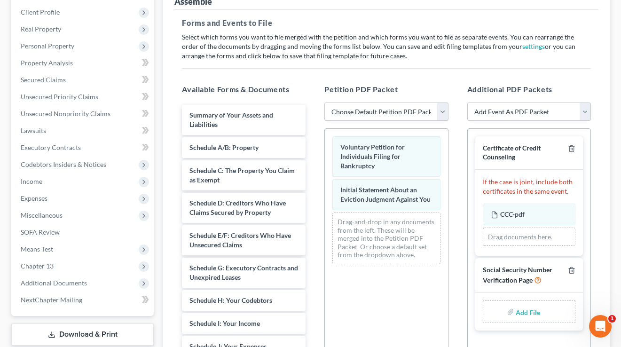
click at [370, 108] on select "Choose Default Petition PDF Packet Emergency Filing (Voluntary Petition and Cre…" at bounding box center [386, 111] width 124 height 19
select select "1"
click at [324, 102] on select "Choose Default Petition PDF Packet Emergency Filing (Voluntary Petition and Cre…" at bounding box center [386, 111] width 124 height 19
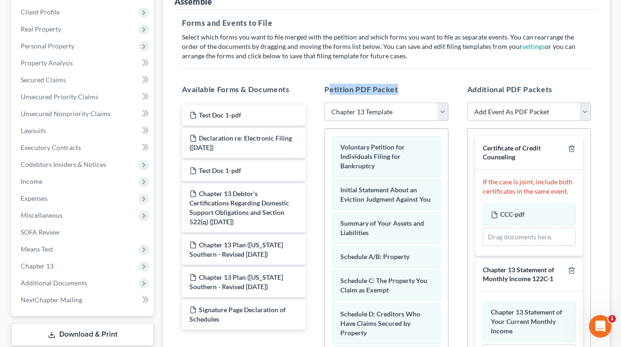
drag, startPoint x: 403, startPoint y: 90, endPoint x: 400, endPoint y: 106, distance: 16.7
click at [329, 87] on h5 "Petition PDF Packet" at bounding box center [386, 89] width 124 height 11
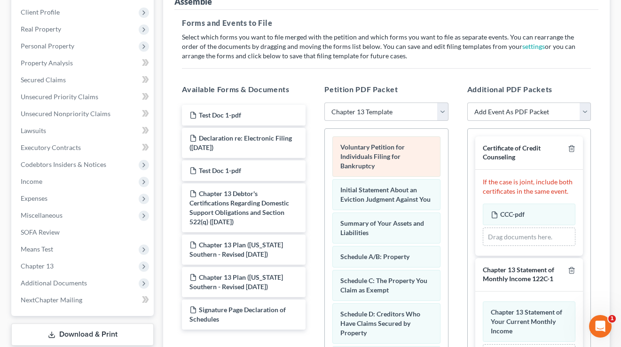
drag, startPoint x: 414, startPoint y: 94, endPoint x: 372, endPoint y: 176, distance: 91.4
click at [414, 94] on div "Petition PDF Packet Choose Default Petition PDF Packet Emergency Filing (Volunt…" at bounding box center [386, 235] width 142 height 318
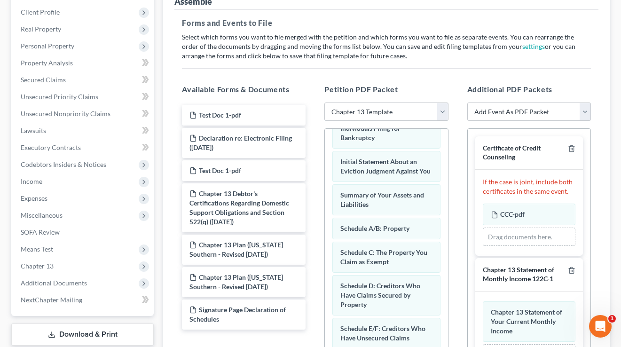
click at [387, 107] on select "Choose Default Petition PDF Packet Emergency Filing (Voluntary Petition and Cre…" at bounding box center [386, 111] width 124 height 19
click at [324, 102] on select "Choose Default Petition PDF Packet Emergency Filing (Voluntary Petition and Cre…" at bounding box center [386, 111] width 124 height 19
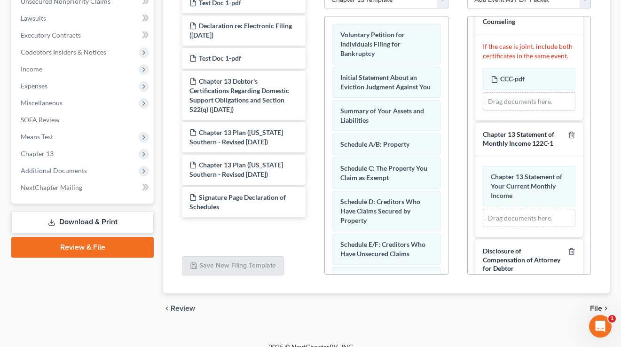
scroll to position [183, 0]
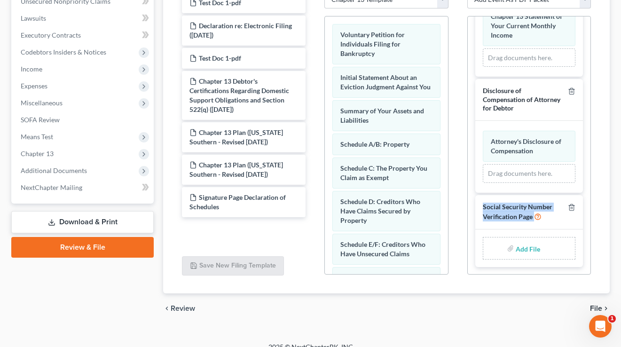
drag, startPoint x: 549, startPoint y: 218, endPoint x: 480, endPoint y: 207, distance: 70.0
click at [480, 207] on div "Social Security Number Verification Page" at bounding box center [529, 212] width 108 height 34
click at [527, 251] on input "file" at bounding box center [526, 248] width 23 height 17
type input "C:\fakepath\SSN Form 121.pdf"
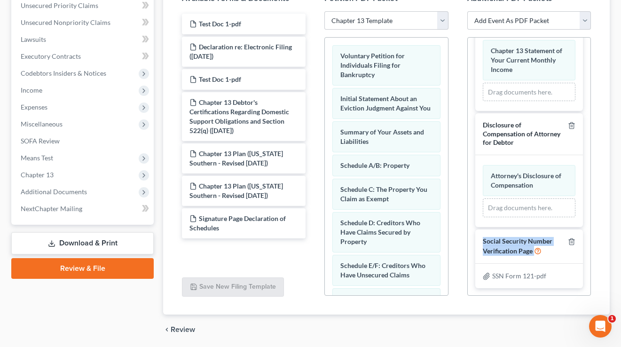
scroll to position [0, 0]
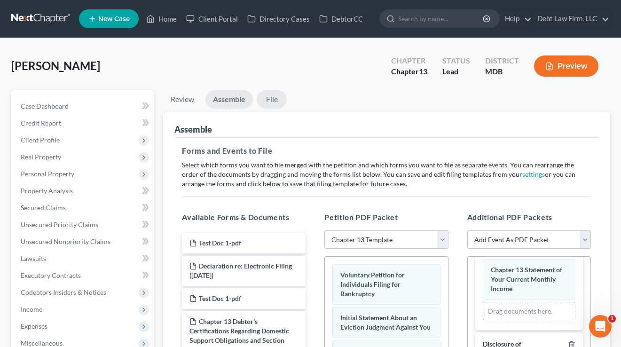
click at [274, 100] on link "File" at bounding box center [271, 99] width 30 height 18
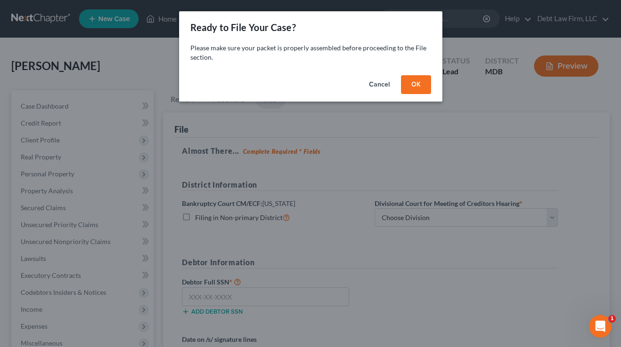
drag, startPoint x: 413, startPoint y: 83, endPoint x: 279, endPoint y: 171, distance: 160.9
click at [413, 83] on button "OK" at bounding box center [416, 84] width 30 height 19
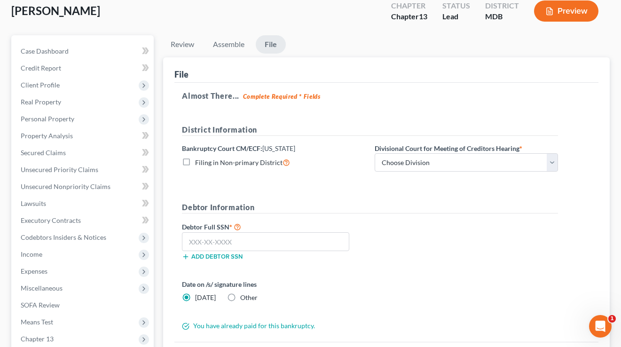
scroll to position [58, 0]
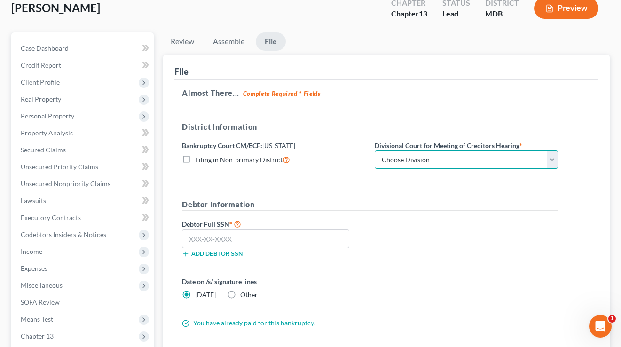
click at [420, 162] on select "Choose Division Baltimore Greenbelt" at bounding box center [465, 159] width 183 height 19
select select "0"
click at [374, 150] on select "Choose Division Baltimore Greenbelt" at bounding box center [465, 159] width 183 height 19
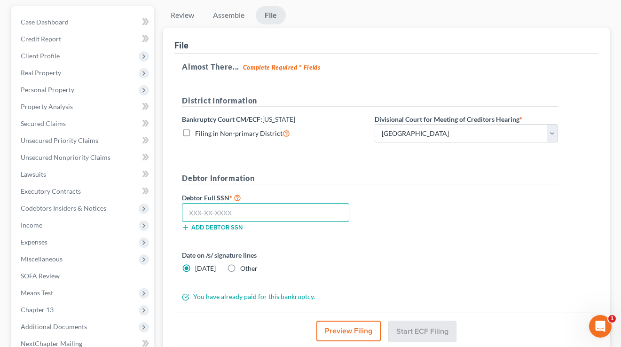
click at [249, 211] on input "text" at bounding box center [265, 212] width 167 height 19
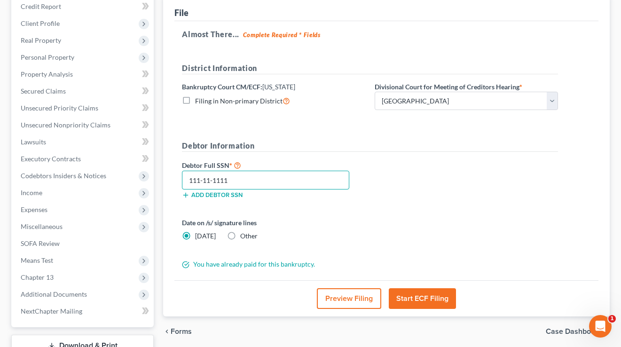
scroll to position [166, 0]
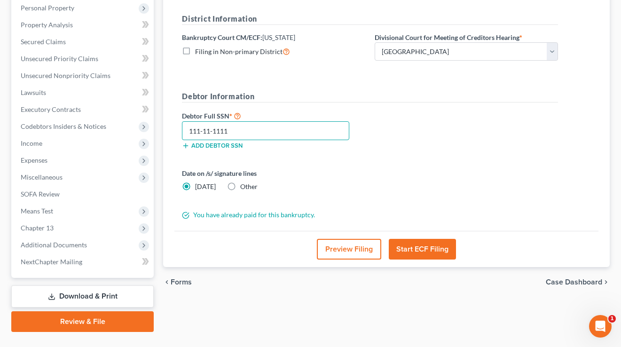
type input "111-11-1111"
click at [343, 250] on button "Preview Filing" at bounding box center [349, 249] width 64 height 21
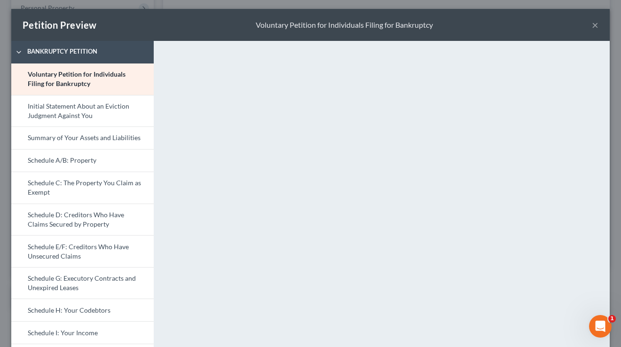
scroll to position [0, 0]
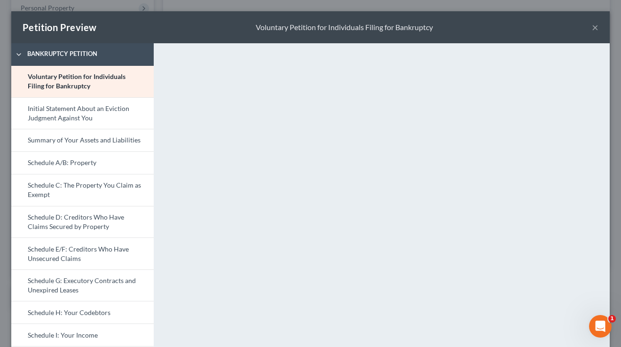
click at [596, 30] on button "×" at bounding box center [594, 27] width 7 height 11
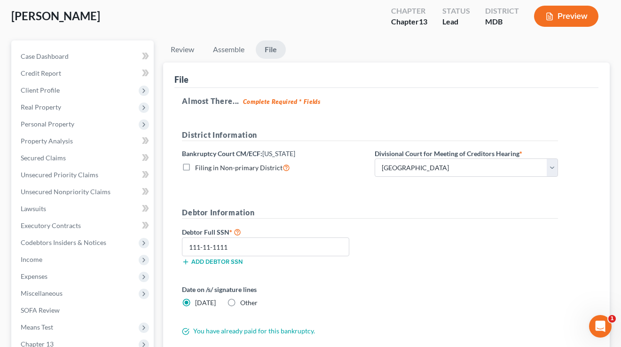
scroll to position [9, 0]
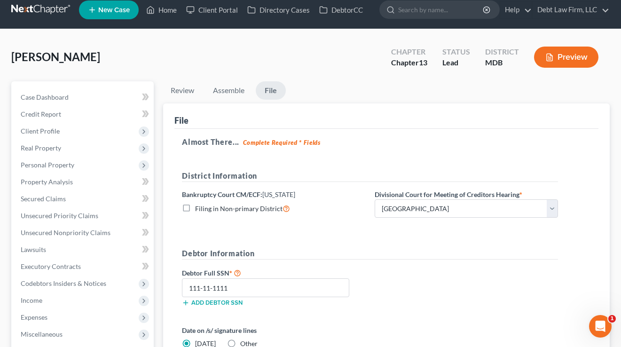
drag, startPoint x: 101, startPoint y: 54, endPoint x: 8, endPoint y: 54, distance: 93.5
click at [8, 54] on div "Appleseed, Johnny Upgraded Chapter Chapter 13 Status Lead District MDB Preview …" at bounding box center [310, 268] width 621 height 478
click at [50, 127] on span "Client Profile" at bounding box center [40, 131] width 39 height 8
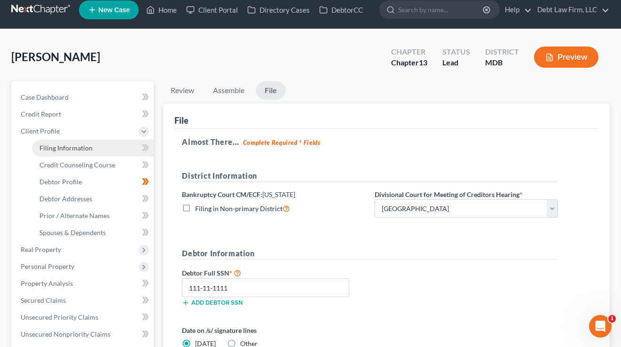
drag, startPoint x: 71, startPoint y: 151, endPoint x: 109, endPoint y: 153, distance: 37.6
click at [71, 151] on span "Filing Information" at bounding box center [65, 148] width 53 height 8
select select "1"
select select "0"
select select "3"
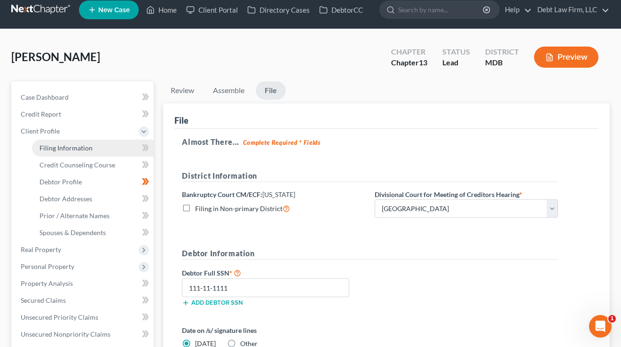
select select "38"
select select "8"
select select "0"
select select "9"
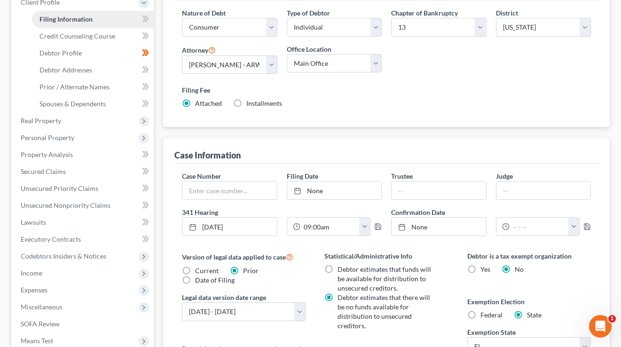
scroll to position [162, 0]
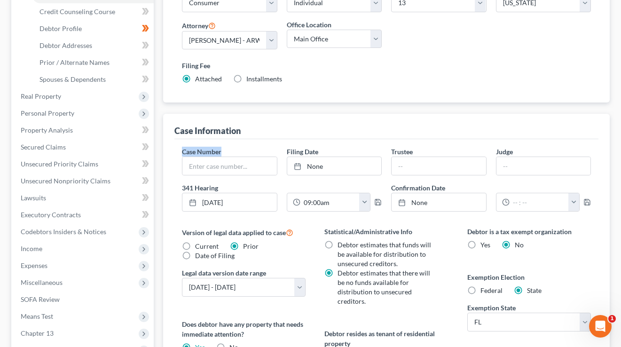
drag, startPoint x: 226, startPoint y: 149, endPoint x: 173, endPoint y: 148, distance: 52.6
click at [173, 146] on div "Case Information Case Number Filing Date None close Date Time chevron_left Sept…" at bounding box center [386, 276] width 446 height 325
click at [227, 148] on div "Case Number" at bounding box center [229, 161] width 104 height 29
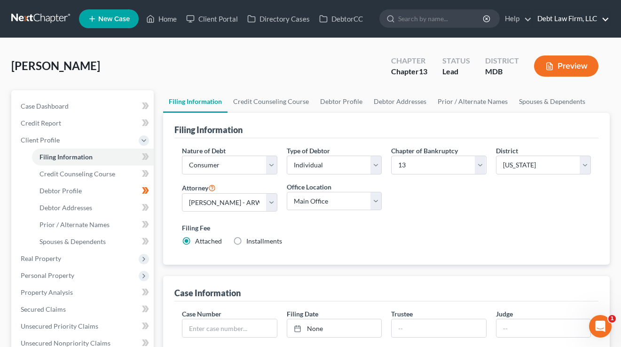
click at [566, 18] on link "Debt Law Firm, LLC" at bounding box center [570, 18] width 77 height 17
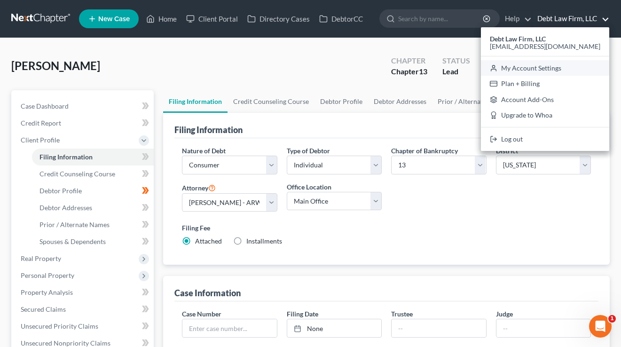
click at [566, 68] on link "My Account Settings" at bounding box center [545, 68] width 128 height 16
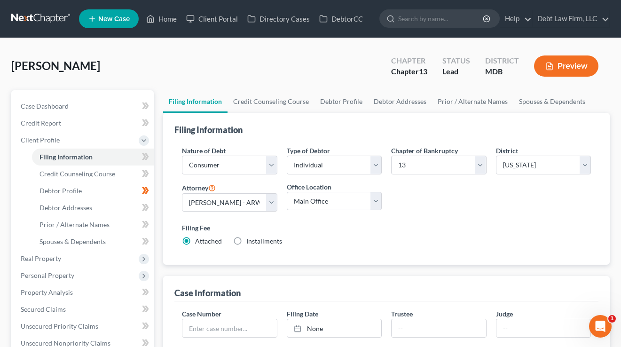
select select "61"
select select "24"
select select "36"
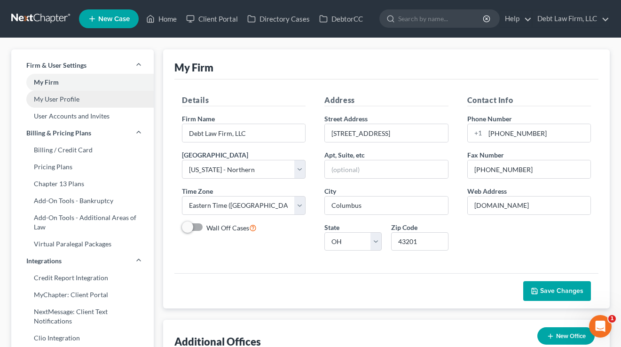
click at [64, 102] on link "My User Profile" at bounding box center [82, 99] width 142 height 17
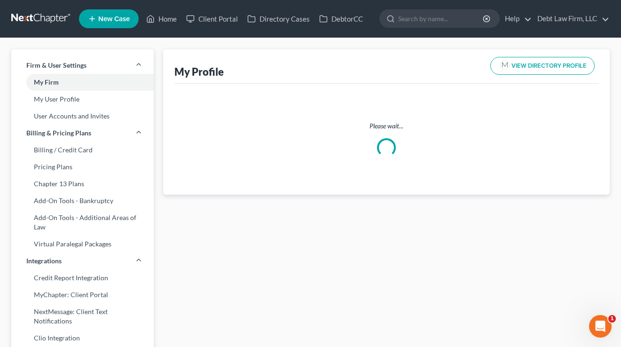
select select "36"
select select "61"
select select "attorney"
select select "0"
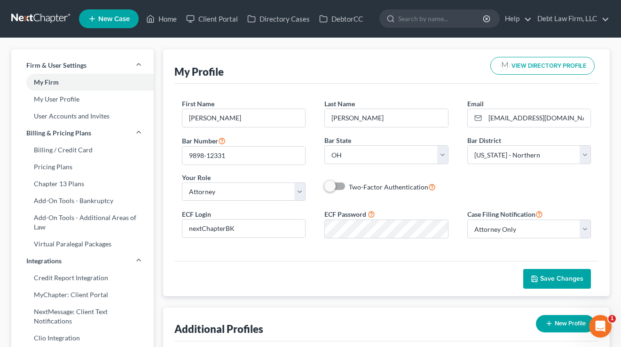
scroll to position [50, 0]
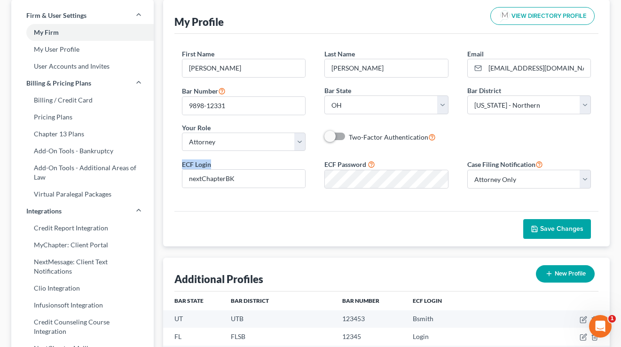
drag, startPoint x: 230, startPoint y: 163, endPoint x: 188, endPoint y: 164, distance: 41.8
click at [183, 165] on div "ECF Login nextChapterBK" at bounding box center [243, 173] width 142 height 29
drag, startPoint x: 407, startPoint y: 164, endPoint x: 319, endPoint y: 164, distance: 87.4
click at [319, 164] on div "ECF Password" at bounding box center [386, 174] width 142 height 30
drag, startPoint x: 222, startPoint y: 163, endPoint x: 180, endPoint y: 161, distance: 41.9
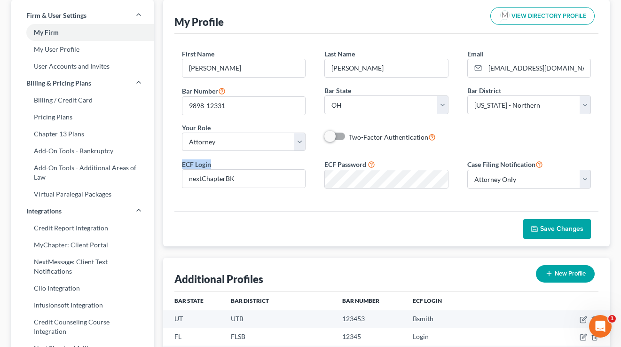
click at [180, 161] on div "ECF Login nextChapterBK" at bounding box center [243, 173] width 142 height 29
drag, startPoint x: 379, startPoint y: 165, endPoint x: 319, endPoint y: 164, distance: 59.7
click at [319, 165] on div "ECF Password" at bounding box center [386, 174] width 142 height 30
click at [319, 164] on div "ECF Password" at bounding box center [386, 174] width 142 height 30
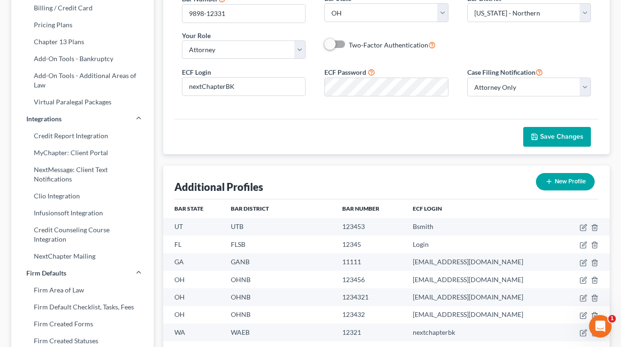
click at [568, 182] on button "New Profile" at bounding box center [565, 181] width 59 height 17
select select "61"
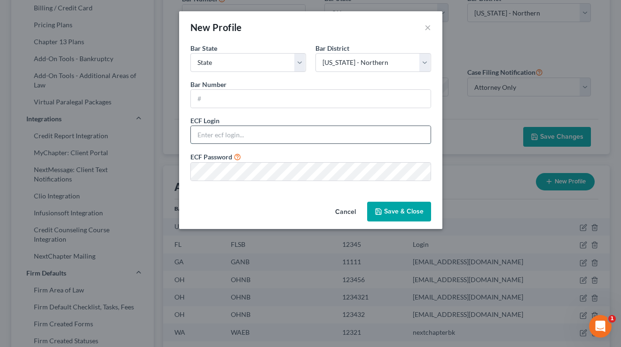
type input "qa@nextchapterbk.com"
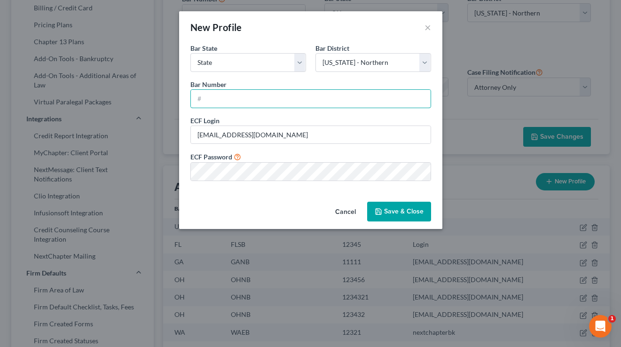
drag, startPoint x: 233, startPoint y: 105, endPoint x: 241, endPoint y: 111, distance: 10.1
click at [232, 105] on input "text" at bounding box center [311, 99] width 240 height 18
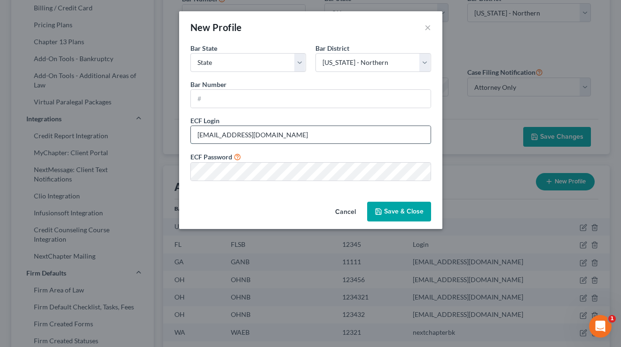
click at [265, 135] on input "qa@nextchapterbk.com" at bounding box center [311, 135] width 240 height 18
click at [424, 186] on div "ECF Login * qa@nextchapterbk.com ECF Password *" at bounding box center [311, 152] width 250 height 73
click at [345, 210] on button "Cancel" at bounding box center [345, 211] width 36 height 19
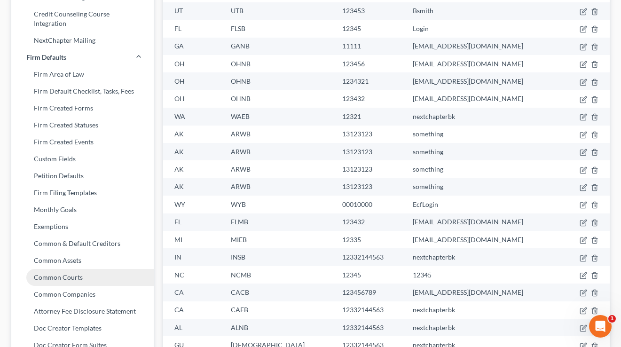
scroll to position [435, 0]
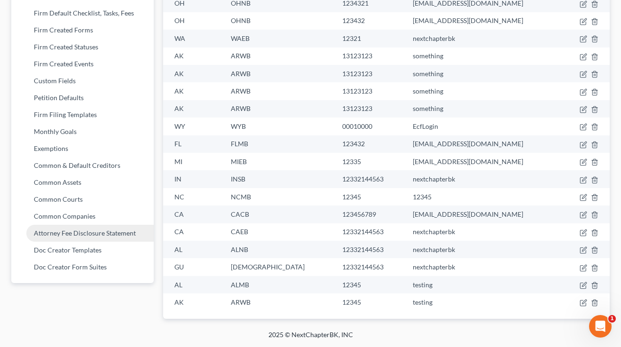
click at [73, 226] on link "Attorney Fee Disclosure Statement" at bounding box center [82, 233] width 142 height 17
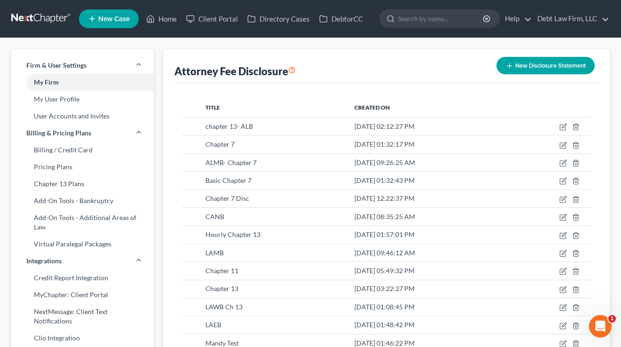
click at [540, 68] on button "New Disclosure Statement" at bounding box center [545, 65] width 98 height 17
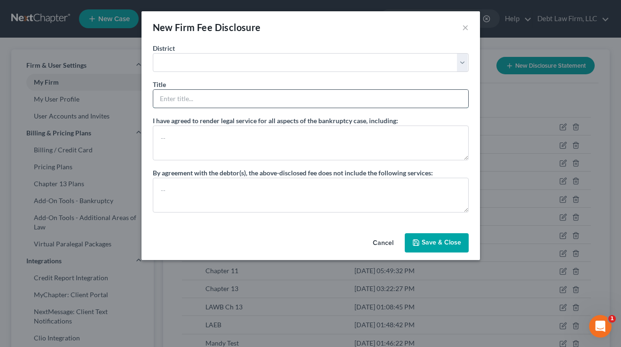
click at [225, 106] on input "text" at bounding box center [310, 99] width 315 height 18
type input "Chapter 7"
click at [382, 245] on button "Cancel" at bounding box center [383, 243] width 36 height 19
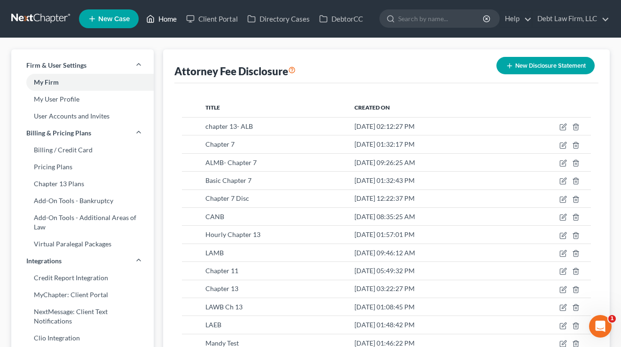
drag, startPoint x: 165, startPoint y: 18, endPoint x: 175, endPoint y: 26, distance: 12.7
click at [165, 18] on link "Home" at bounding box center [161, 18] width 40 height 17
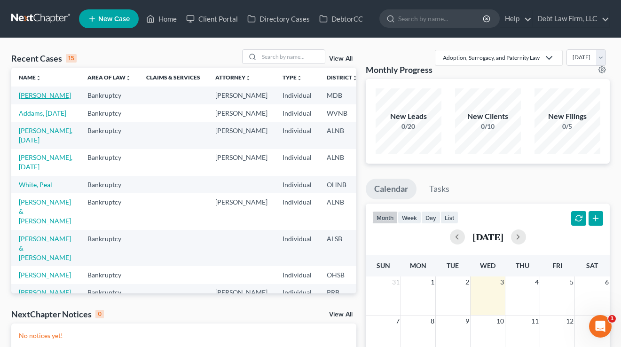
click at [34, 99] on link "Appleseed, Johnny" at bounding box center [45, 95] width 52 height 8
select select "12"
select select "3"
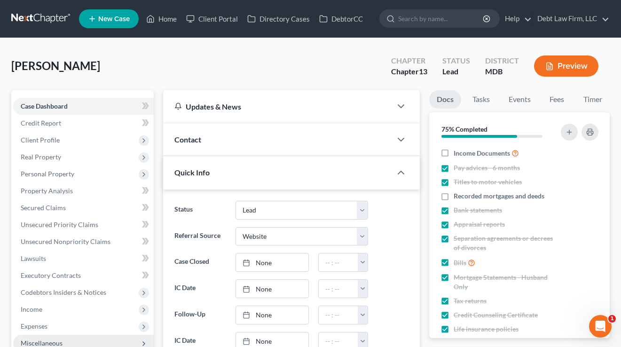
click at [61, 339] on span "Miscellaneous" at bounding box center [42, 343] width 42 height 8
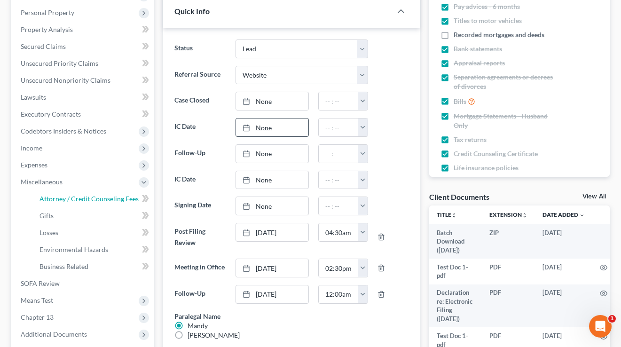
click at [64, 199] on span "Attorney / Credit Counseling Fees" at bounding box center [88, 198] width 99 height 8
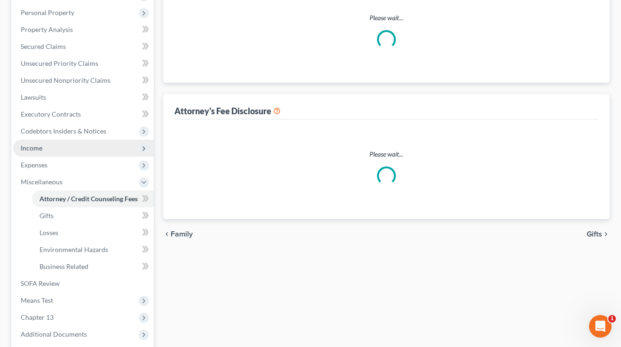
scroll to position [109, 0]
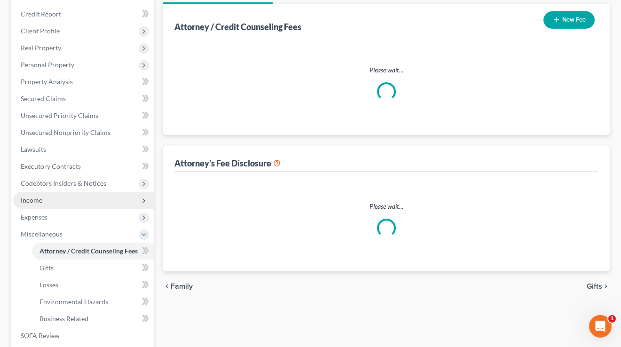
select select "1"
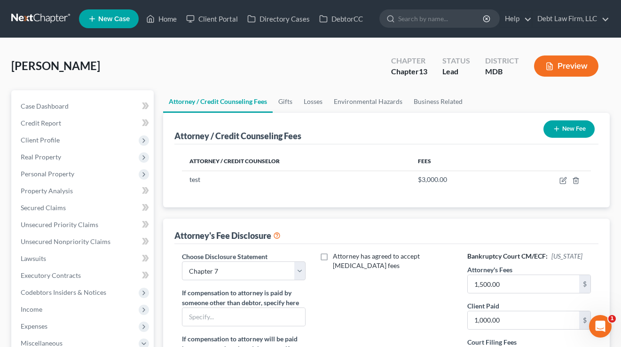
scroll to position [94, 0]
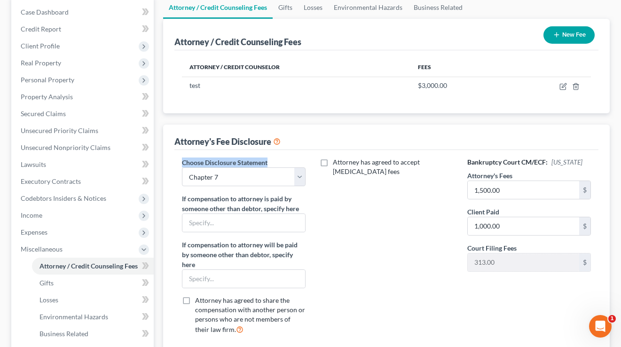
drag, startPoint x: 284, startPoint y: 159, endPoint x: 179, endPoint y: 158, distance: 105.2
click at [179, 158] on div "Choose Disclosure Statement Select chapter 13- ALB Chapter 7 ALMB- Chapter 7 Ba…" at bounding box center [243, 249] width 142 height 184
click at [240, 178] on select "Select chapter 13- ALB Chapter 7 ALMB- Chapter 7 Basic Chapter 7 Chapter 7 Disc…" at bounding box center [244, 176] width 124 height 19
select select
click at [182, 167] on select "Select chapter 13- ALB Chapter 7 ALMB- Chapter 7 Basic Chapter 7 Chapter 7 Disc…" at bounding box center [244, 176] width 124 height 19
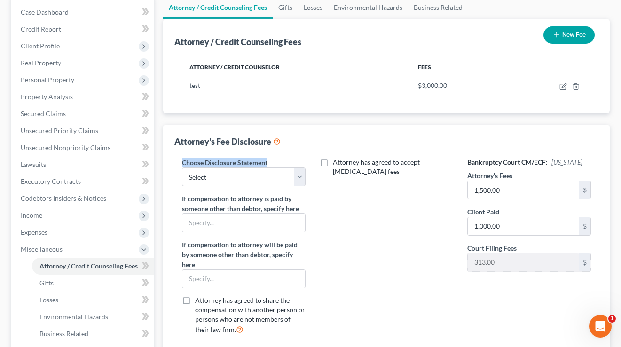
click at [354, 221] on div "Attorney has agreed to accept retainer fees" at bounding box center [386, 249] width 142 height 184
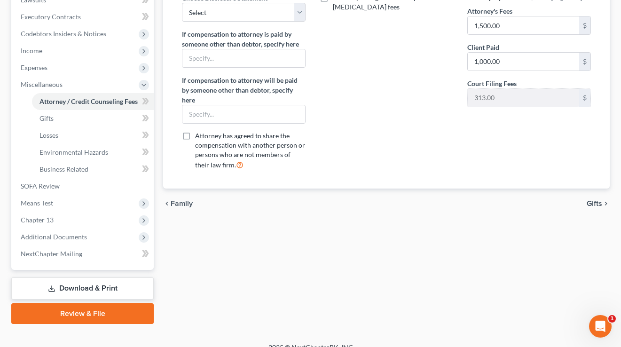
drag, startPoint x: 105, startPoint y: 309, endPoint x: 316, endPoint y: 151, distance: 263.4
click at [105, 309] on link "Review & File" at bounding box center [82, 313] width 142 height 21
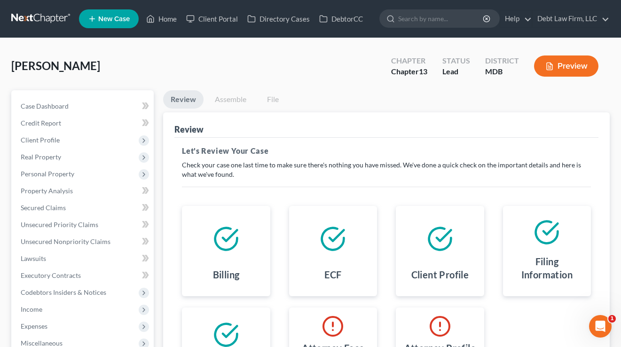
scroll to position [166, 0]
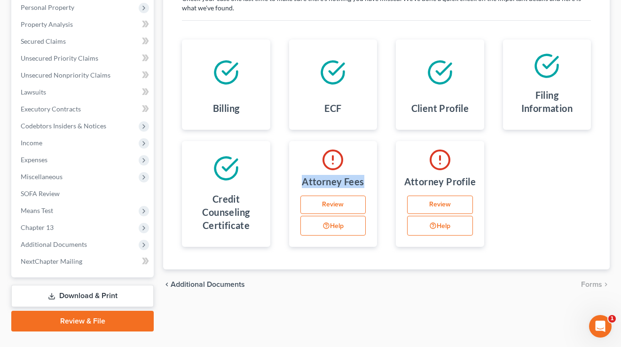
drag, startPoint x: 360, startPoint y: 185, endPoint x: 307, endPoint y: 170, distance: 55.2
click at [302, 163] on div "Attorney Fees Review Help" at bounding box center [333, 194] width 88 height 106
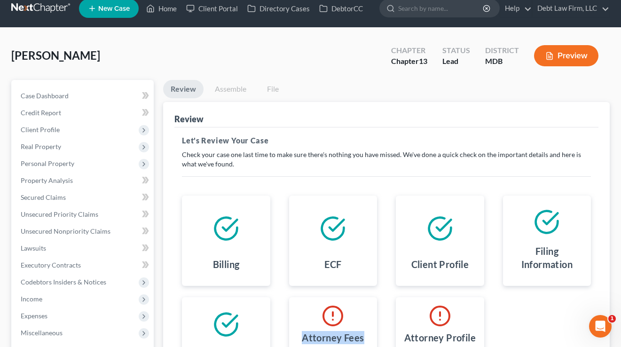
scroll to position [0, 0]
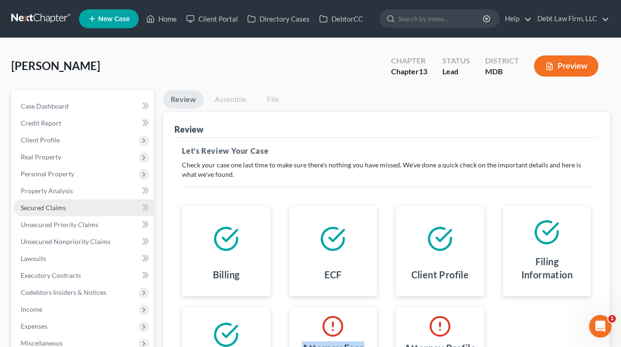
drag, startPoint x: 230, startPoint y: 98, endPoint x: 91, endPoint y: 212, distance: 180.0
click at [230, 98] on link "Assemble" at bounding box center [230, 99] width 47 height 18
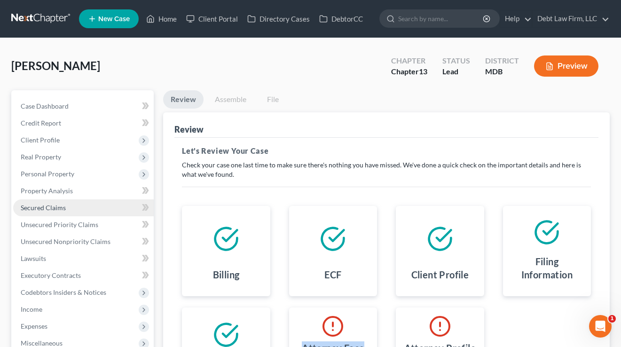
click at [230, 98] on link "Assemble" at bounding box center [230, 99] width 47 height 18
click at [243, 135] on div "Review" at bounding box center [386, 124] width 424 height 25
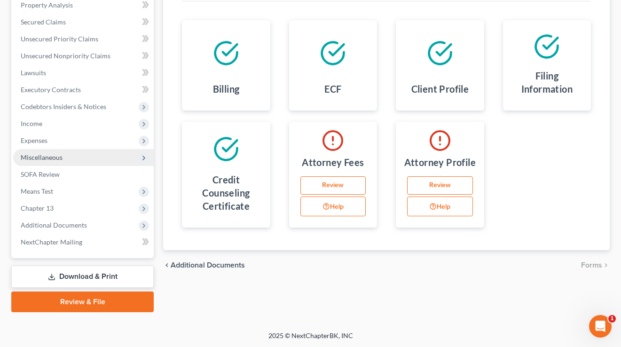
click at [49, 159] on span "Miscellaneous" at bounding box center [42, 157] width 42 height 8
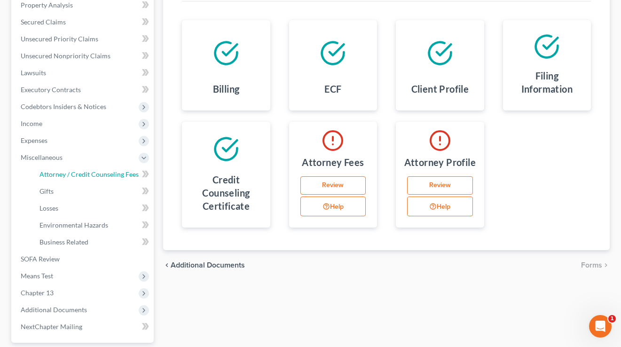
drag, startPoint x: 53, startPoint y: 171, endPoint x: 153, endPoint y: 175, distance: 100.1
click at [53, 171] on span "Attorney / Credit Counseling Fees" at bounding box center [88, 174] width 99 height 8
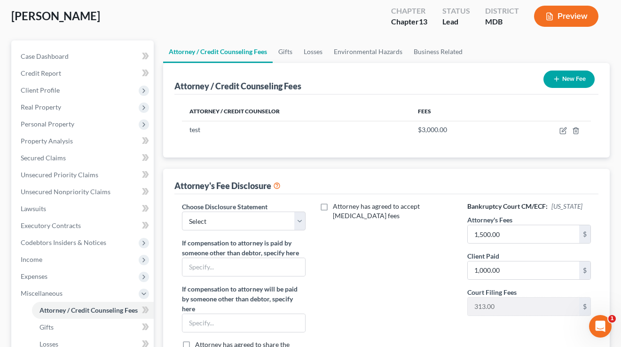
scroll to position [51, 0]
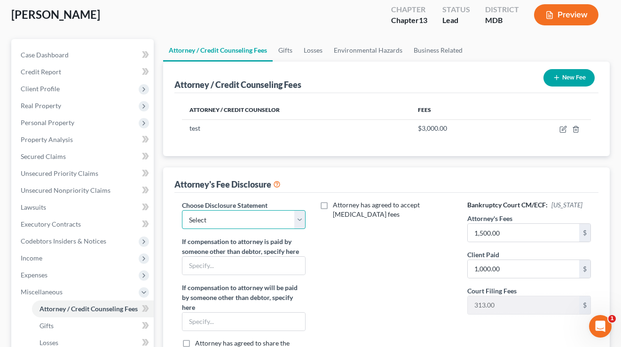
click at [254, 225] on select "Select chapter 13- ALB Chapter 7 ALMB- Chapter 7 Basic Chapter 7 Chapter 7 Disc…" at bounding box center [244, 219] width 124 height 19
select select "1"
click at [182, 210] on select "Select chapter 13- ALB Chapter 7 ALMB- Chapter 7 Basic Chapter 7 Chapter 7 Disc…" at bounding box center [244, 219] width 124 height 19
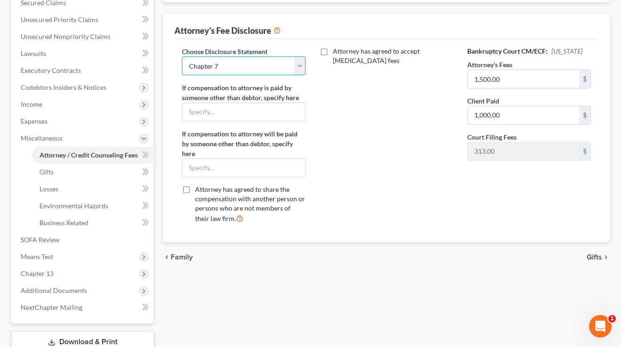
scroll to position [249, 0]
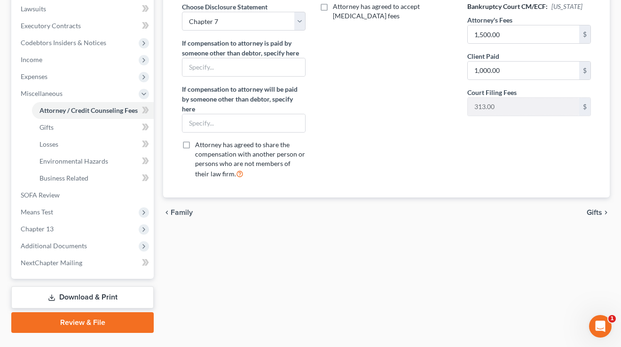
click at [93, 317] on link "Review & File" at bounding box center [82, 322] width 142 height 21
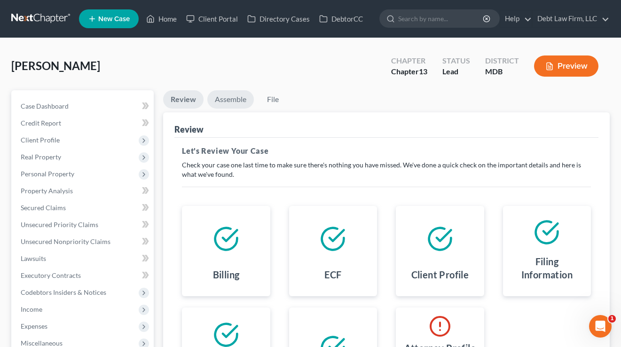
drag, startPoint x: 227, startPoint y: 94, endPoint x: 303, endPoint y: 119, distance: 79.6
click at [227, 94] on link "Assemble" at bounding box center [230, 99] width 47 height 18
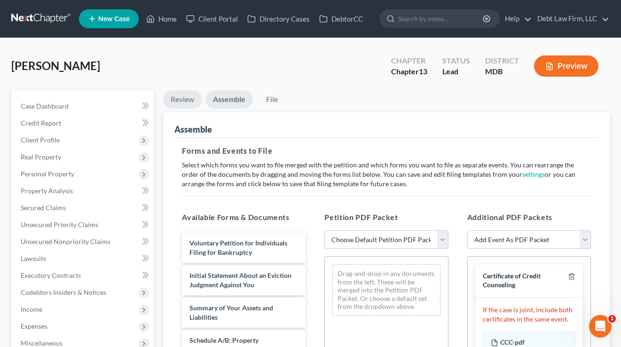
drag, startPoint x: 190, startPoint y: 101, endPoint x: 405, endPoint y: 177, distance: 228.4
click at [190, 101] on link "Review" at bounding box center [182, 99] width 39 height 18
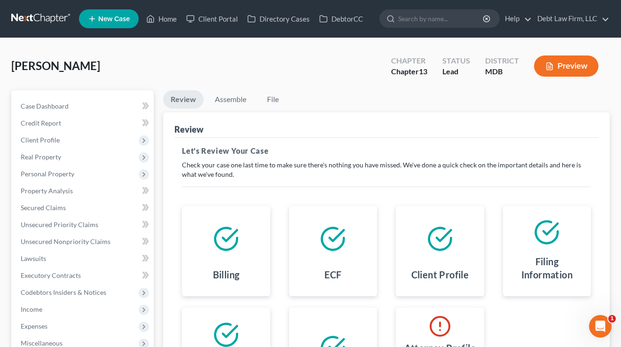
scroll to position [100, 0]
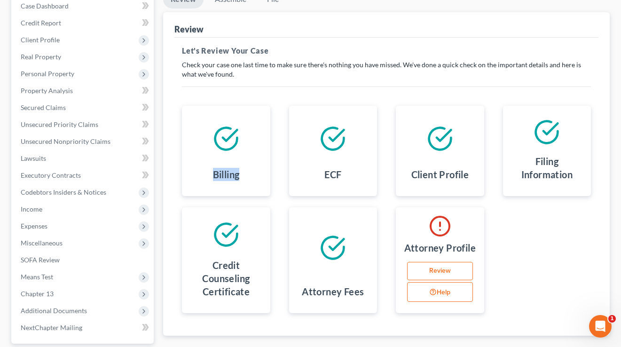
drag, startPoint x: 253, startPoint y: 177, endPoint x: 214, endPoint y: 178, distance: 39.0
click at [214, 178] on div "Billing" at bounding box center [225, 176] width 73 height 24
drag, startPoint x: 349, startPoint y: 177, endPoint x: 325, endPoint y: 171, distance: 24.5
click at [348, 177] on div "ECF" at bounding box center [332, 176] width 73 height 24
drag, startPoint x: 325, startPoint y: 171, endPoint x: 316, endPoint y: 171, distance: 8.9
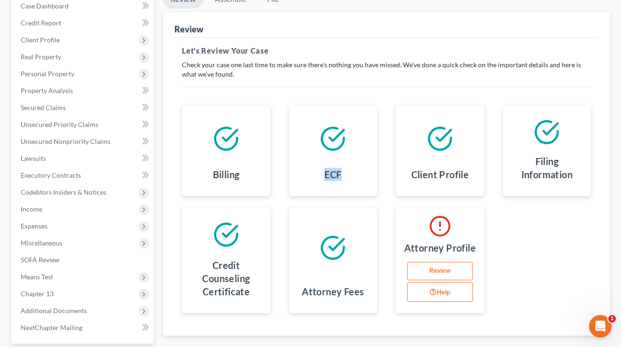
click at [316, 171] on div "ECF" at bounding box center [332, 176] width 73 height 24
drag, startPoint x: 469, startPoint y: 173, endPoint x: 567, endPoint y: 171, distance: 98.2
click at [410, 173] on div "Client Profile" at bounding box center [439, 176] width 73 height 24
drag, startPoint x: 559, startPoint y: 171, endPoint x: 244, endPoint y: 289, distance: 336.4
click at [514, 169] on h4 "Filing Information" at bounding box center [546, 168] width 73 height 26
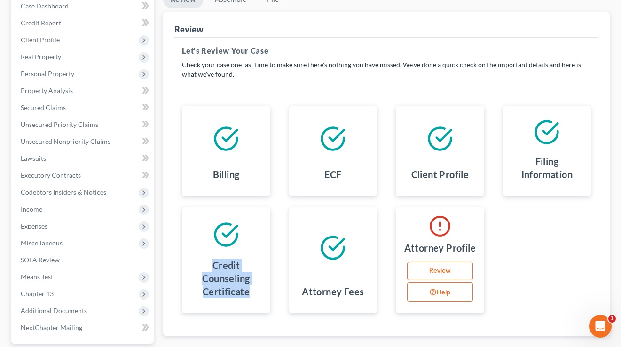
drag, startPoint x: 255, startPoint y: 295, endPoint x: 286, endPoint y: 273, distance: 38.1
click at [196, 255] on div "Credit Counseling Certificate" at bounding box center [225, 280] width 73 height 51
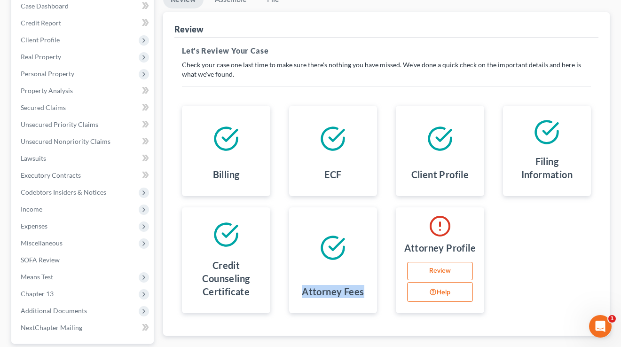
drag, startPoint x: 339, startPoint y: 285, endPoint x: 304, endPoint y: 271, distance: 38.1
click at [296, 276] on div "Attorney Fees" at bounding box center [333, 260] width 88 height 106
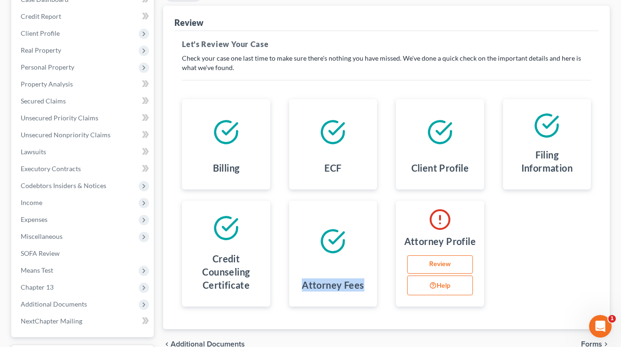
scroll to position [13, 0]
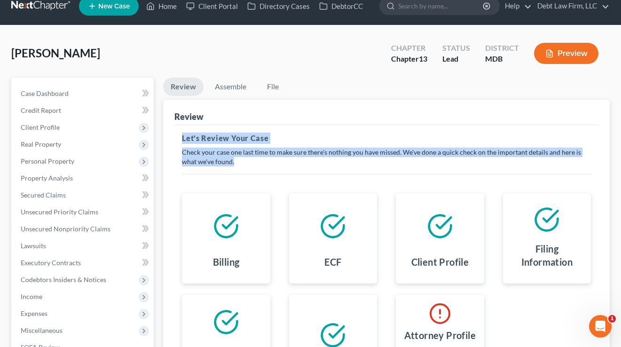
drag, startPoint x: 240, startPoint y: 170, endPoint x: 176, endPoint y: 132, distance: 73.9
click at [176, 132] on div "This court does not allow electronic filing for cases without full payment. If …" at bounding box center [386, 274] width 424 height 298
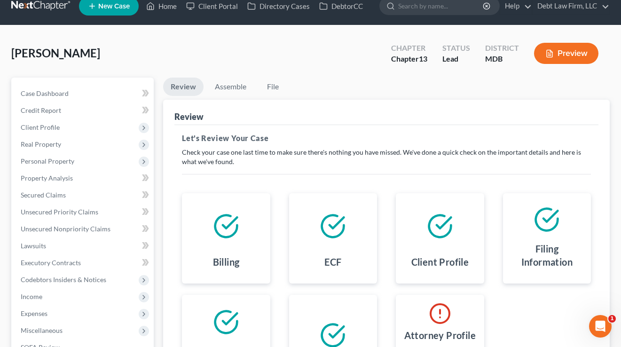
drag, startPoint x: 176, startPoint y: 132, endPoint x: 182, endPoint y: 132, distance: 6.1
click at [176, 132] on div "This court does not allow electronic filing for cases without full payment. If …" at bounding box center [386, 274] width 424 height 298
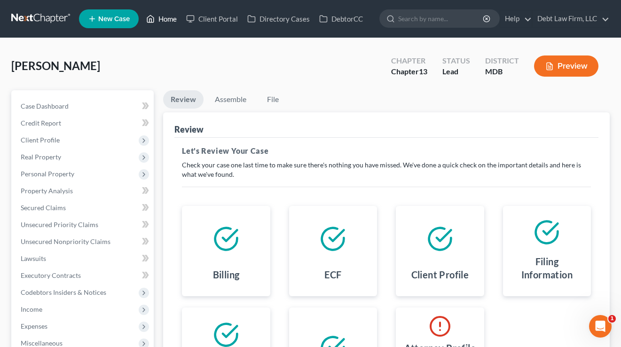
click at [155, 22] on link "Home" at bounding box center [161, 18] width 40 height 17
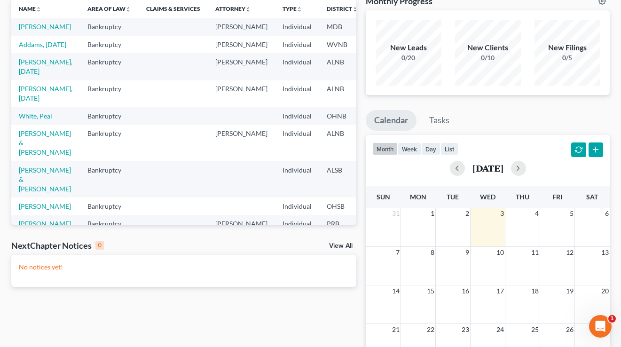
scroll to position [183, 0]
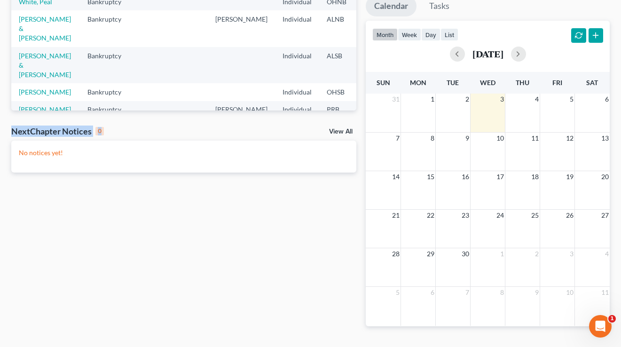
drag, startPoint x: 133, startPoint y: 132, endPoint x: 4, endPoint y: 128, distance: 129.3
click at [4, 128] on div "Recent Cases 15 View All Name unfold_more expand_more expand_less Area of Law u…" at bounding box center [310, 103] width 621 height 497
drag, startPoint x: 147, startPoint y: 130, endPoint x: 344, endPoint y: 127, distance: 197.3
click at [147, 130] on div "NextChapter Notices 0 View All" at bounding box center [183, 132] width 345 height 15
click at [345, 132] on link "View All" at bounding box center [340, 131] width 23 height 7
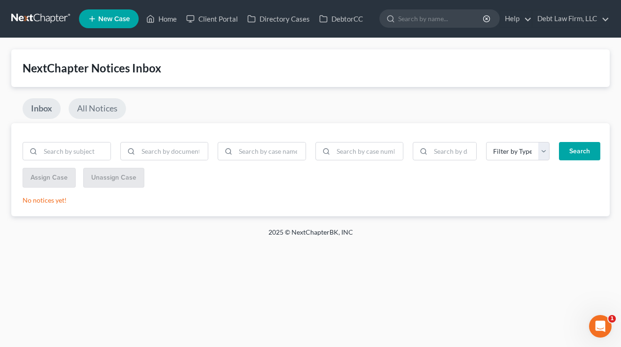
click at [94, 110] on link "All Notices" at bounding box center [97, 108] width 57 height 21
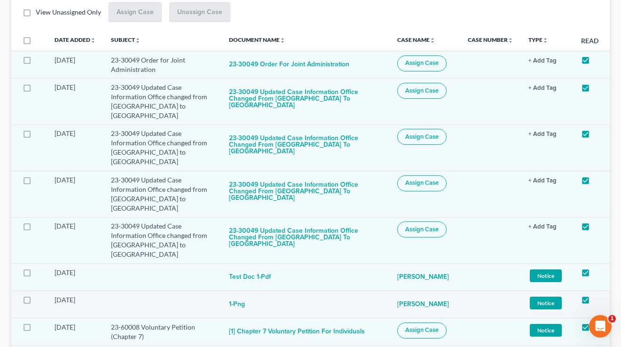
scroll to position [356, 0]
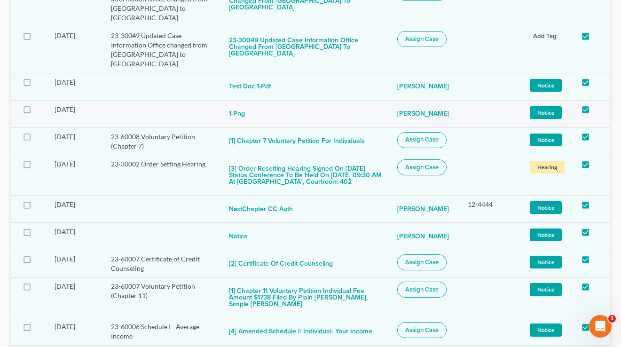
drag, startPoint x: 471, startPoint y: 115, endPoint x: 362, endPoint y: 109, distance: 108.7
click at [395, 111] on tr "04/24/2024 1-png Julie Appleseed Assign Case Notice + Add Tag Notice × Select a…" at bounding box center [310, 113] width 598 height 27
click at [263, 179] on button "[3] Order Resetting Hearing Signed on 7/28/2023 Status conference to be held on…" at bounding box center [305, 175] width 153 height 32
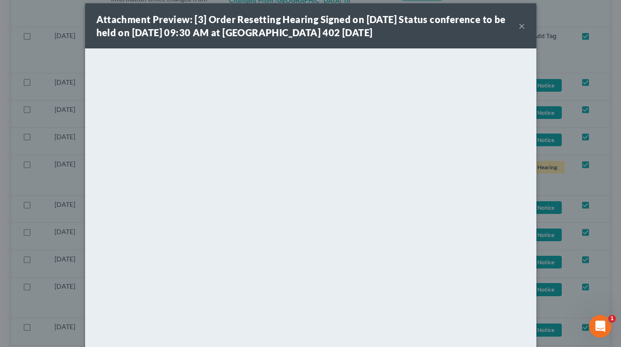
scroll to position [7, 0]
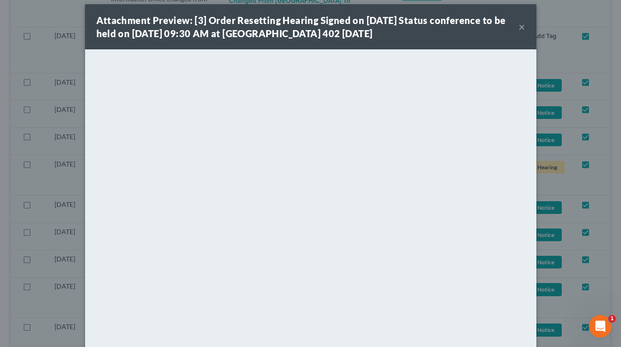
drag, startPoint x: 520, startPoint y: 28, endPoint x: 445, endPoint y: 71, distance: 87.1
click at [520, 28] on button "×" at bounding box center [521, 26] width 7 height 11
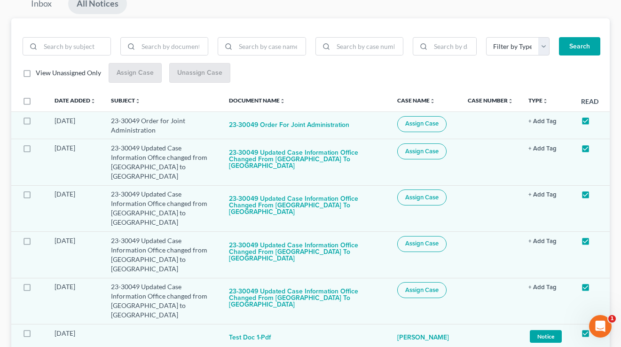
scroll to position [0, 0]
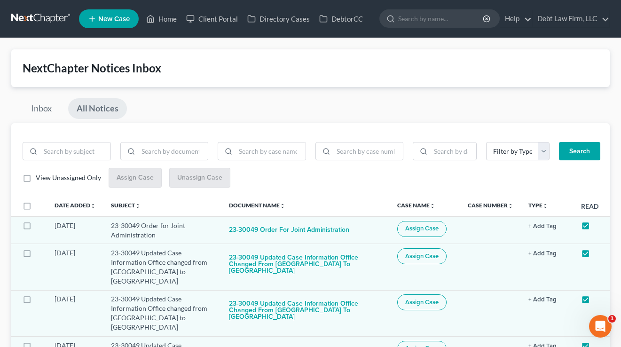
drag, startPoint x: 161, startPoint y: 30, endPoint x: 210, endPoint y: 39, distance: 49.1
click at [161, 30] on ul "New Case Home Client Portal Directory Cases DebtorCC - No Result - See all resu…" at bounding box center [344, 19] width 530 height 24
click at [161, 23] on link "Home" at bounding box center [161, 18] width 40 height 17
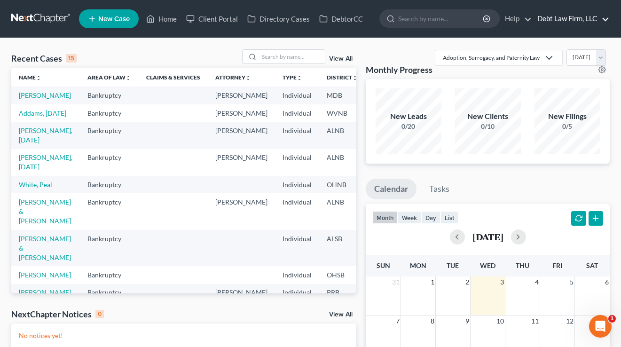
click at [552, 25] on link "Debt Law Firm, LLC" at bounding box center [570, 18] width 77 height 17
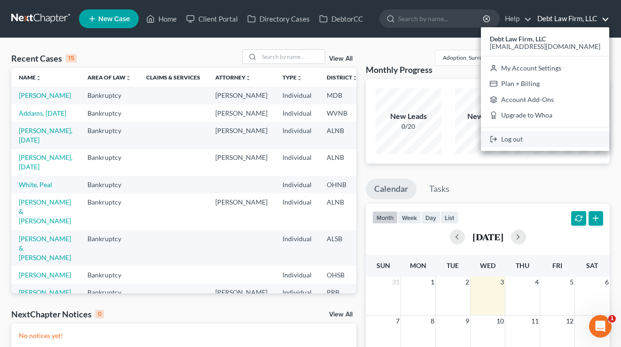
drag, startPoint x: 552, startPoint y: 134, endPoint x: 492, endPoint y: 68, distance: 89.8
click at [552, 134] on link "Log out" at bounding box center [545, 139] width 128 height 16
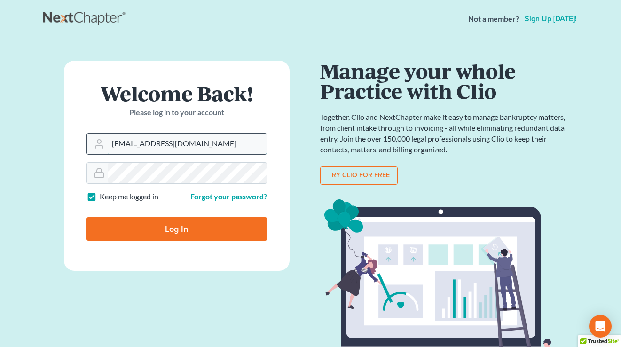
click at [197, 142] on input "[EMAIL_ADDRESS][DOMAIN_NAME]" at bounding box center [187, 143] width 158 height 21
type input "tim@nextchapterbk.com"
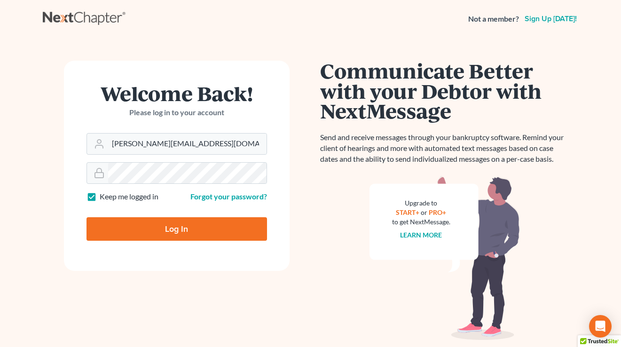
click at [172, 225] on input "Log In" at bounding box center [176, 228] width 180 height 23
type input "Thinking..."
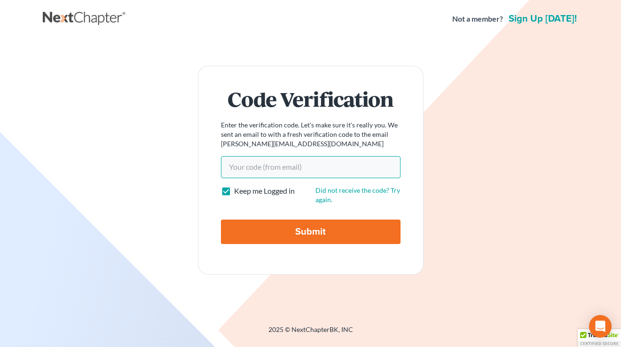
click at [254, 158] on input "Your code(from email)" at bounding box center [310, 167] width 179 height 22
paste input "53a0e9"
type input "53a0e9"
click at [221, 219] on input "Submit" at bounding box center [310, 231] width 179 height 24
type input "Thinking..."
